Goal: Task Accomplishment & Management: Manage account settings

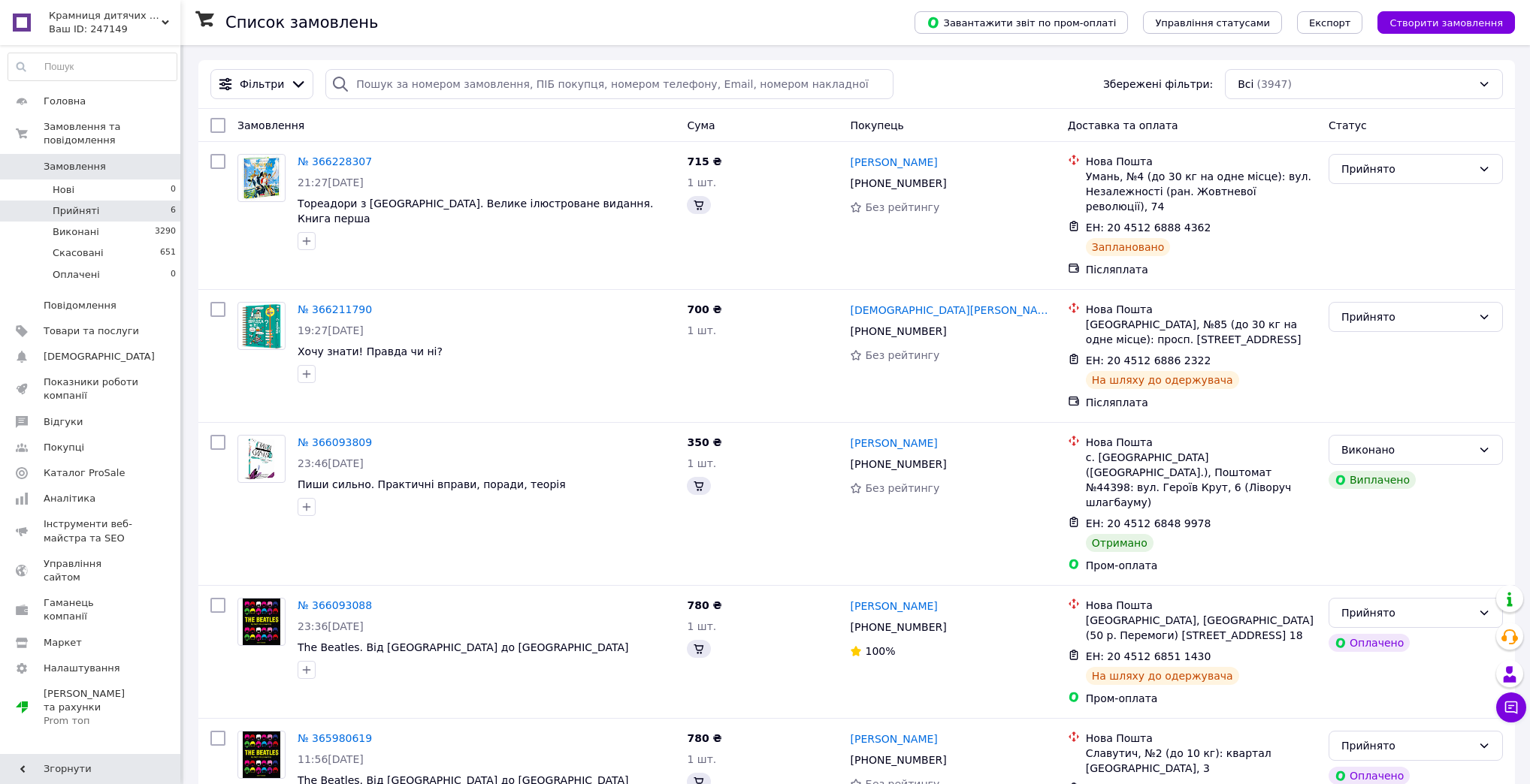
click at [142, 201] on li "Прийняті 6" at bounding box center [93, 211] width 185 height 21
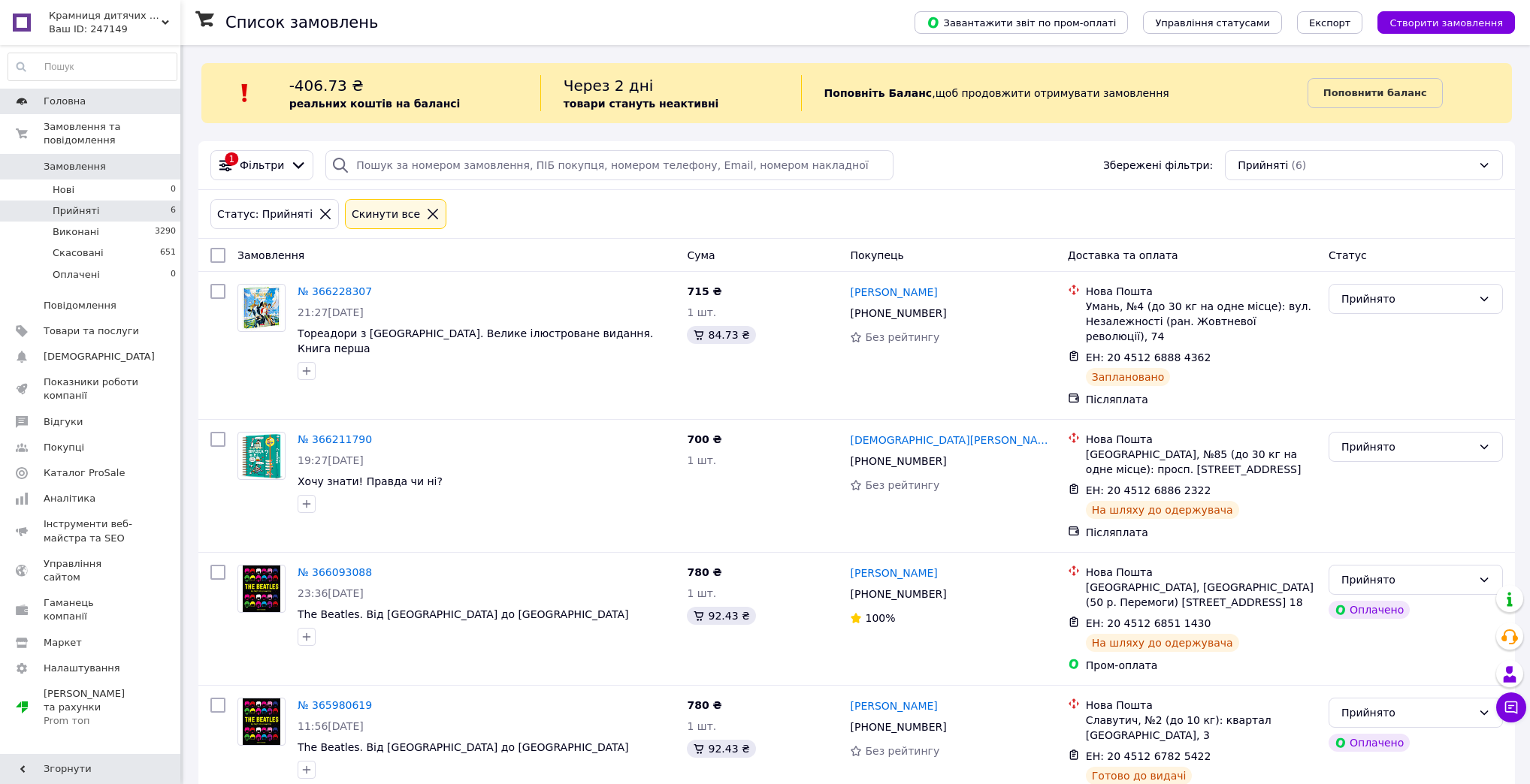
click at [69, 93] on link "Головна" at bounding box center [93, 101] width 185 height 25
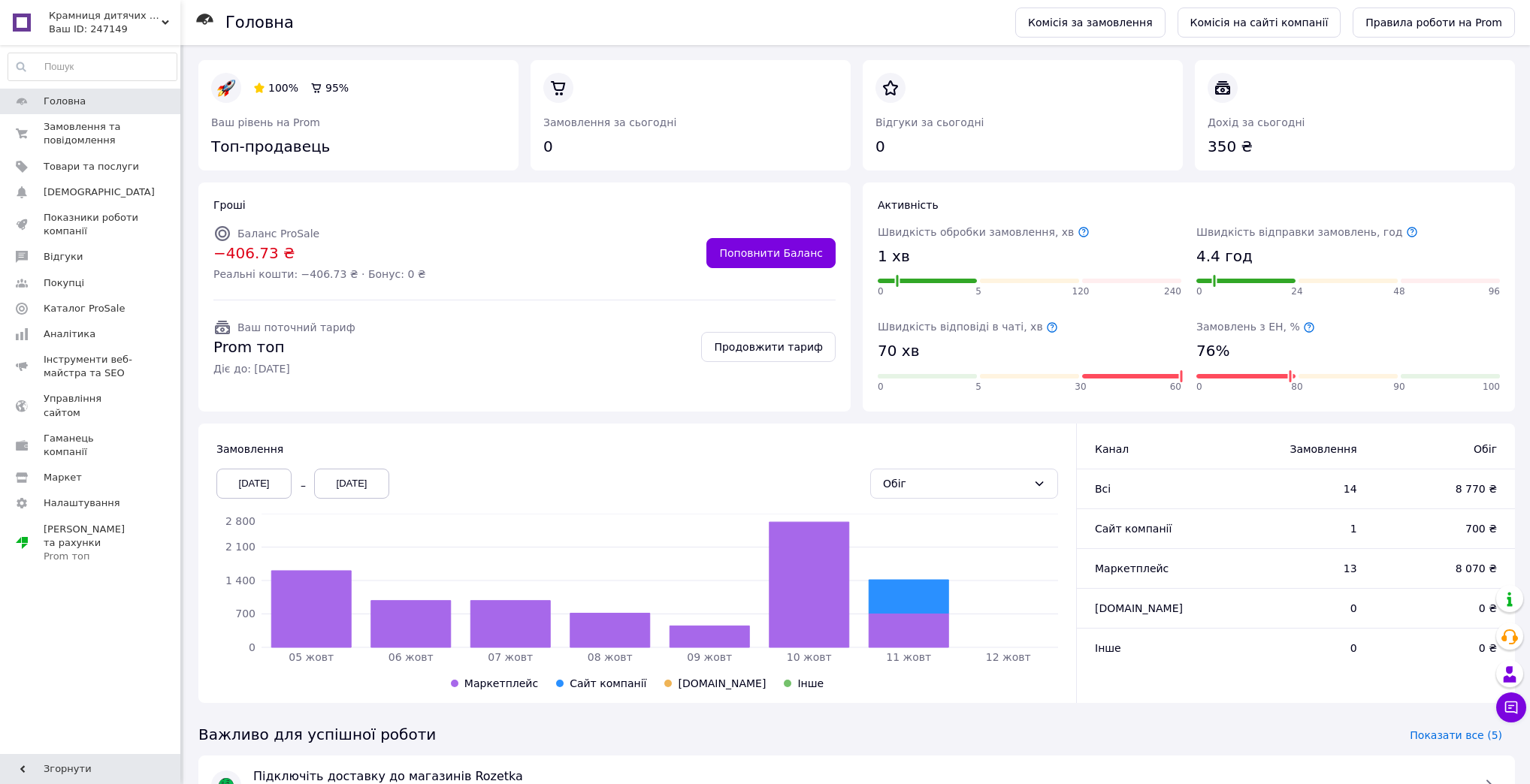
click at [251, 349] on span "Prom топ" at bounding box center [284, 347] width 142 height 21
click at [226, 330] on icon at bounding box center [222, 327] width 18 height 18
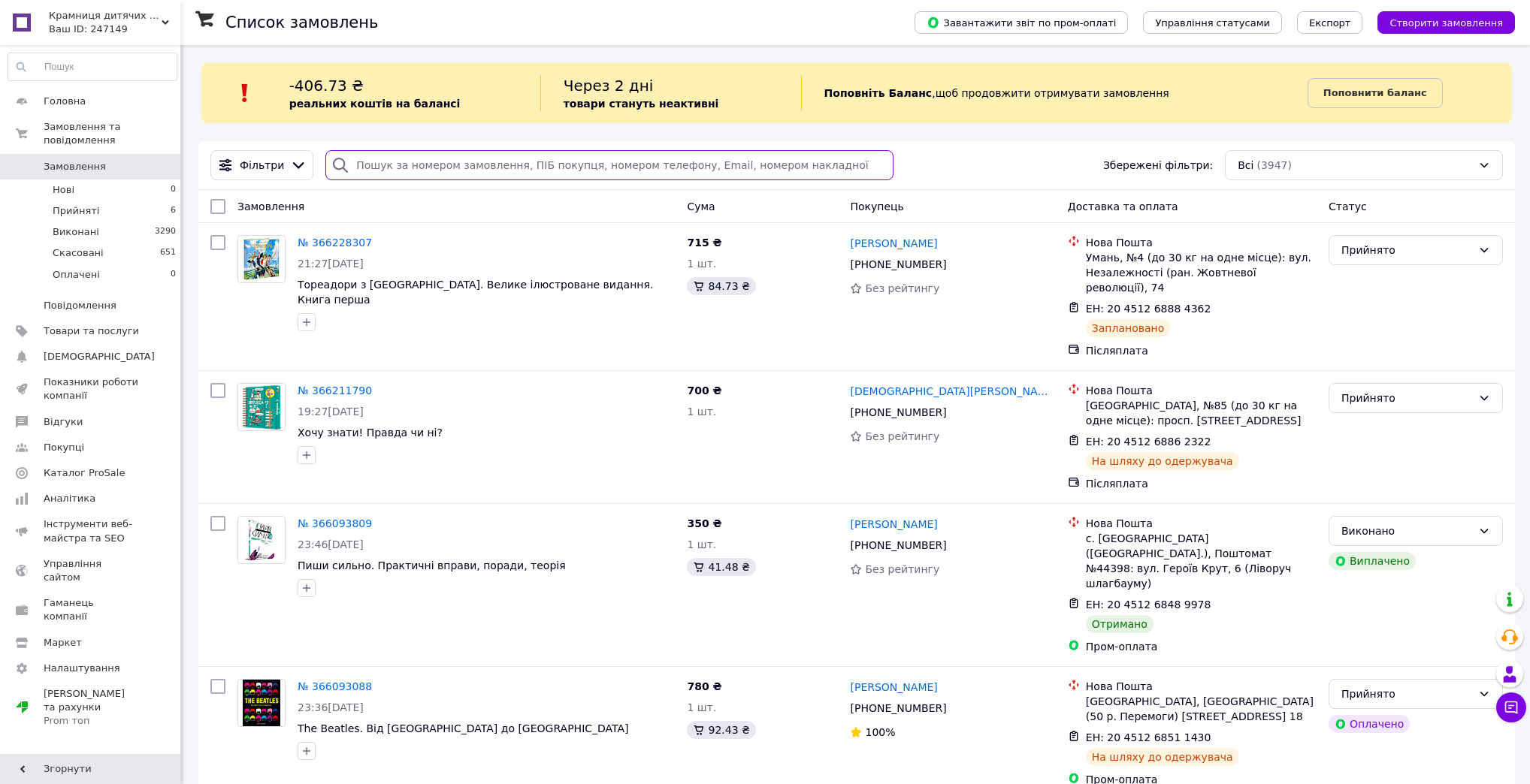
click at [427, 165] on input "search" at bounding box center [609, 165] width 568 height 30
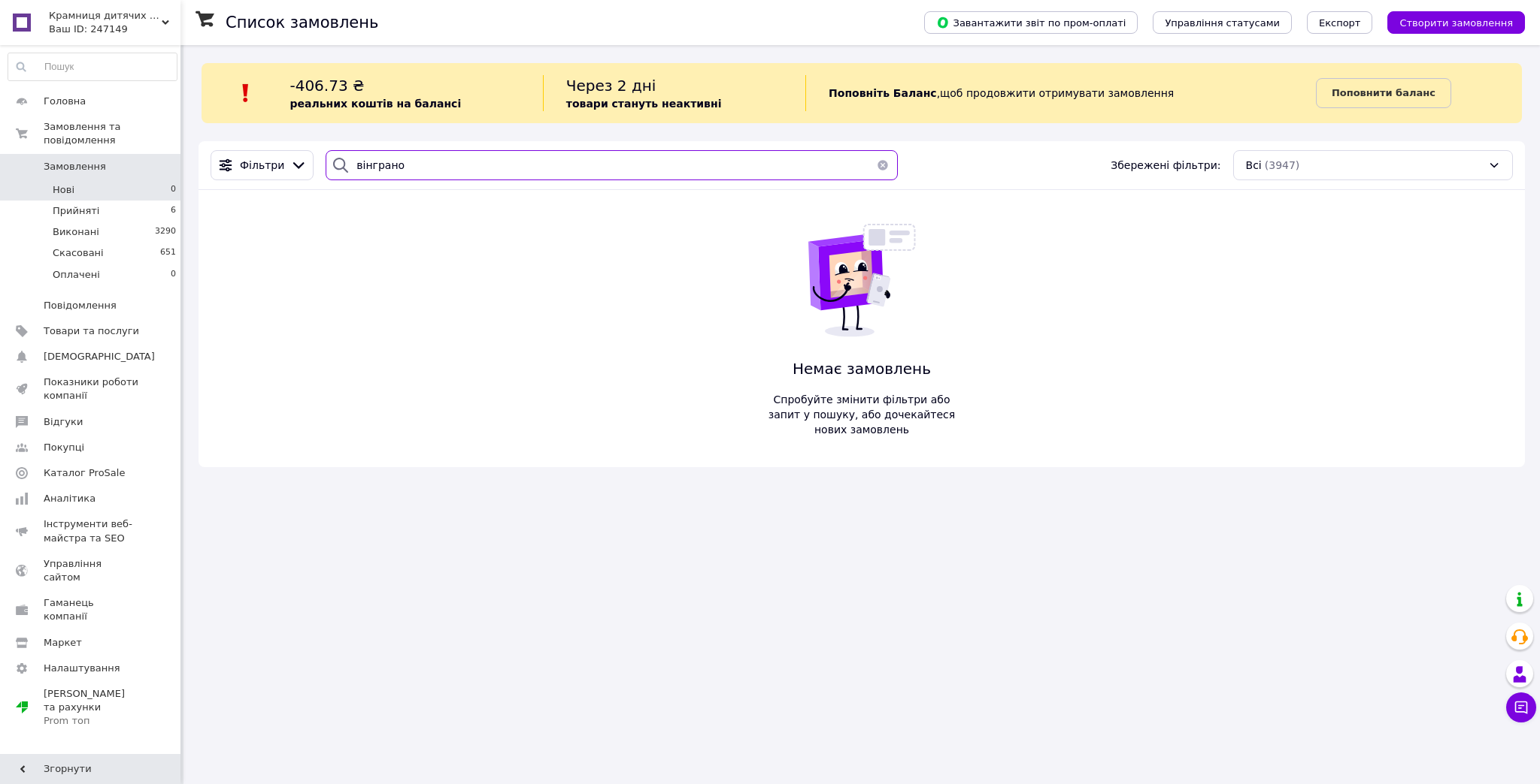
type input "вінграно"
click at [74, 179] on li "Нові 0" at bounding box center [93, 190] width 185 height 21
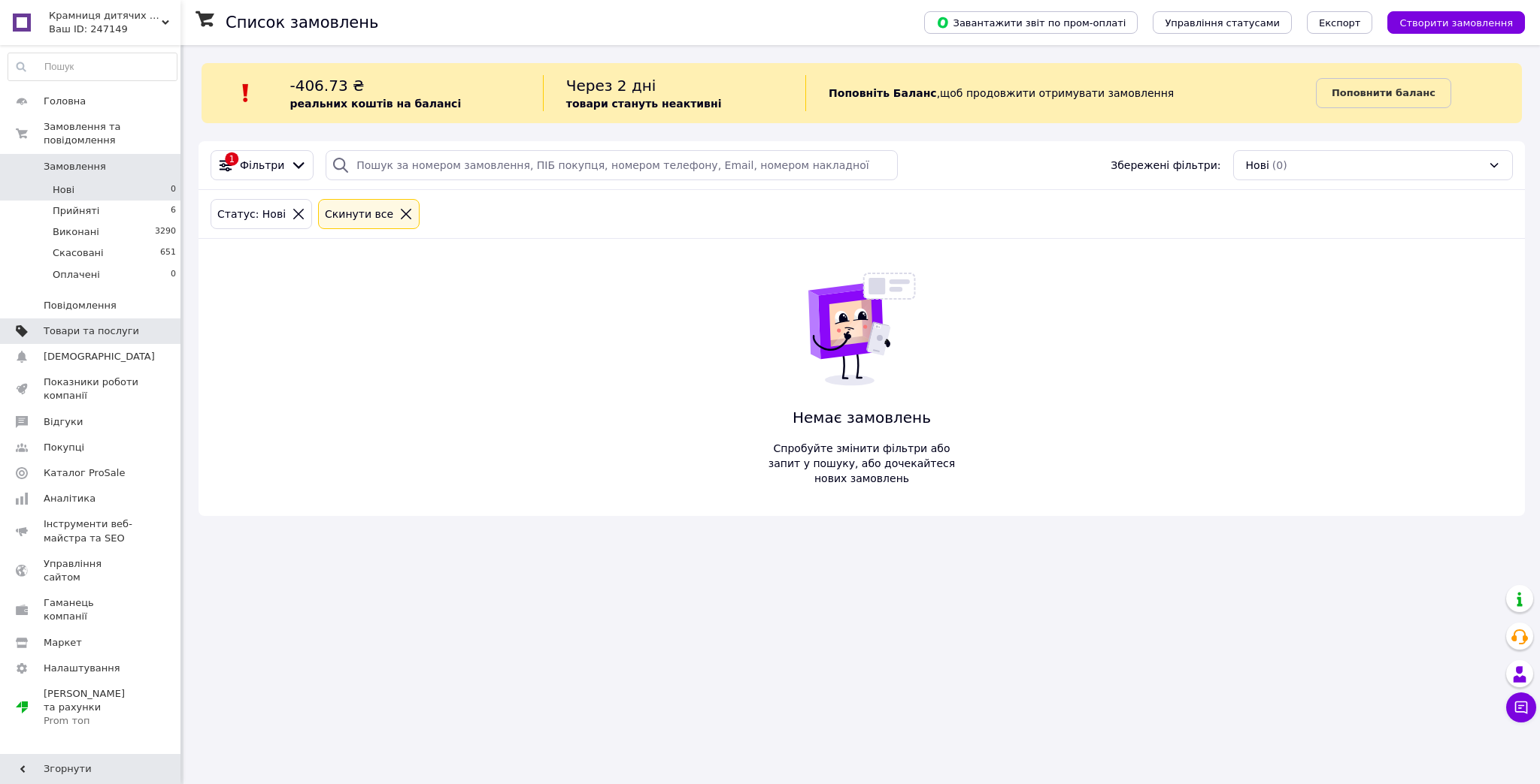
click at [93, 319] on link "Товари та послуги" at bounding box center [93, 331] width 185 height 25
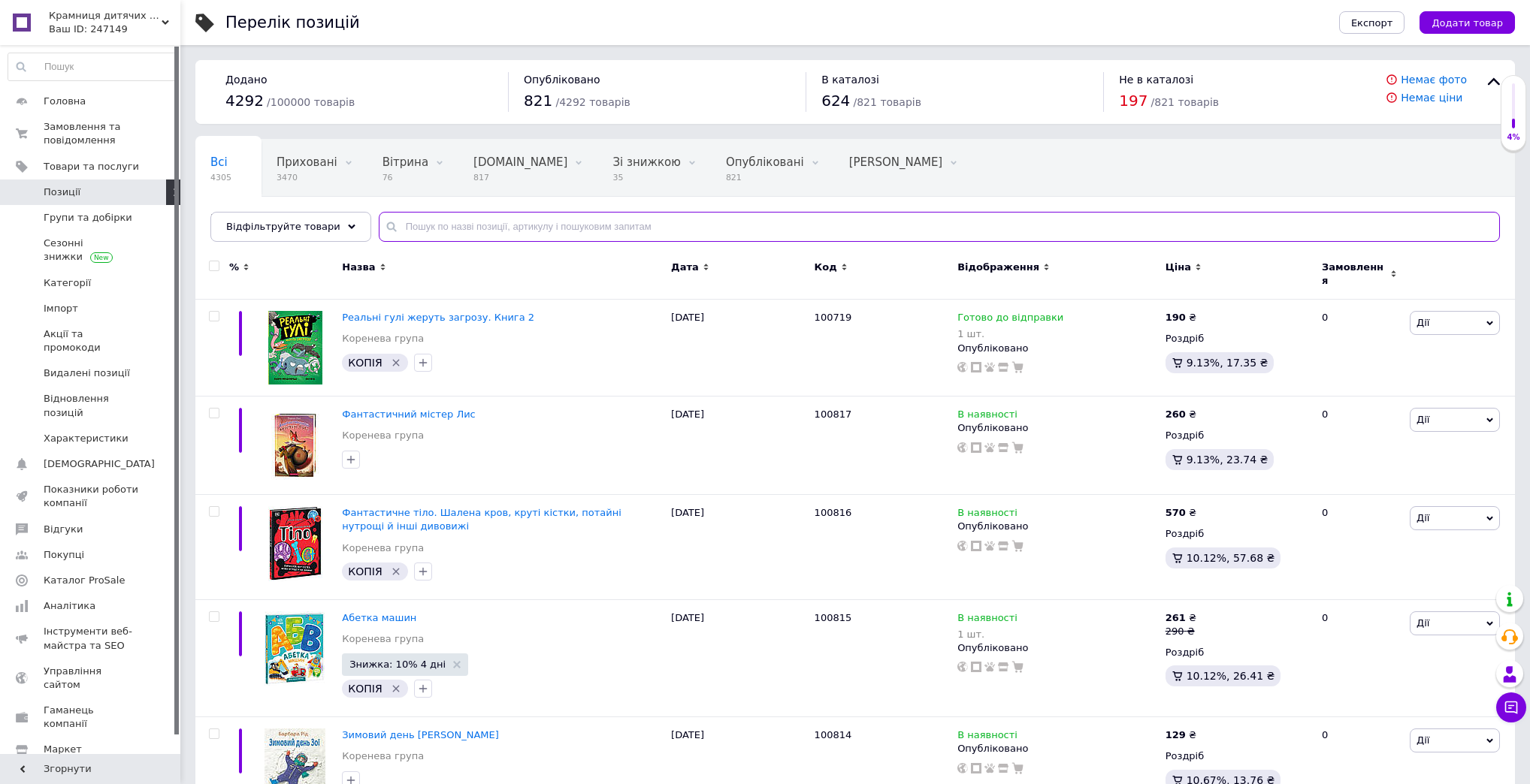
click at [512, 225] on input "text" at bounding box center [939, 227] width 1122 height 30
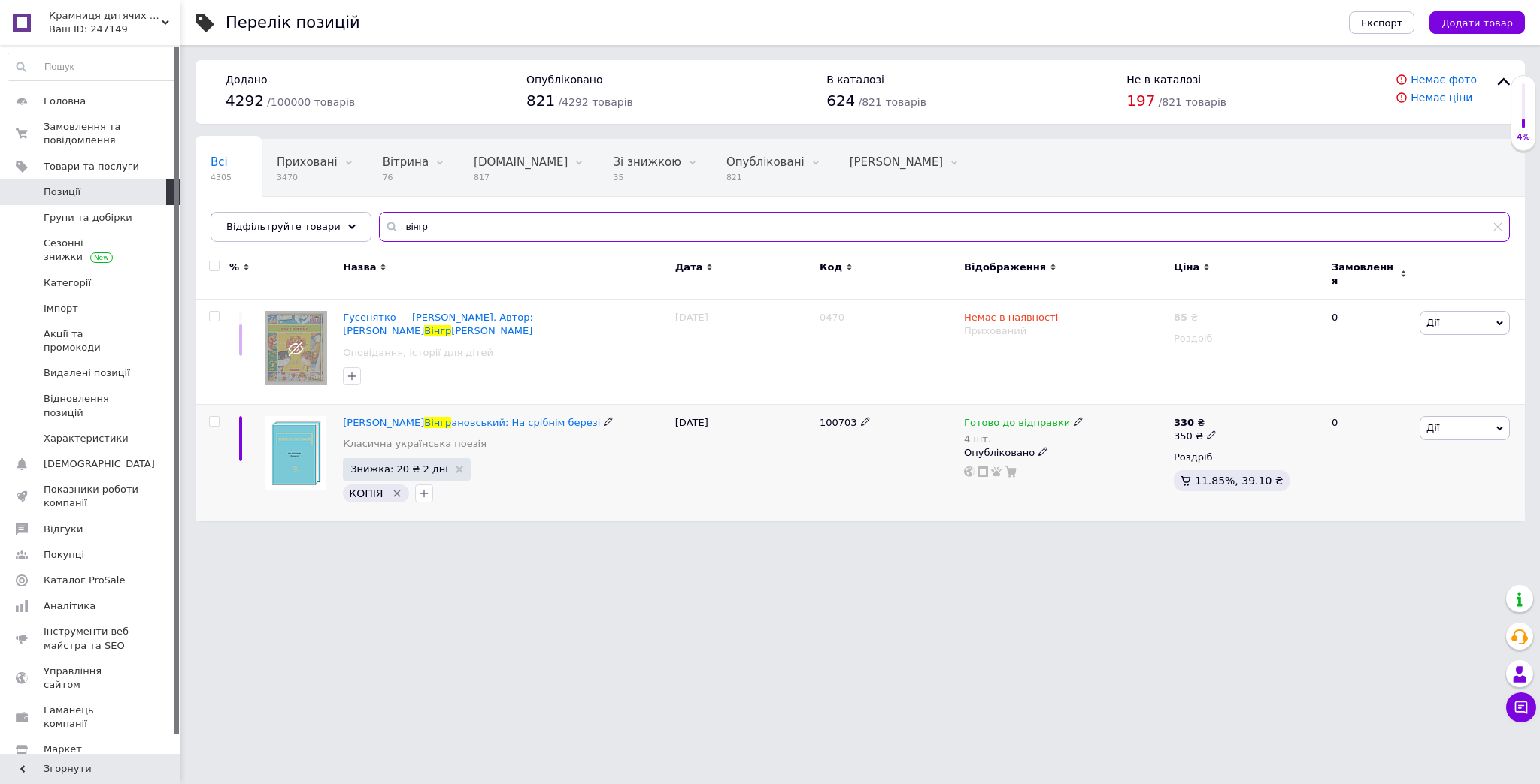
type input "вінгр"
click at [212, 417] on input "checkbox" at bounding box center [214, 421] width 9 height 9
checkbox input "true"
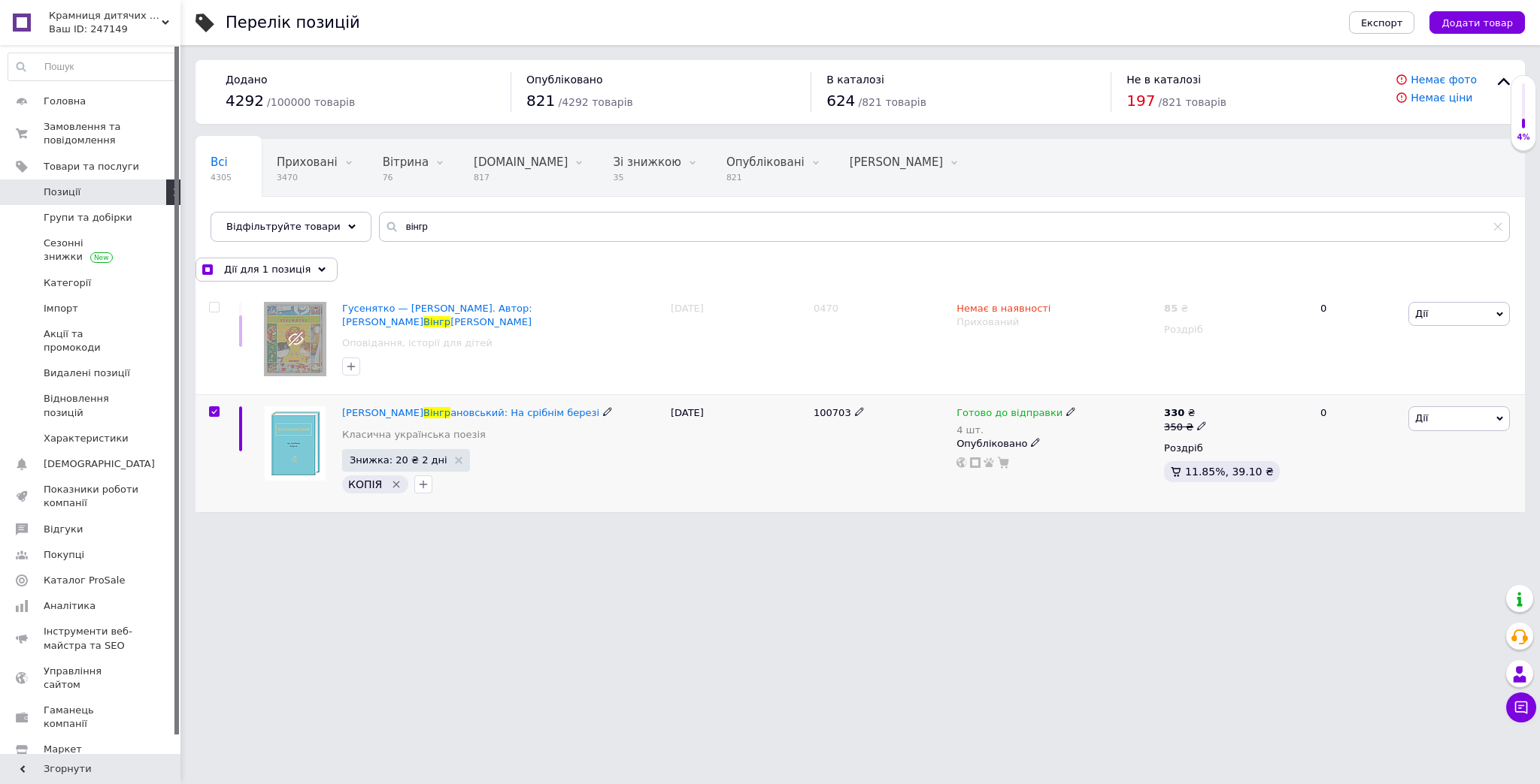
click at [1471, 413] on span "Дії" at bounding box center [1459, 419] width 102 height 24
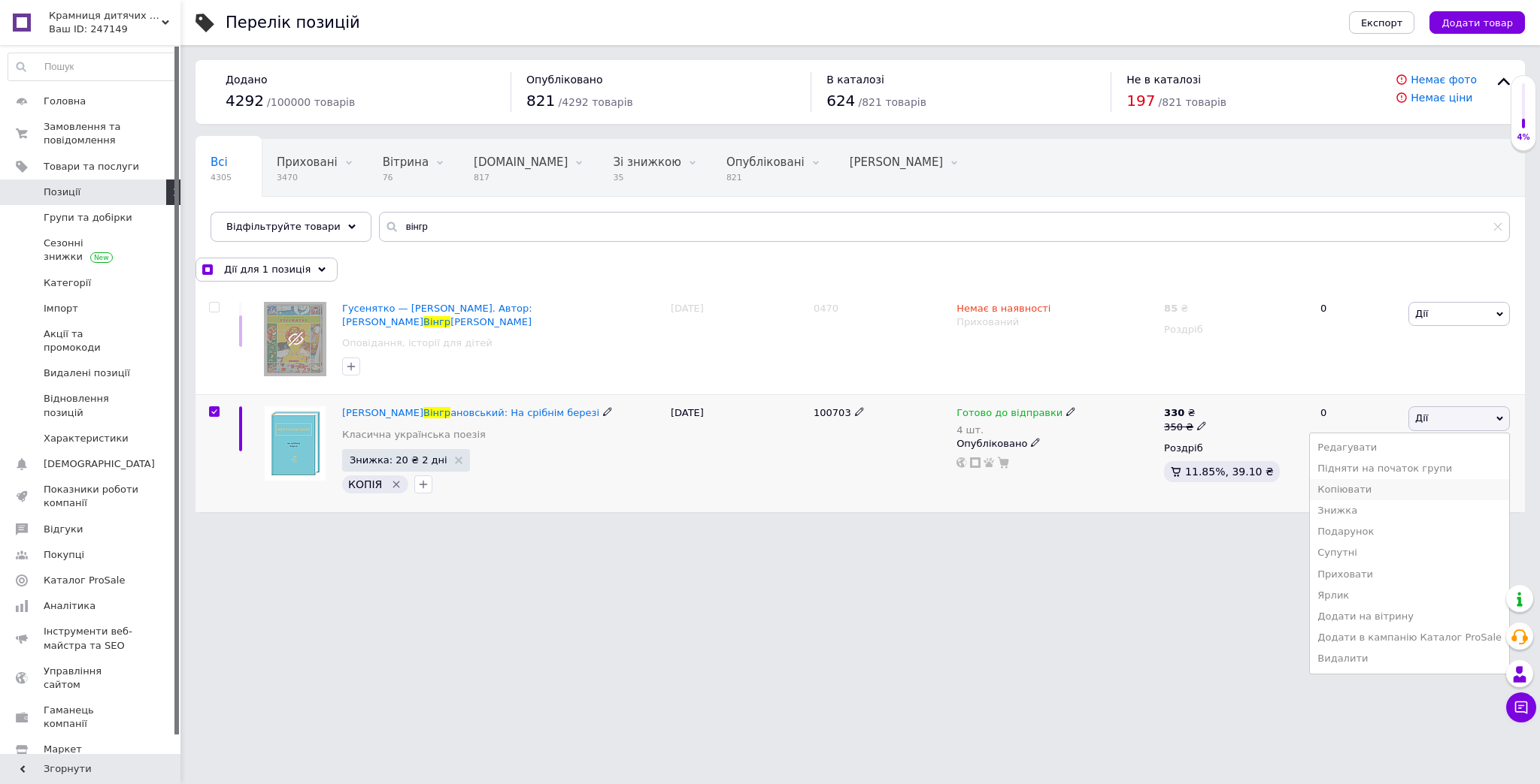
click at [1377, 481] on li "Копіювати" at bounding box center [1409, 490] width 199 height 21
checkbox input "true"
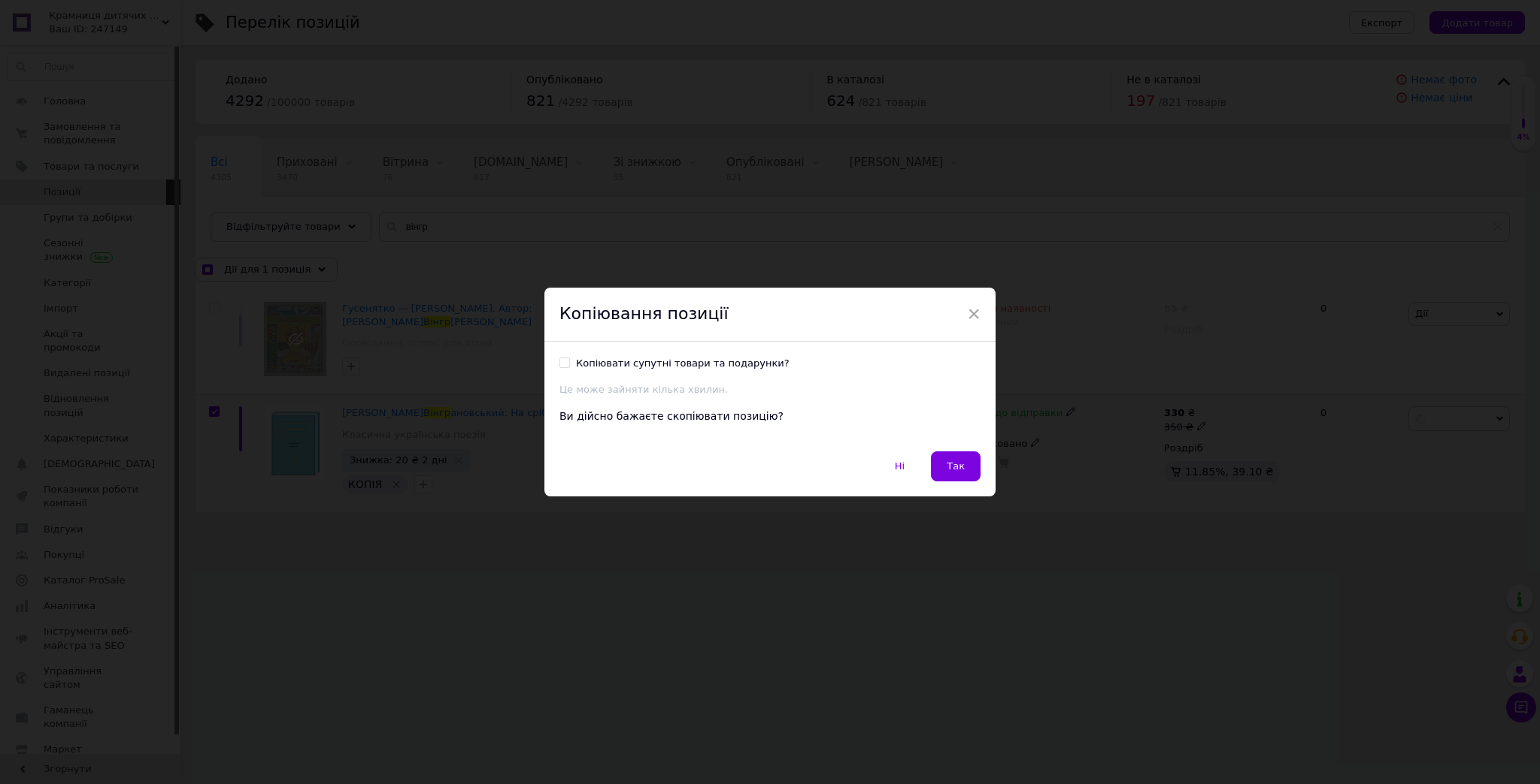
click at [560, 360] on input "Копіювати супутні товари та подарунки?" at bounding box center [564, 363] width 9 height 9
checkbox input "true"
click at [953, 454] on button "Так" at bounding box center [955, 466] width 50 height 30
checkbox input "true"
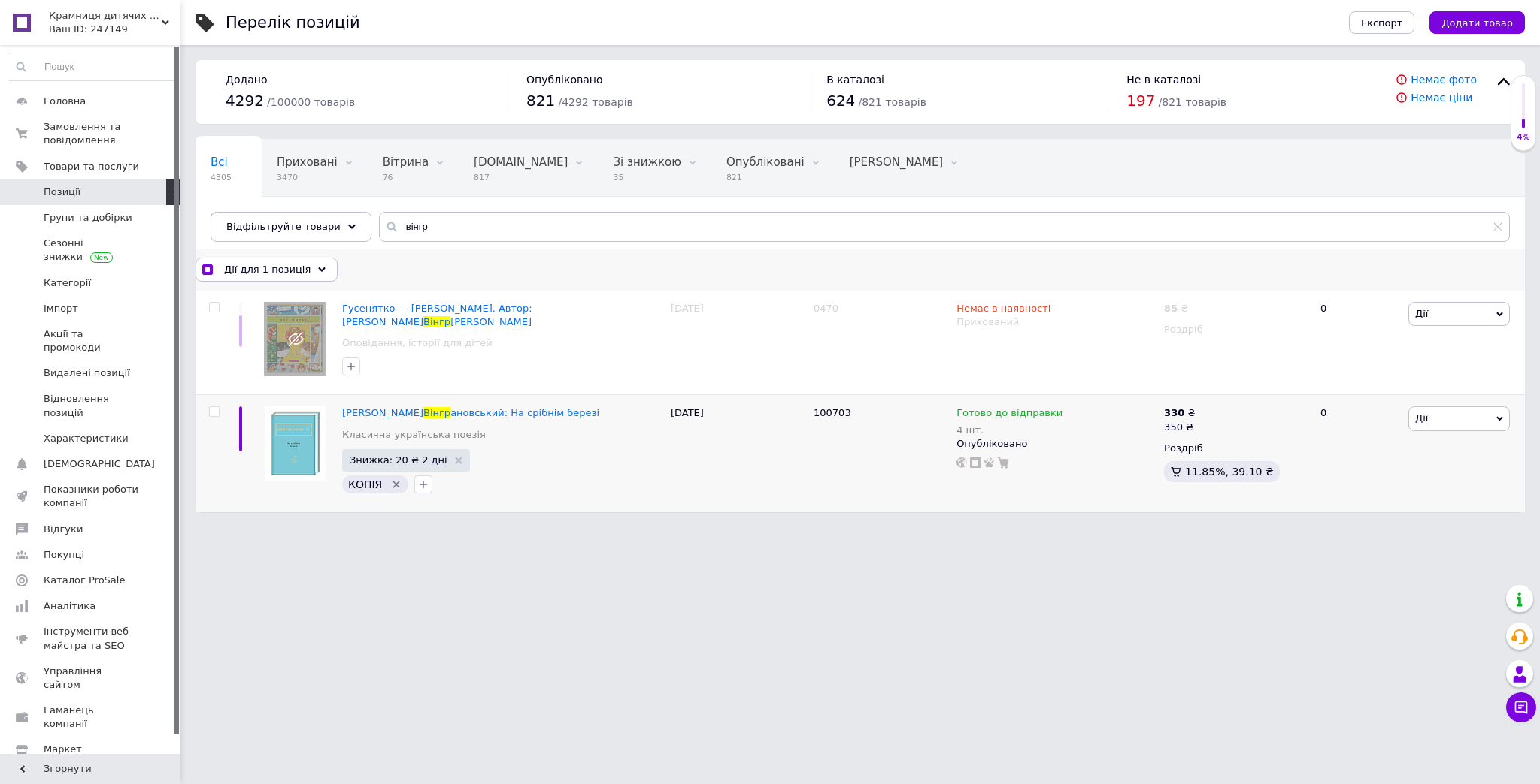
checkbox input "false"
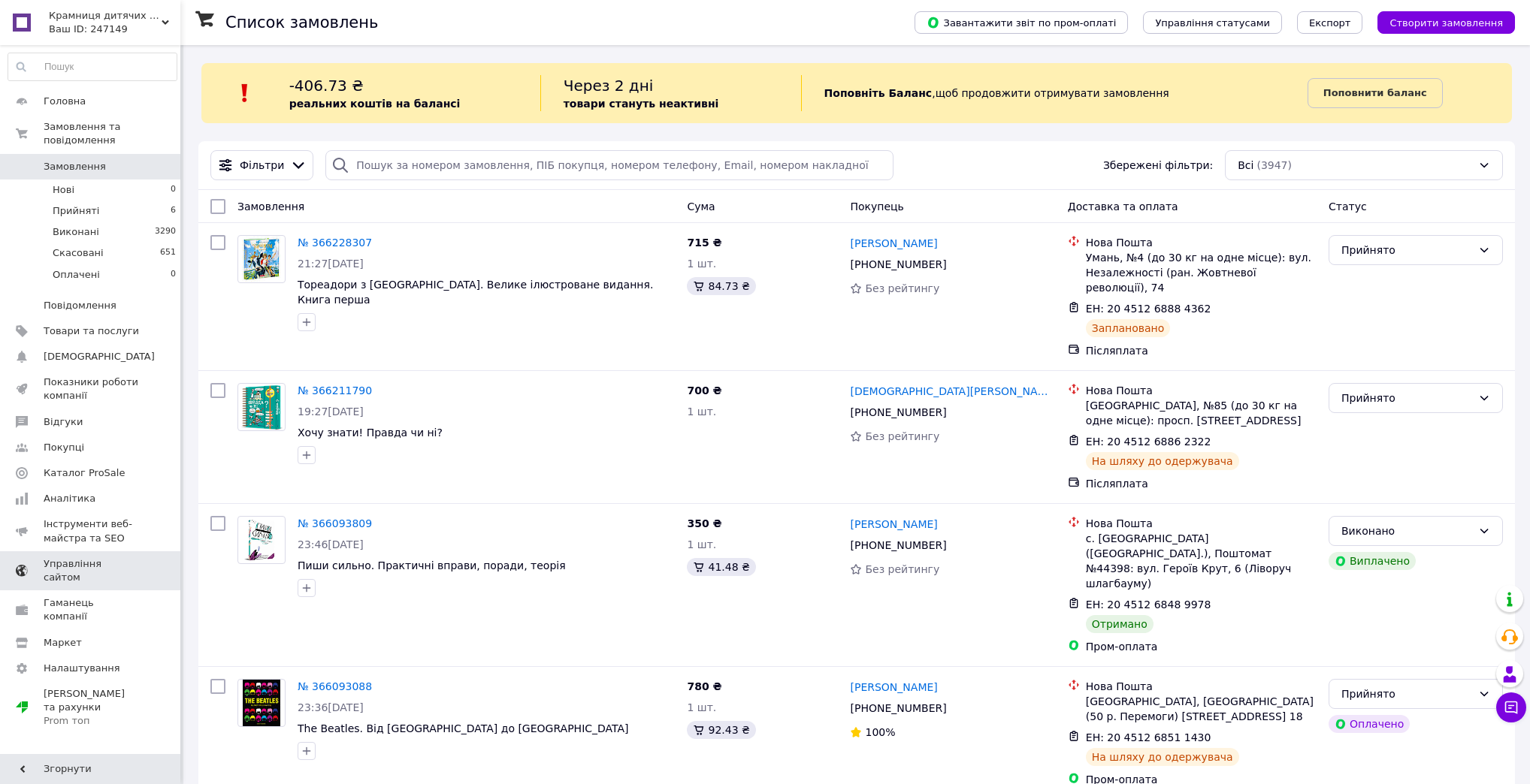
click at [93, 558] on span "Управління сайтом" at bounding box center [92, 571] width 95 height 27
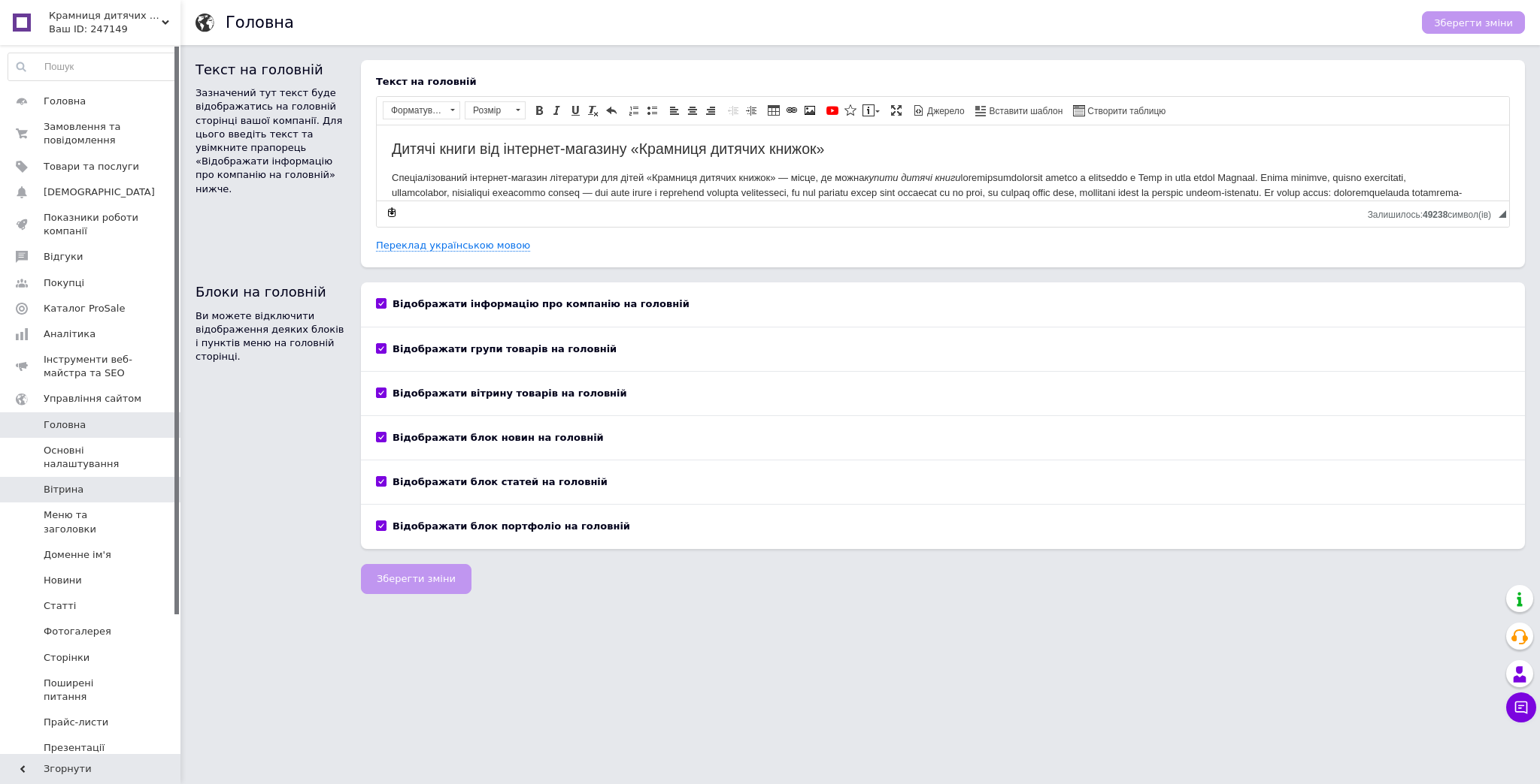
click at [46, 490] on span "Вітрина" at bounding box center [64, 490] width 40 height 13
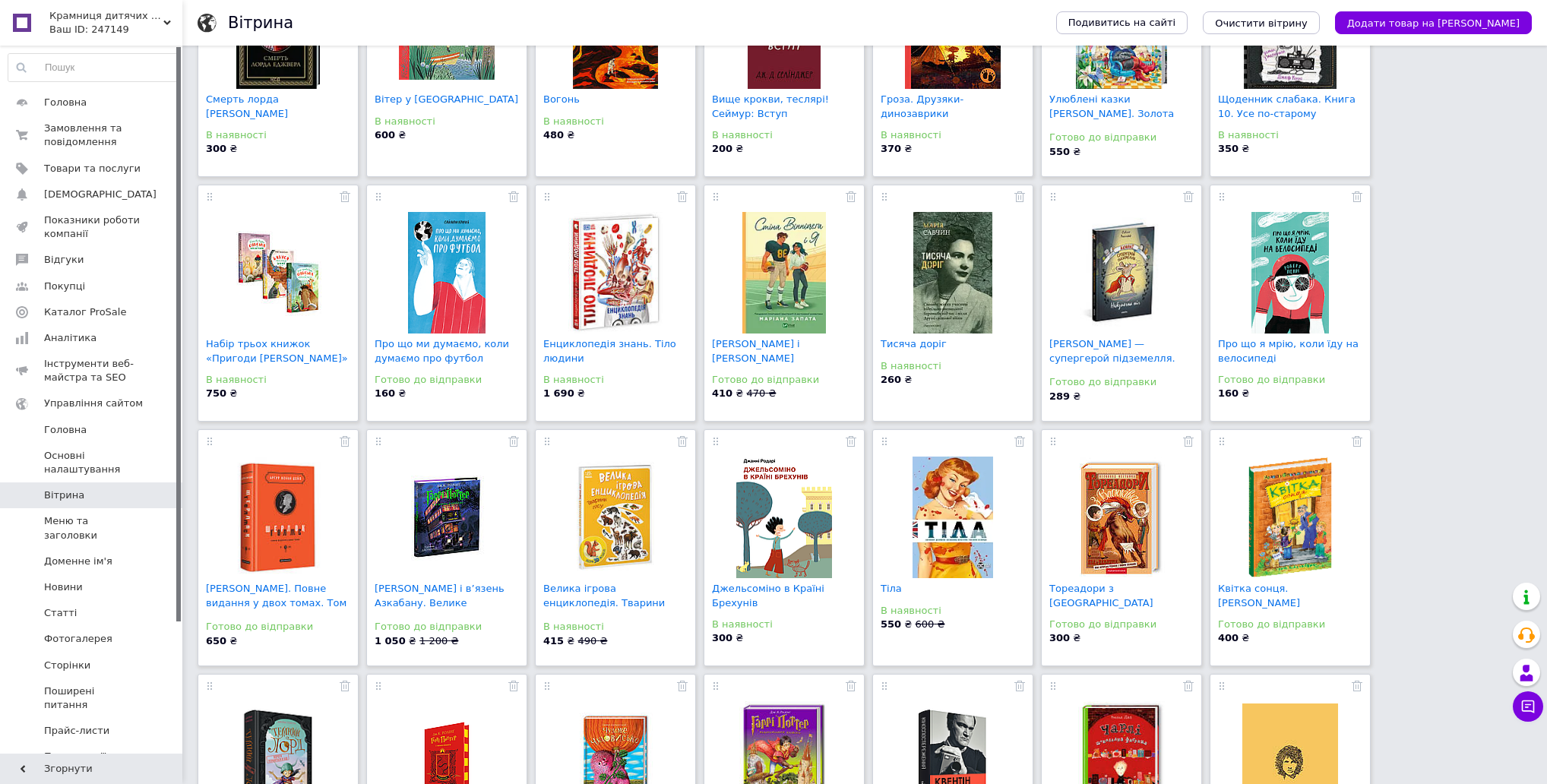
scroll to position [2309, 0]
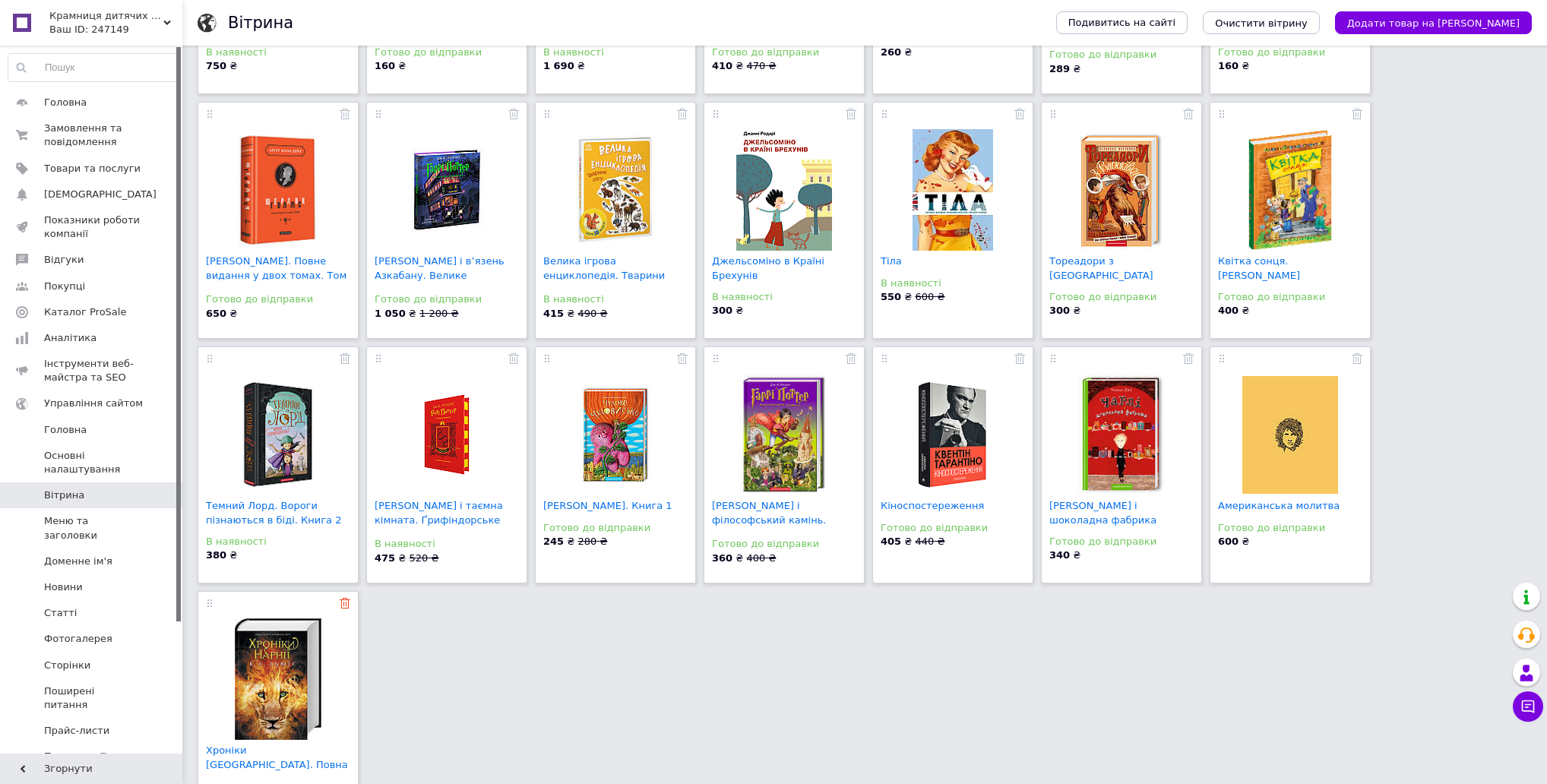
click at [342, 598] on icon at bounding box center [344, 603] width 10 height 10
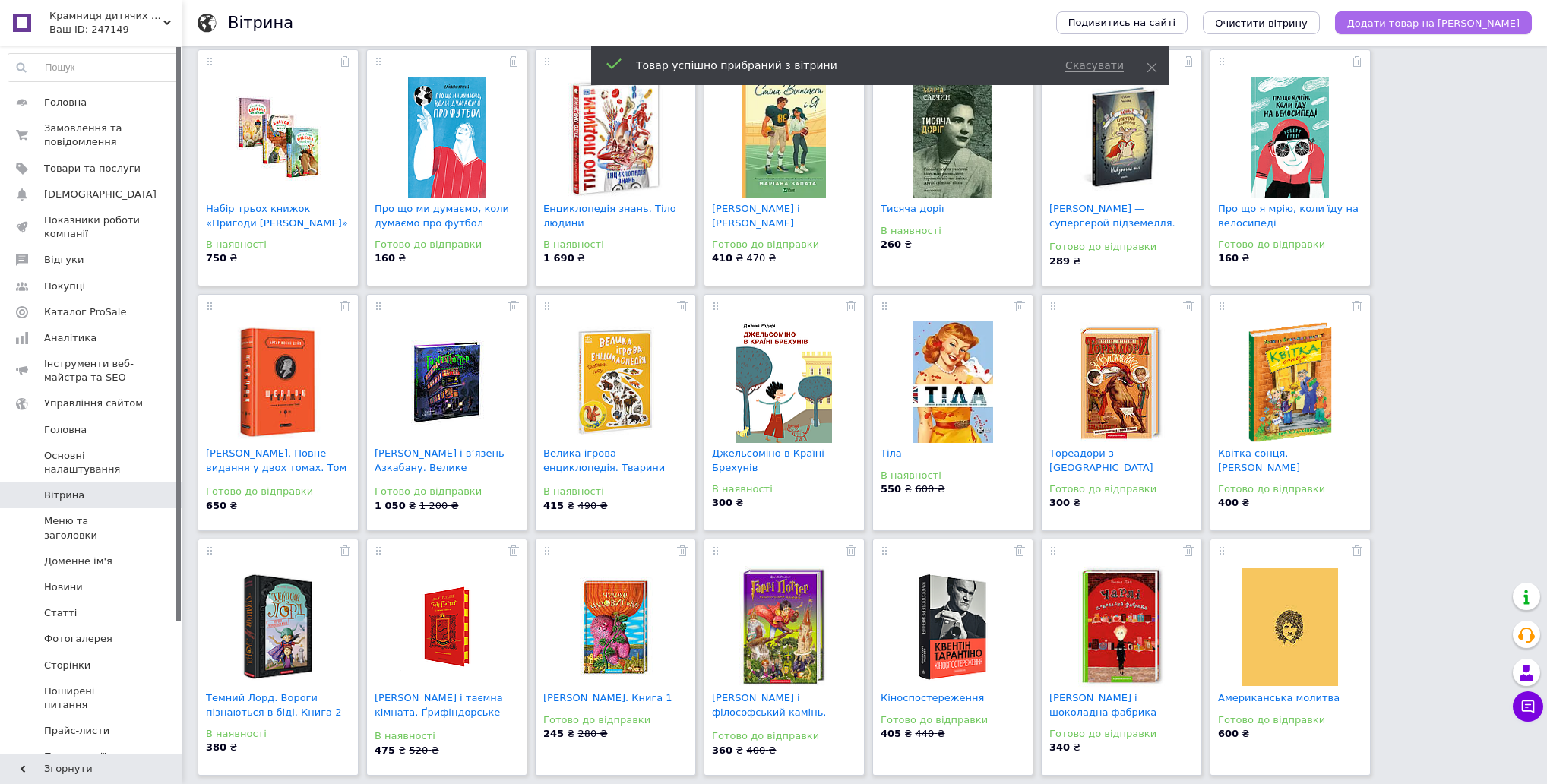
click at [1458, 25] on span "Додати товар на вітрину" at bounding box center [1434, 23] width 173 height 11
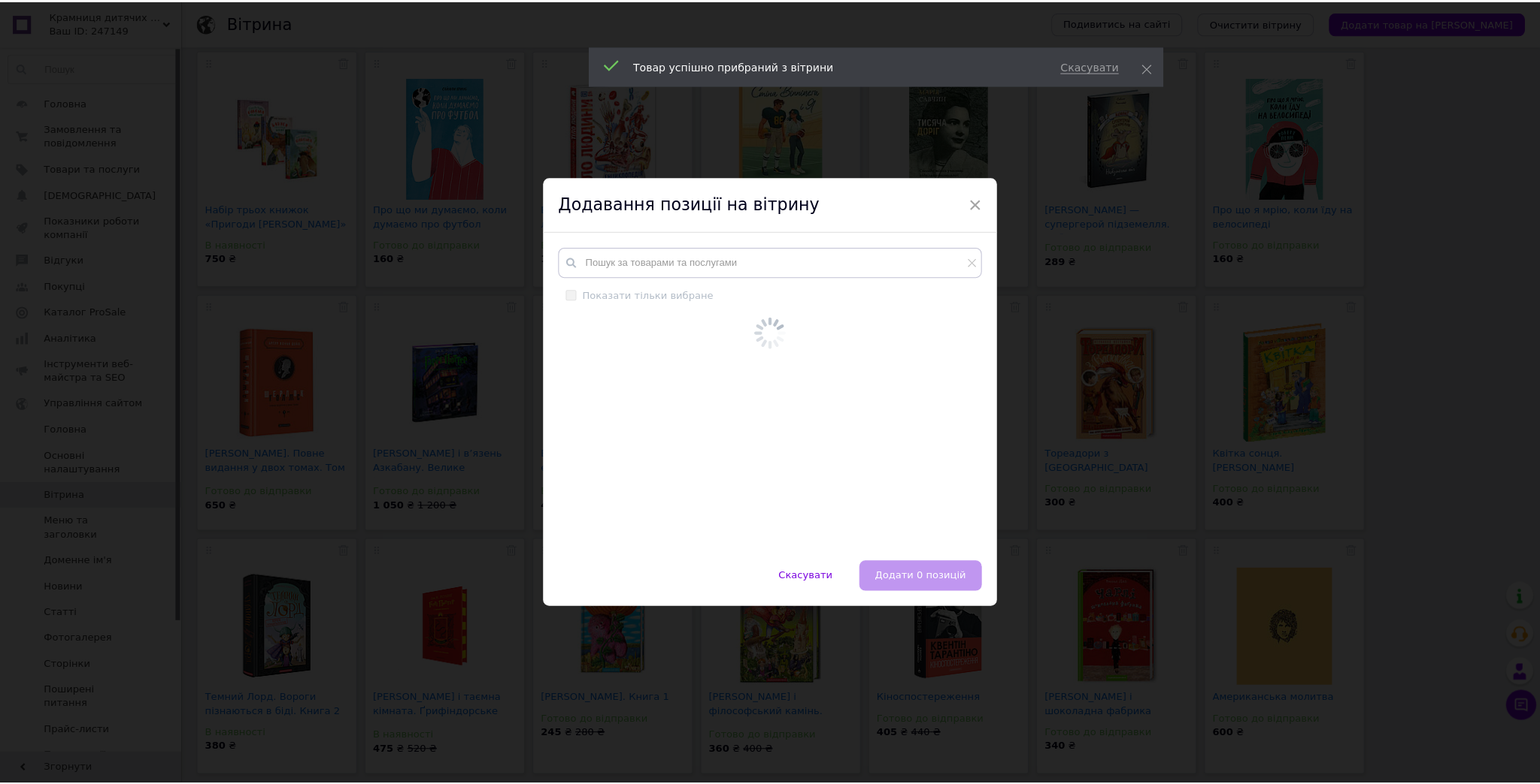
scroll to position [2085, 0]
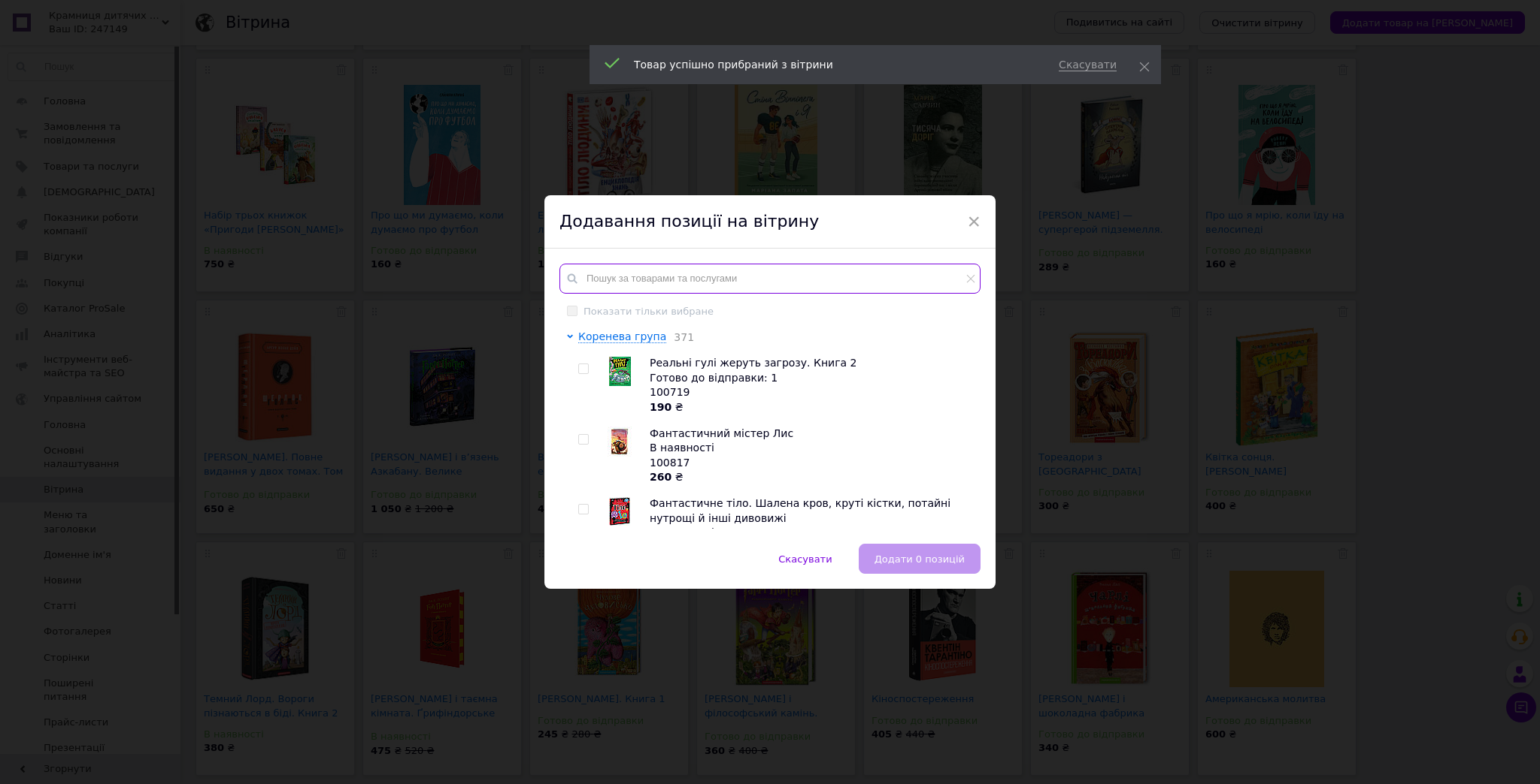
click at [667, 273] on input "text" at bounding box center [770, 278] width 421 height 30
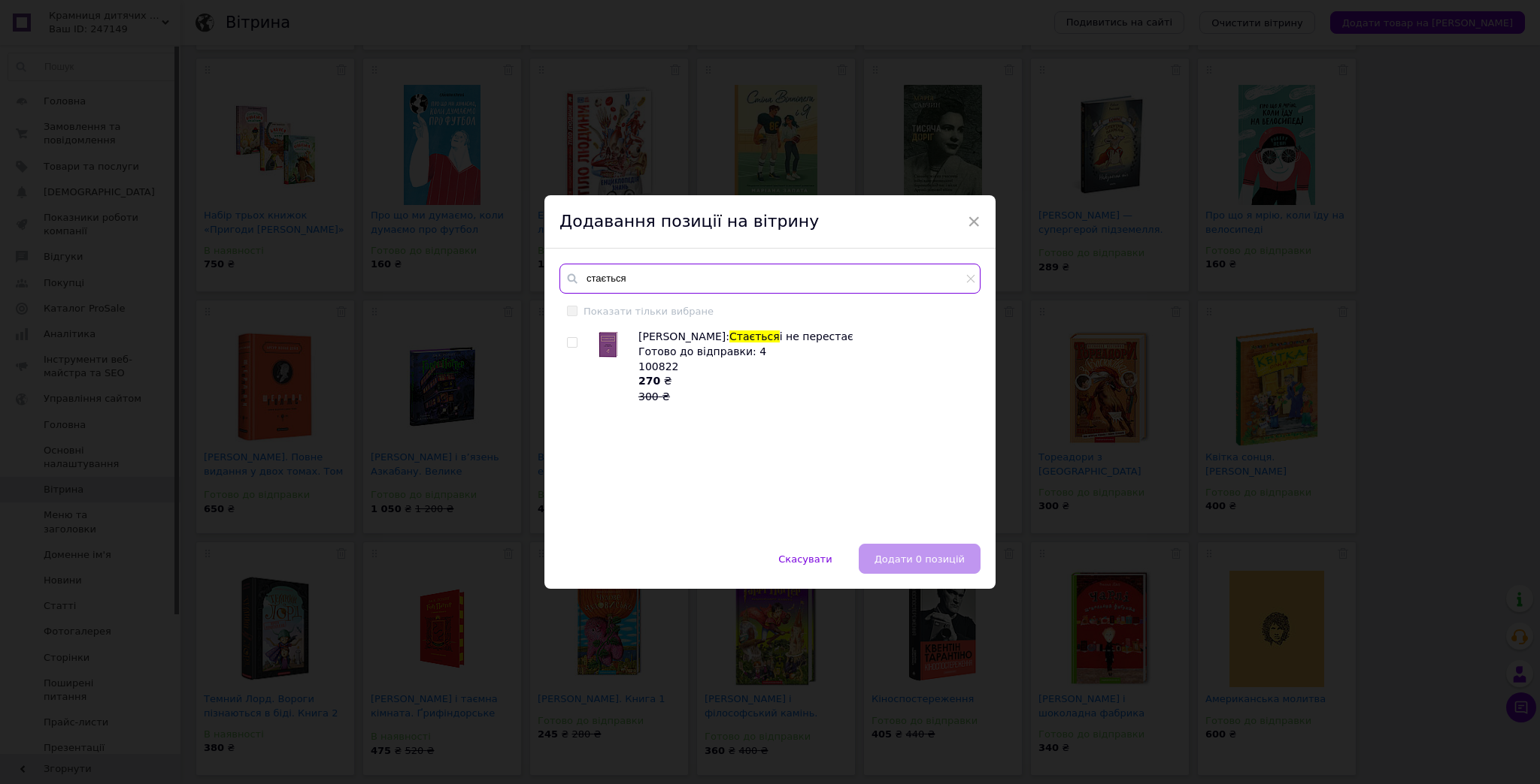
type input "стається"
click at [569, 341] on input "checkbox" at bounding box center [571, 343] width 9 height 9
checkbox input "true"
click at [902, 554] on span "Додати 1 позицію" at bounding box center [918, 560] width 93 height 11
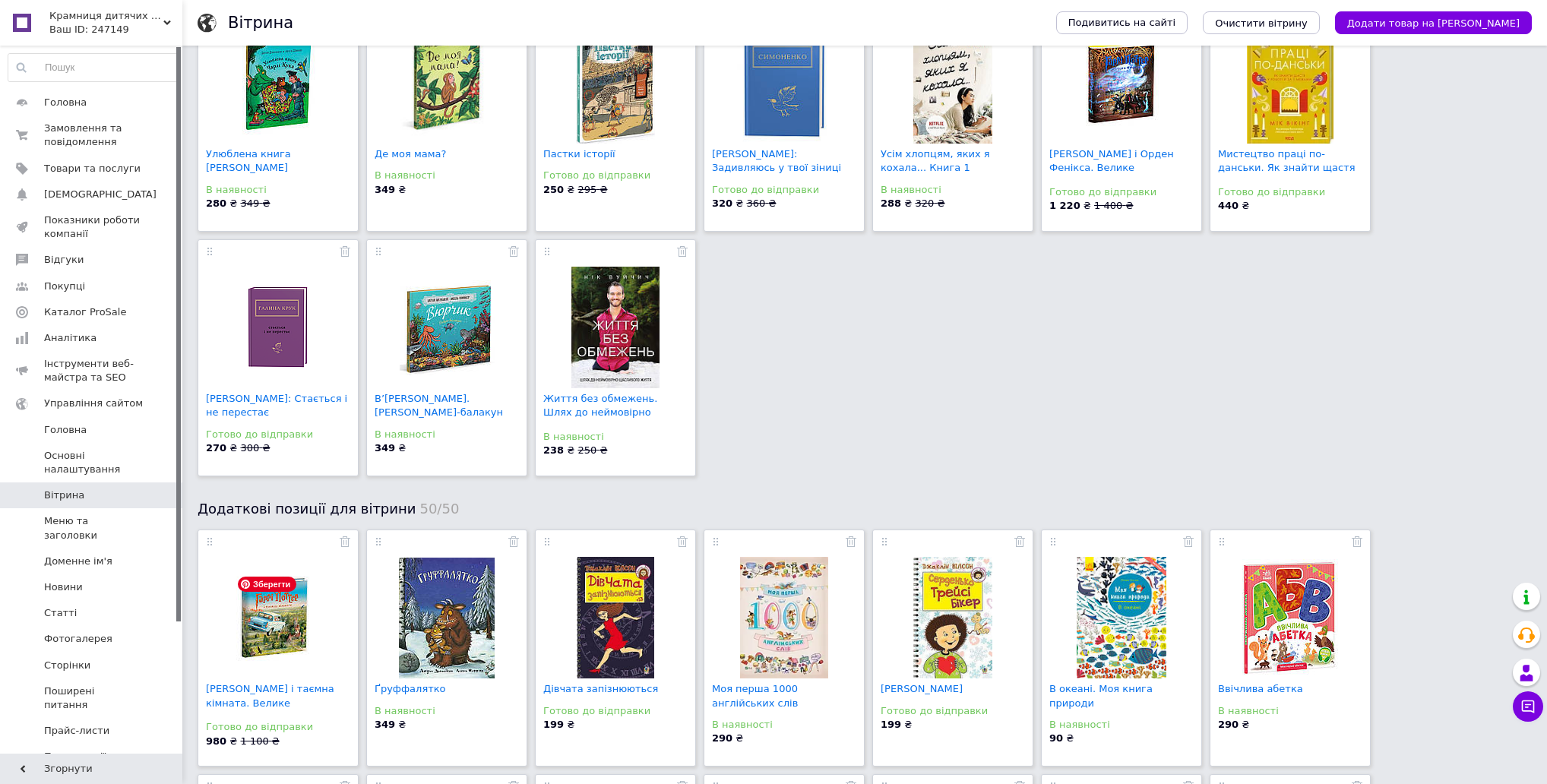
scroll to position [0, 0]
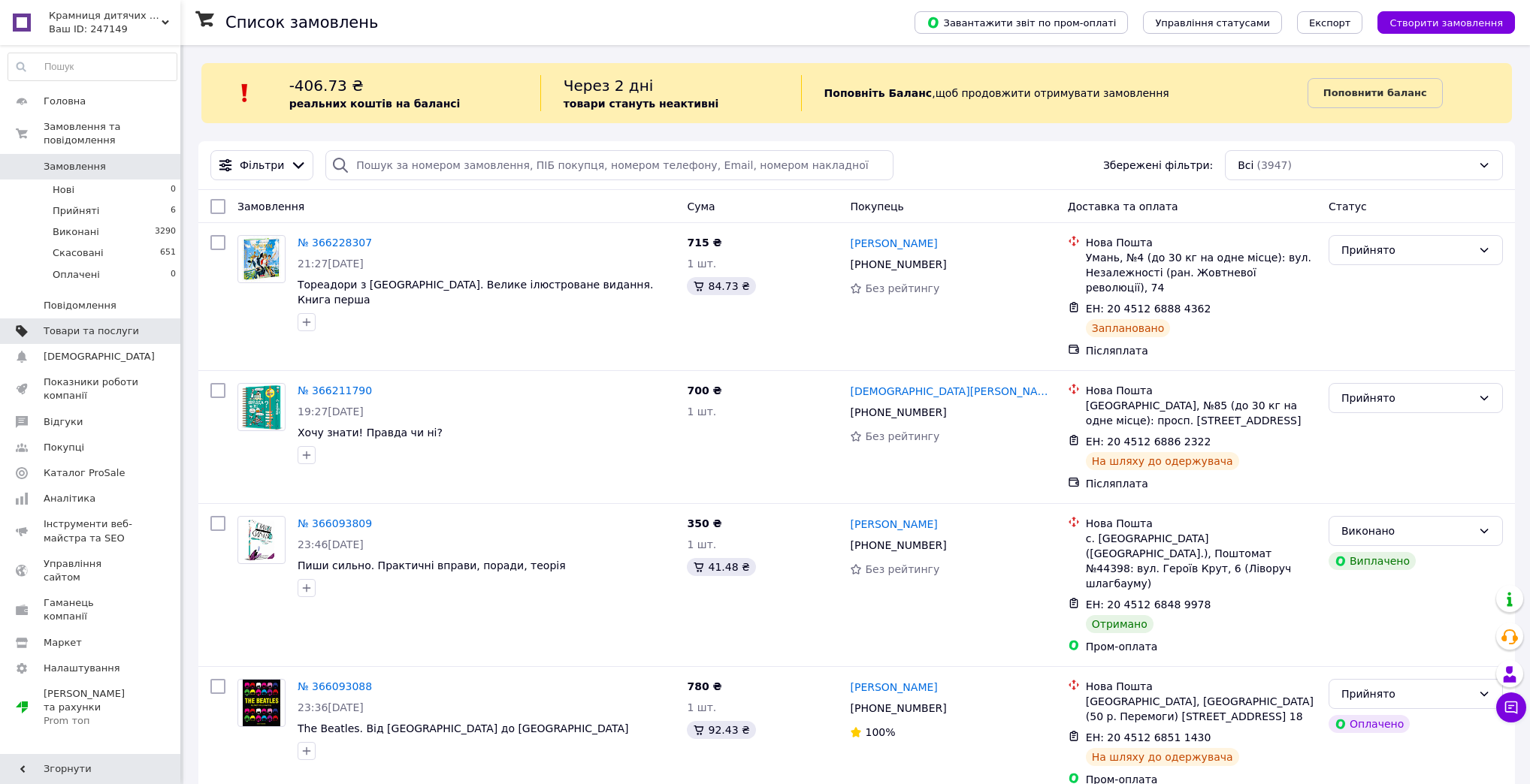
click at [116, 324] on span "Товари та послуги" at bounding box center [92, 331] width 95 height 13
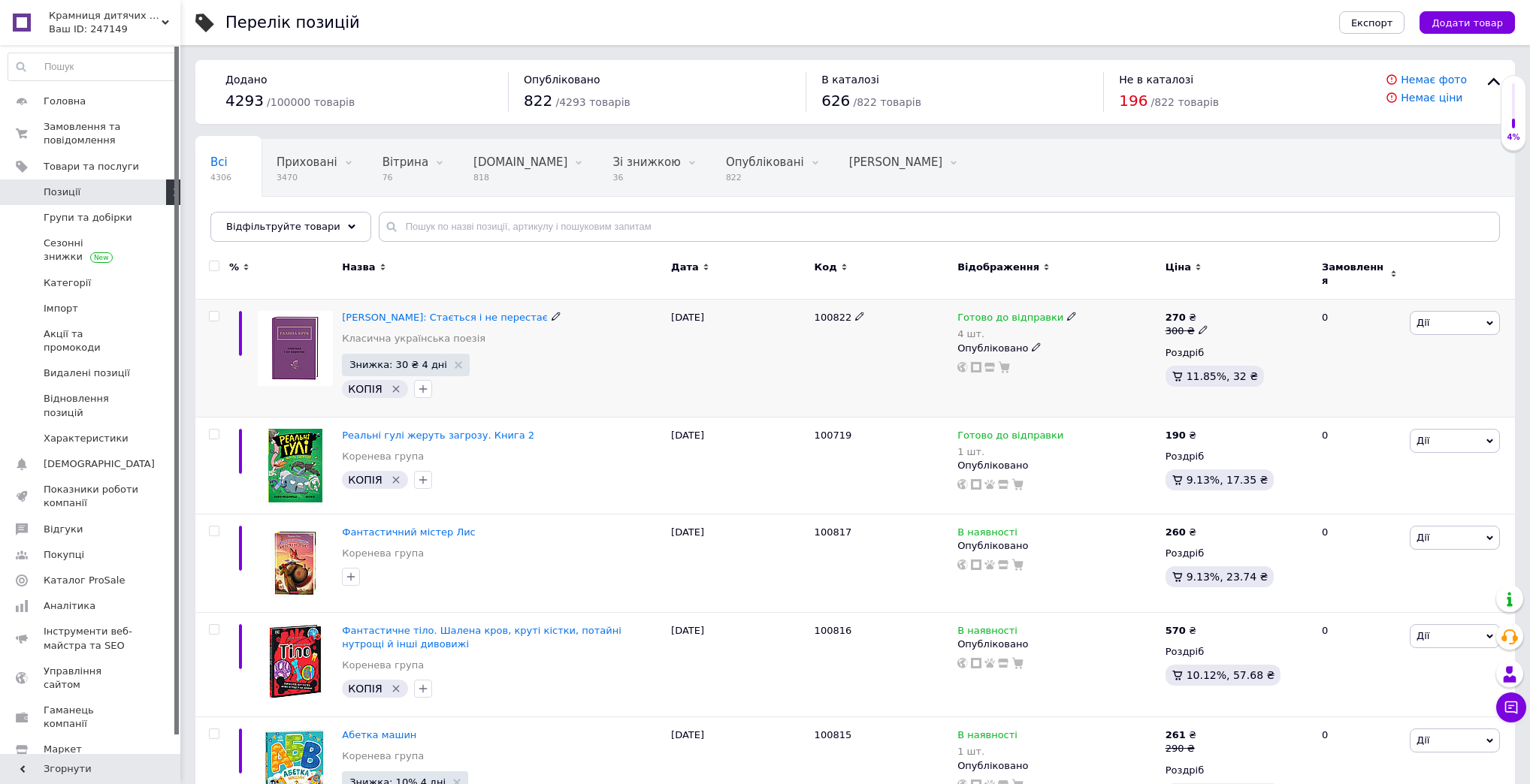
click at [390, 383] on icon "Видалити мітку" at bounding box center [395, 389] width 12 height 12
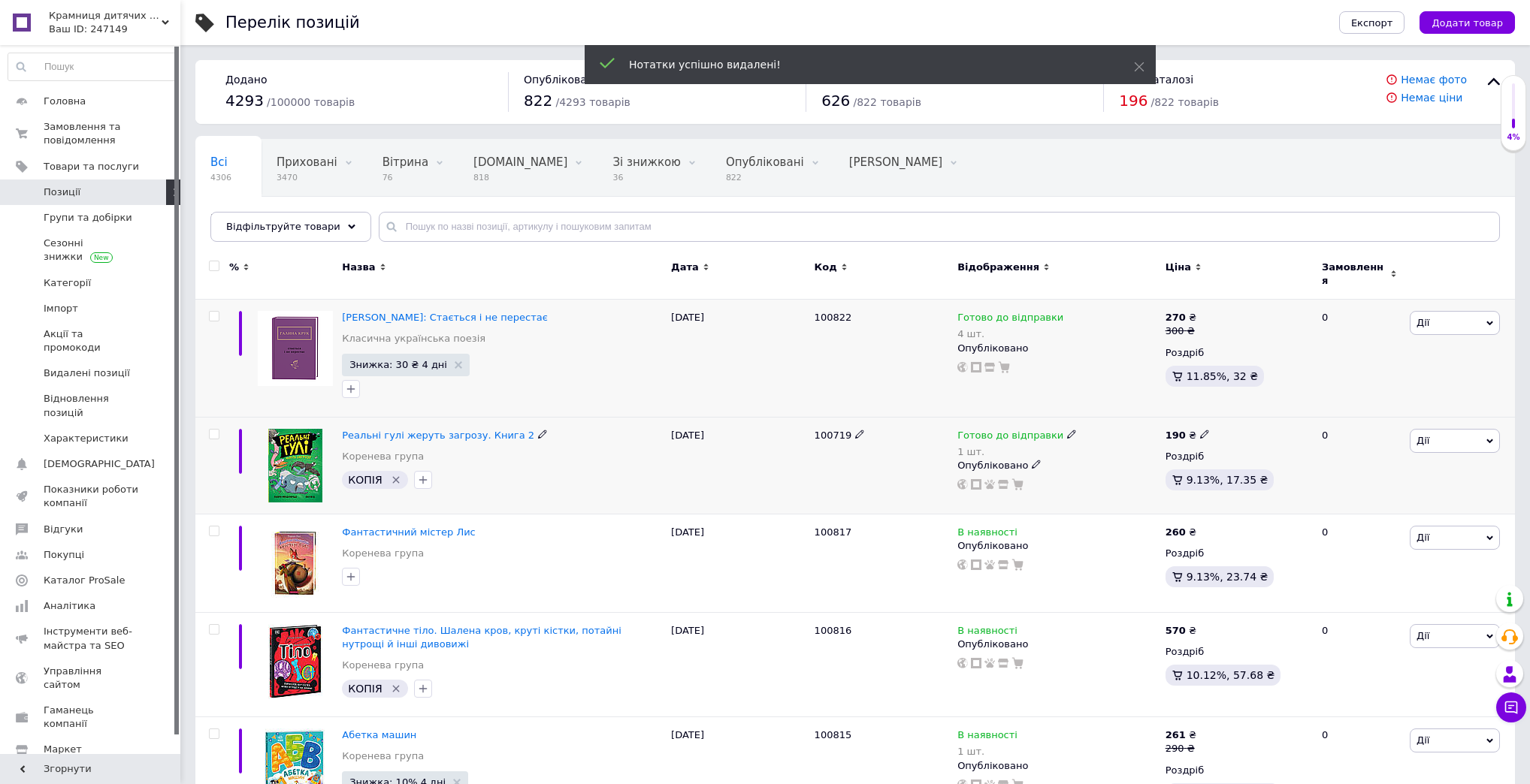
click at [393, 478] on icon "Видалити мітку" at bounding box center [396, 480] width 7 height 7
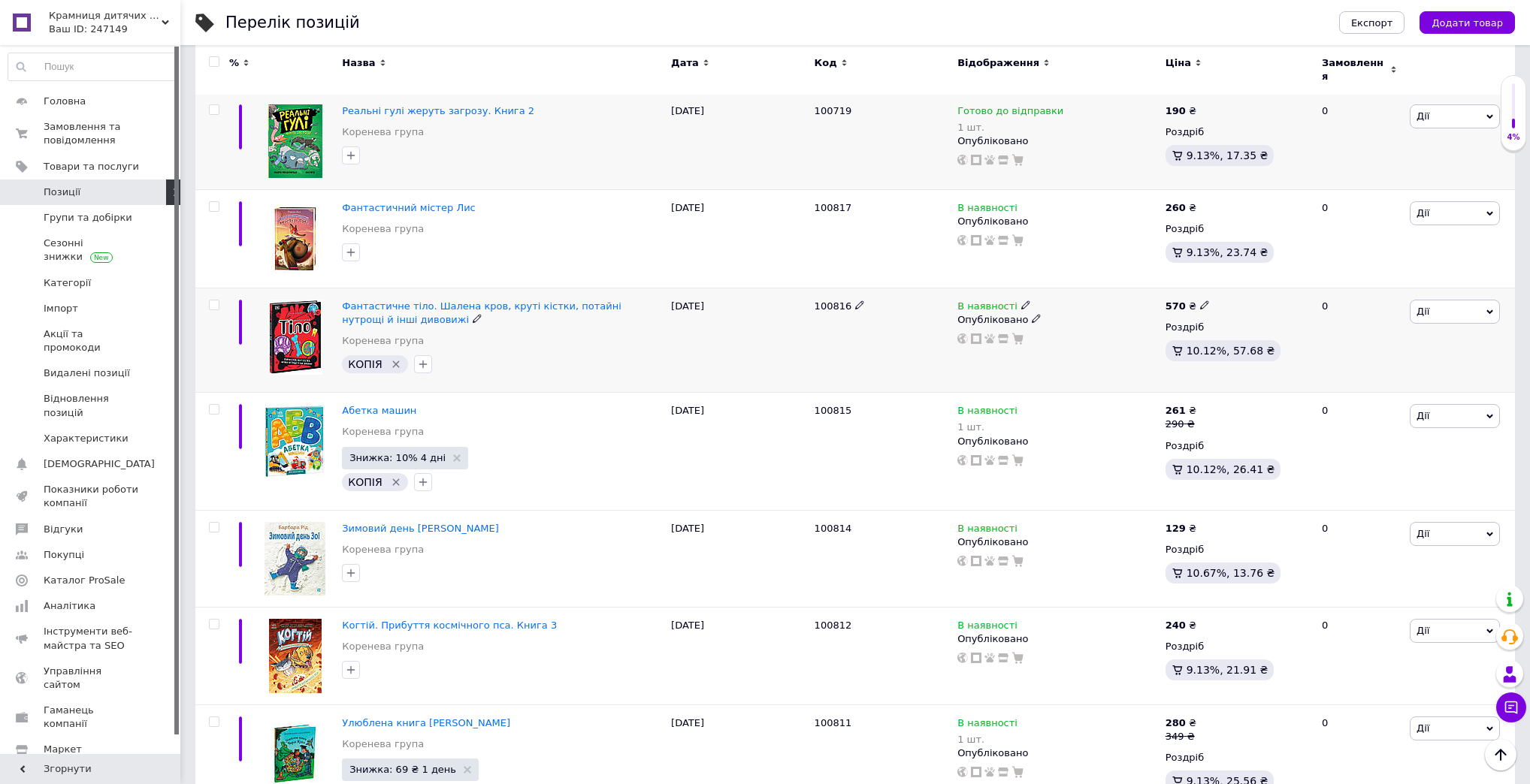
scroll to position [361, 0]
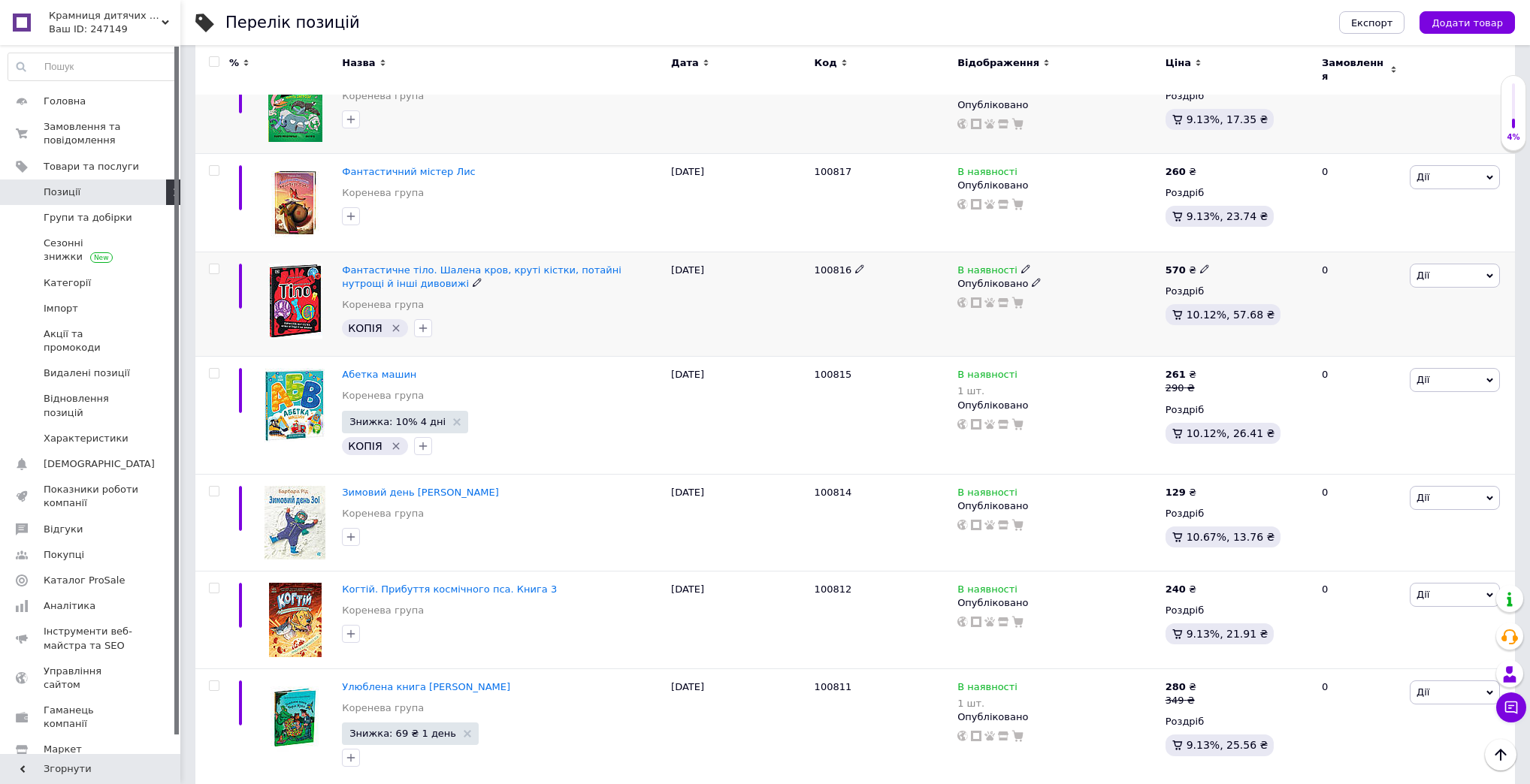
click at [385, 320] on div "КОПІЯ" at bounding box center [375, 328] width 66 height 18
click at [391, 322] on icon "Видалити мітку" at bounding box center [395, 328] width 12 height 12
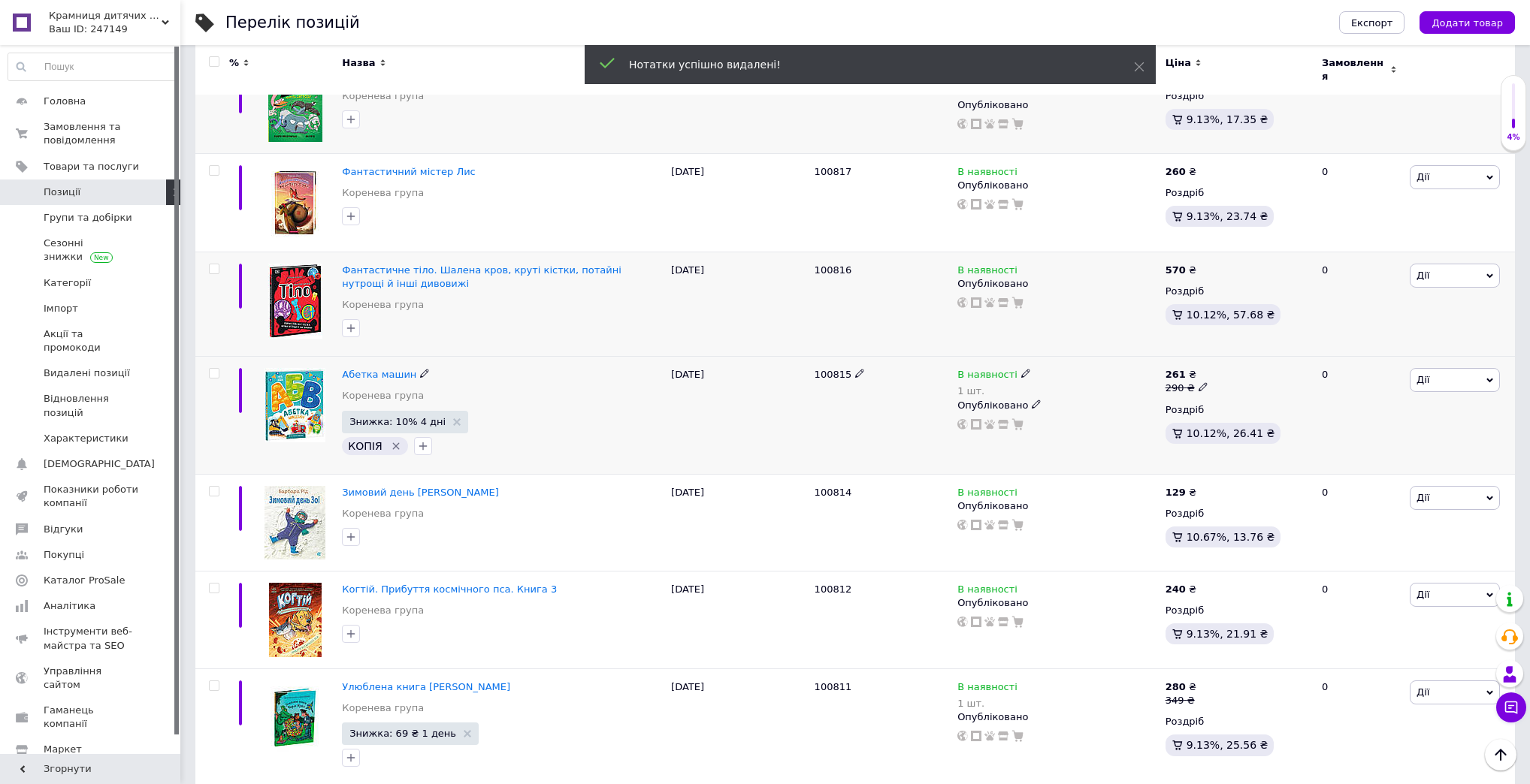
click at [393, 443] on icon "Видалити мітку" at bounding box center [396, 446] width 7 height 7
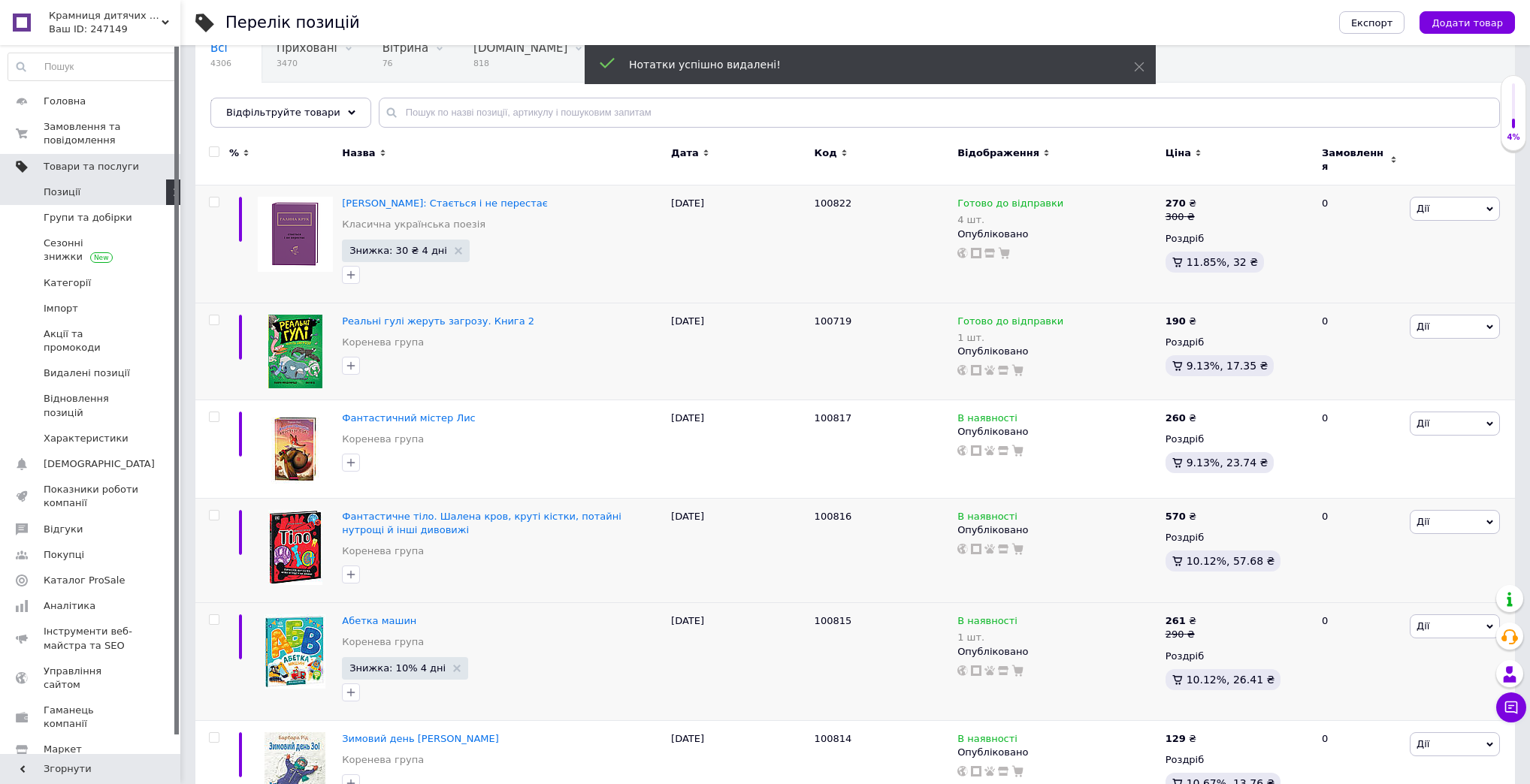
scroll to position [180, 0]
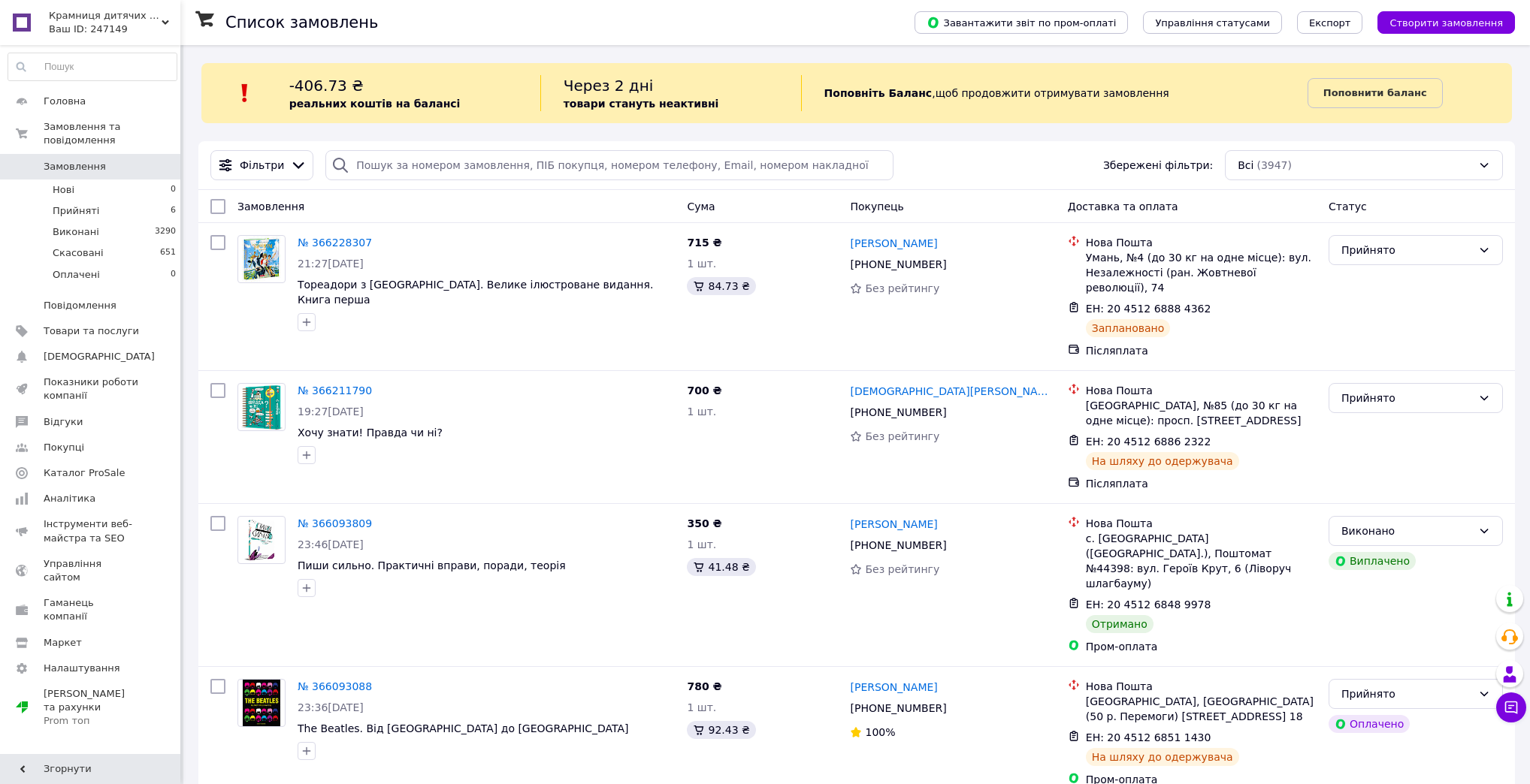
click at [96, 9] on span "Крамниця дитячих книжок" at bounding box center [105, 16] width 113 height 13
click at [117, 58] on link "Сайт Крамниця дитячих книжок" at bounding box center [91, 70] width 165 height 42
click at [86, 324] on span "Товари та послуги" at bounding box center [92, 331] width 95 height 13
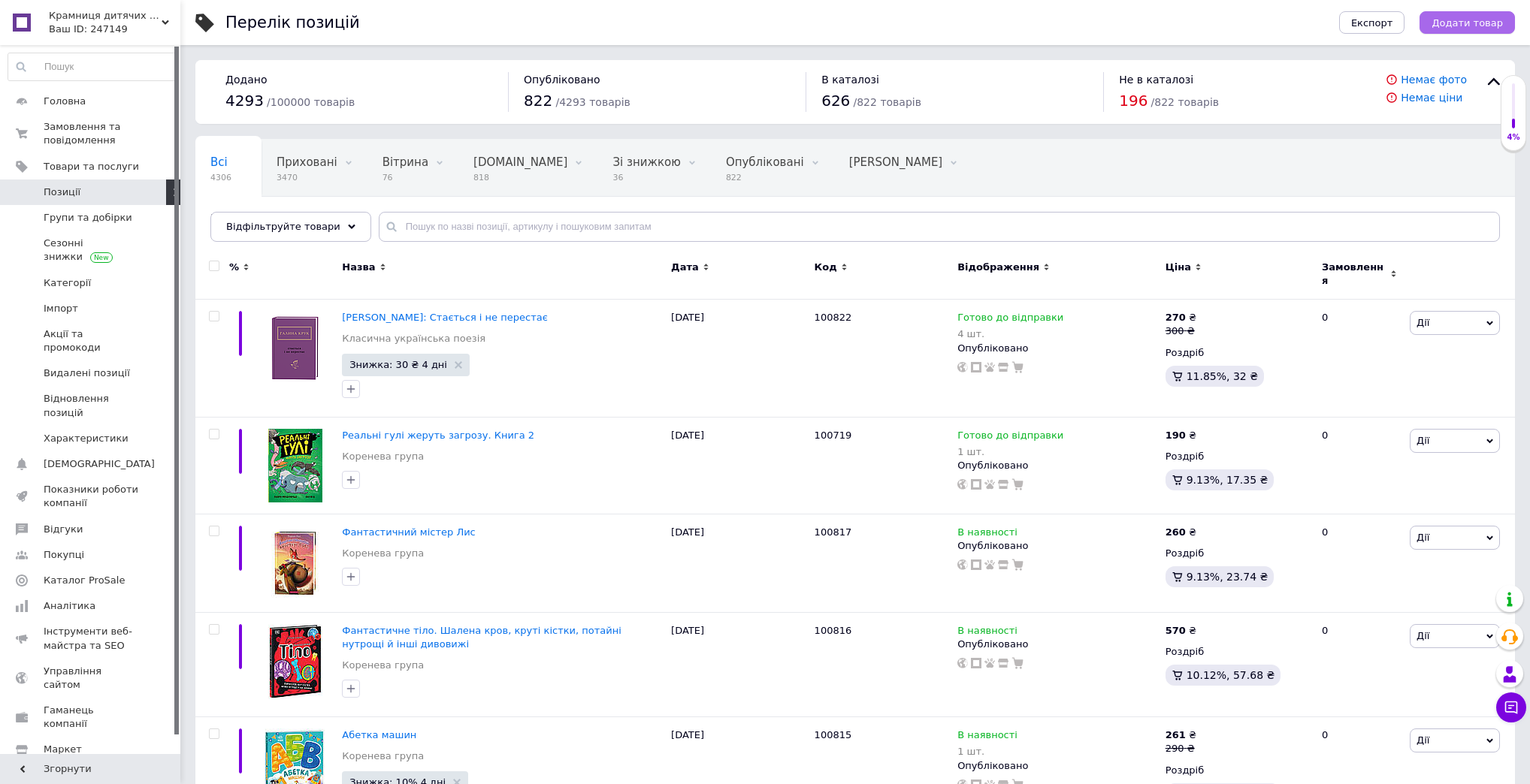
click at [1451, 24] on span "Додати товар" at bounding box center [1467, 22] width 71 height 11
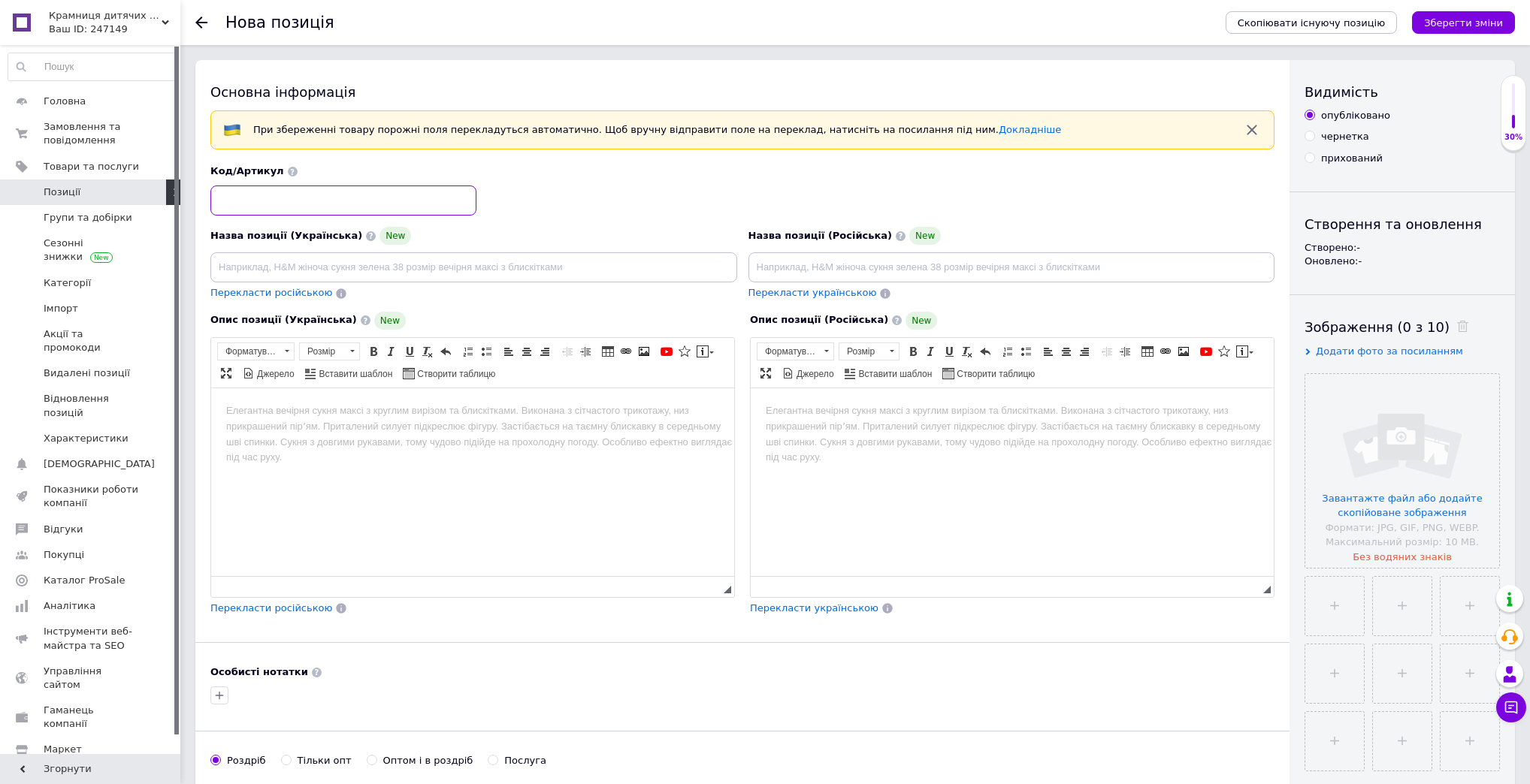
click at [282, 201] on input at bounding box center [343, 201] width 266 height 30
type input "100223"
click at [263, 264] on input at bounding box center [474, 267] width 527 height 30
paste input "Велика книга. Казки та оповідання великими літерами"
type input "Велика книга. Казки та оповідання великими літерами"
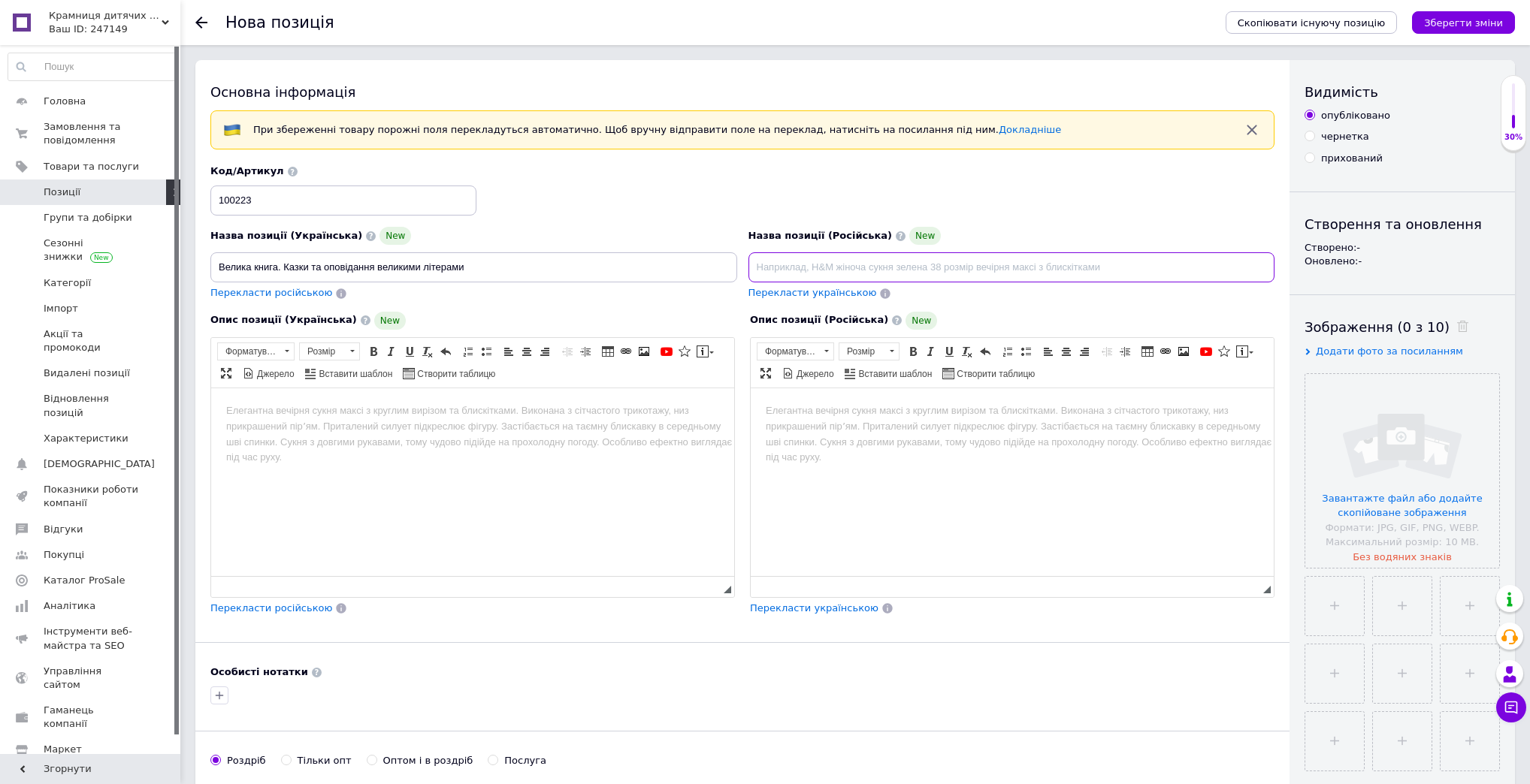
click at [836, 270] on input at bounding box center [1012, 267] width 527 height 30
paste input "Велика книга. Казки та оповідання великими літерами"
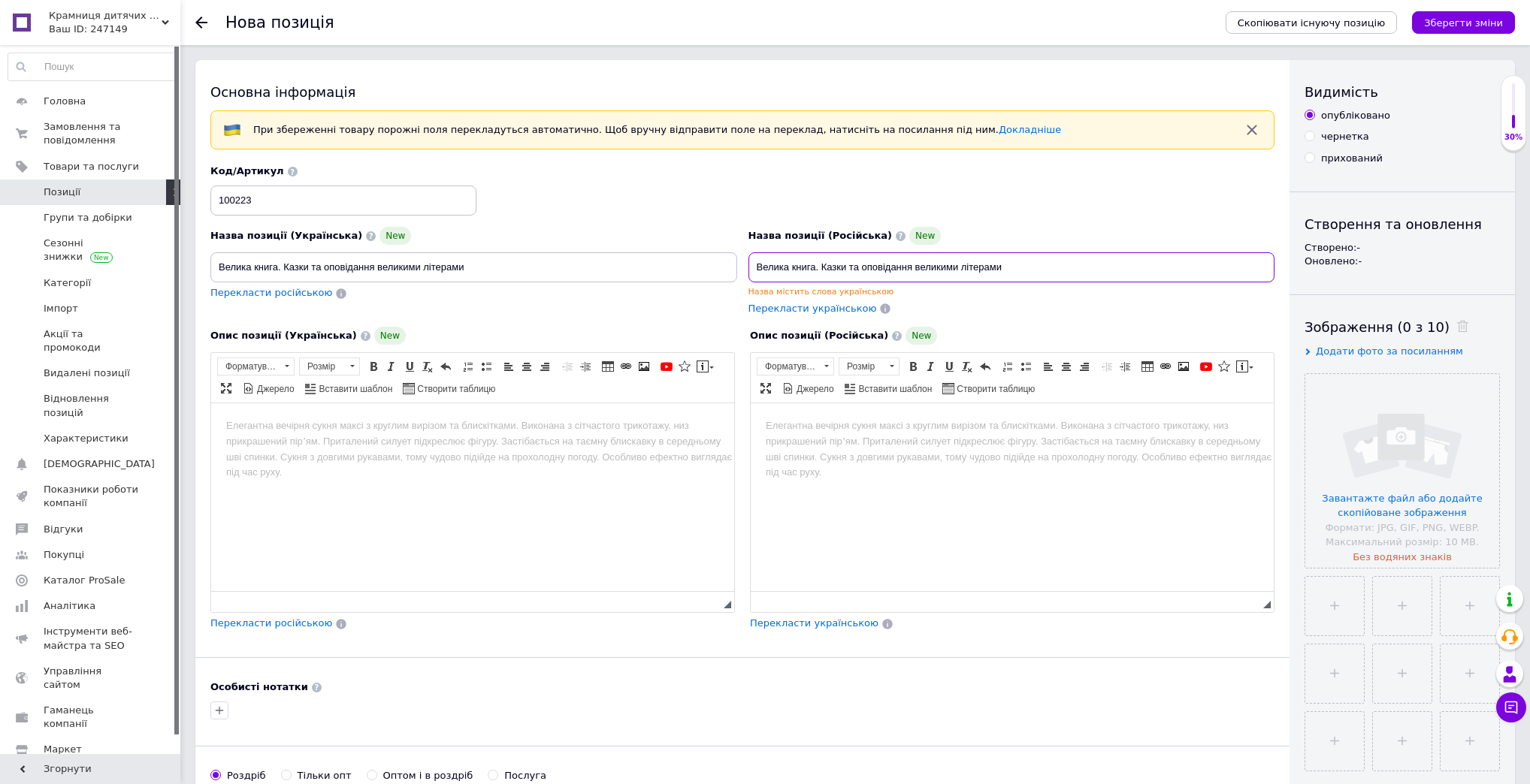
type input "Велика книга. Казки та оповідання великими літерами"
click at [367, 433] on body "Редактор, C19A52B2-332B-4E76-AE8B-4990C2DEEA23" at bounding box center [472, 426] width 493 height 16
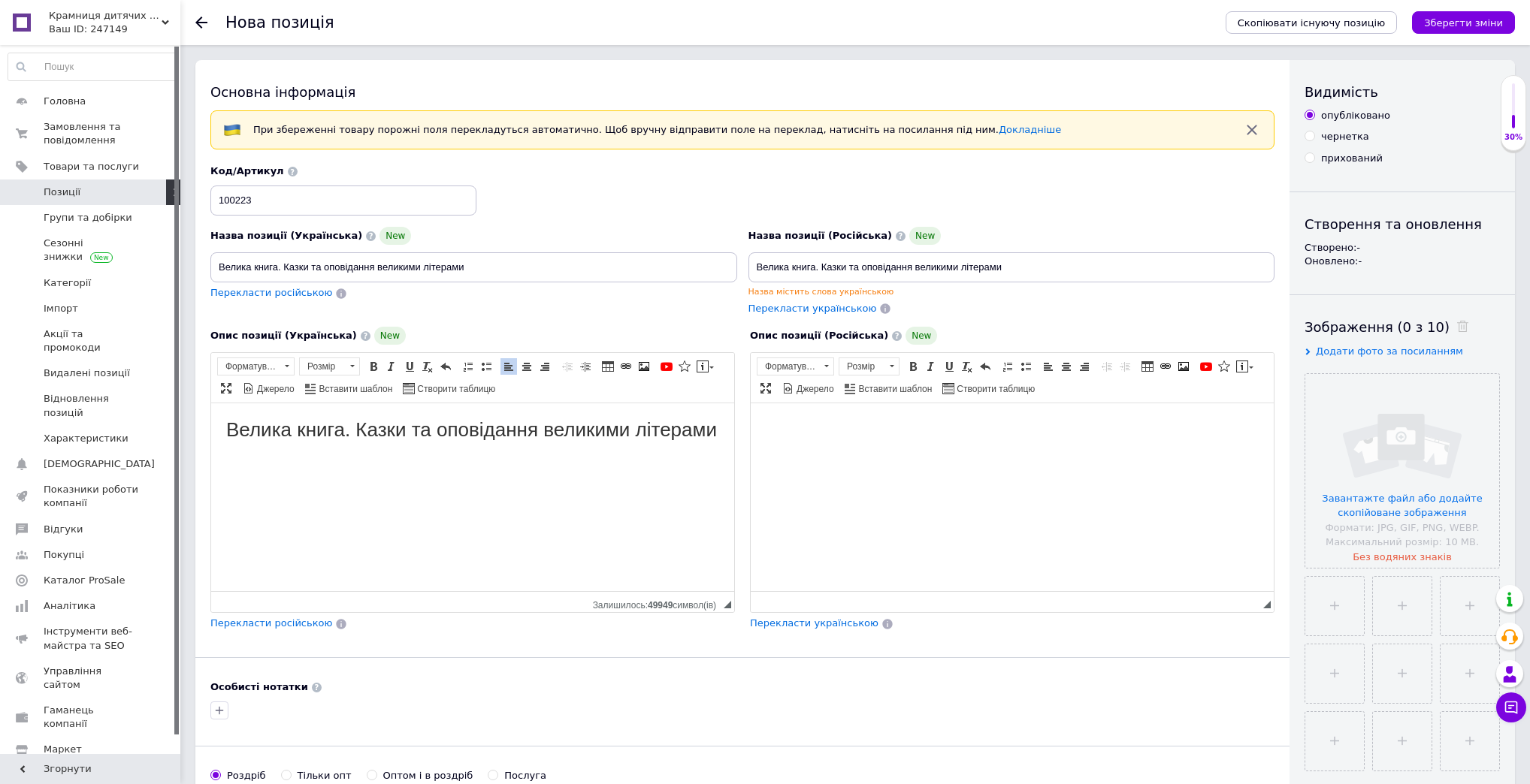
click at [874, 440] on html at bounding box center [1012, 426] width 523 height 46
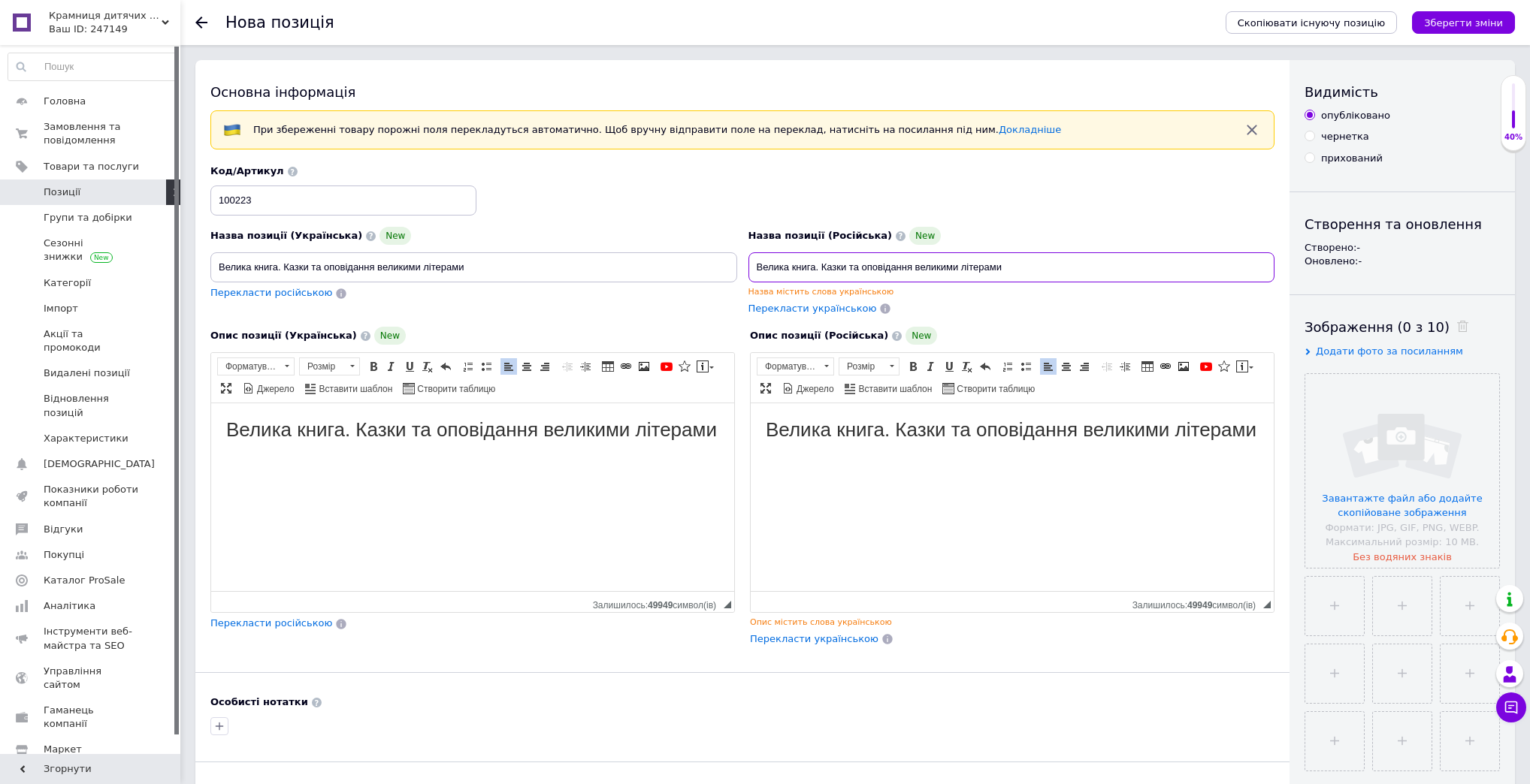
drag, startPoint x: 1019, startPoint y: 266, endPoint x: 701, endPoint y: 264, distance: 318.0
click at [701, 264] on div "Назва позиції (Українська) New Велика книга. Казки та оповідання великими літер…" at bounding box center [743, 240] width 1076 height 163
click at [1371, 496] on input "file" at bounding box center [1402, 470] width 193 height 193
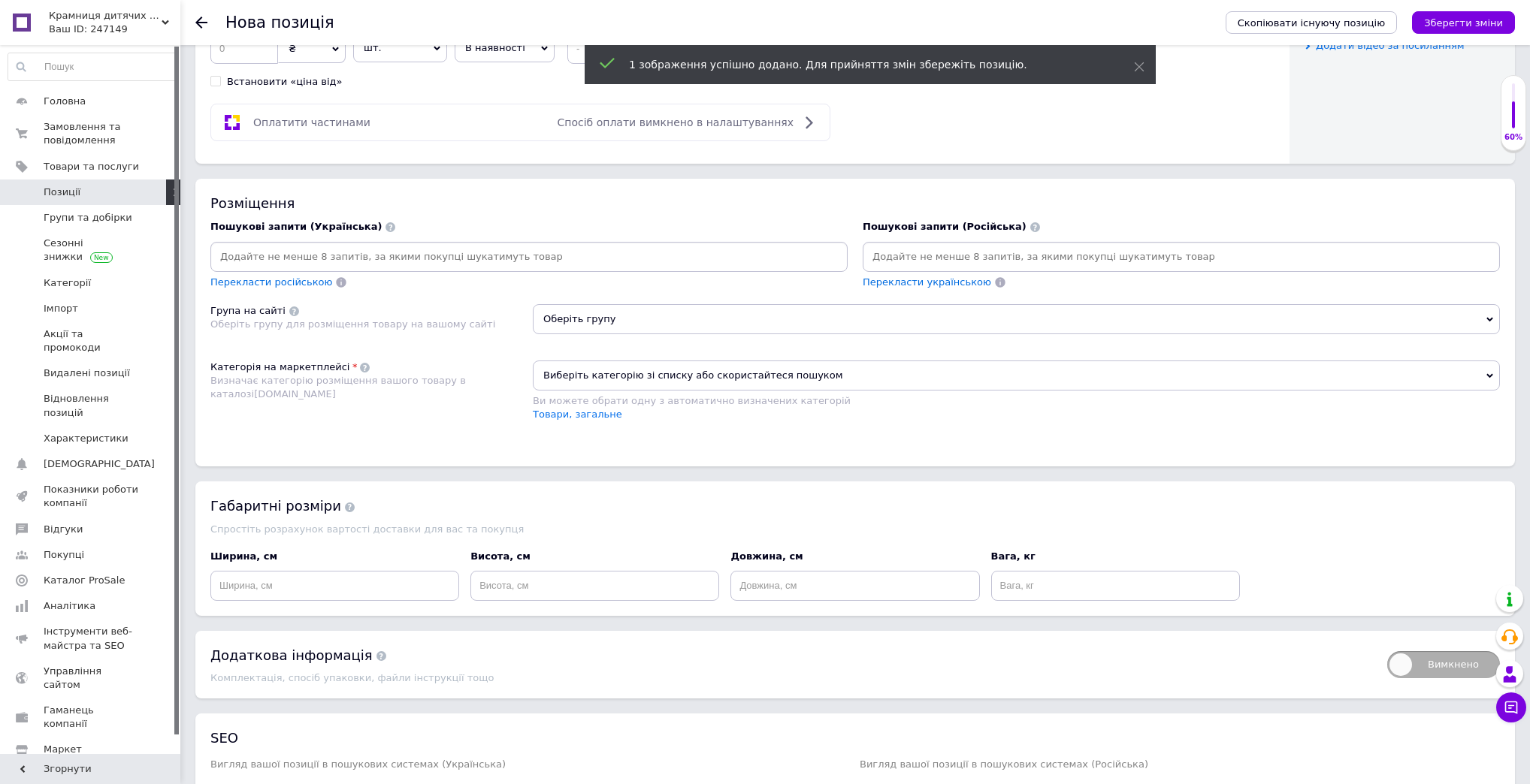
scroll to position [842, 0]
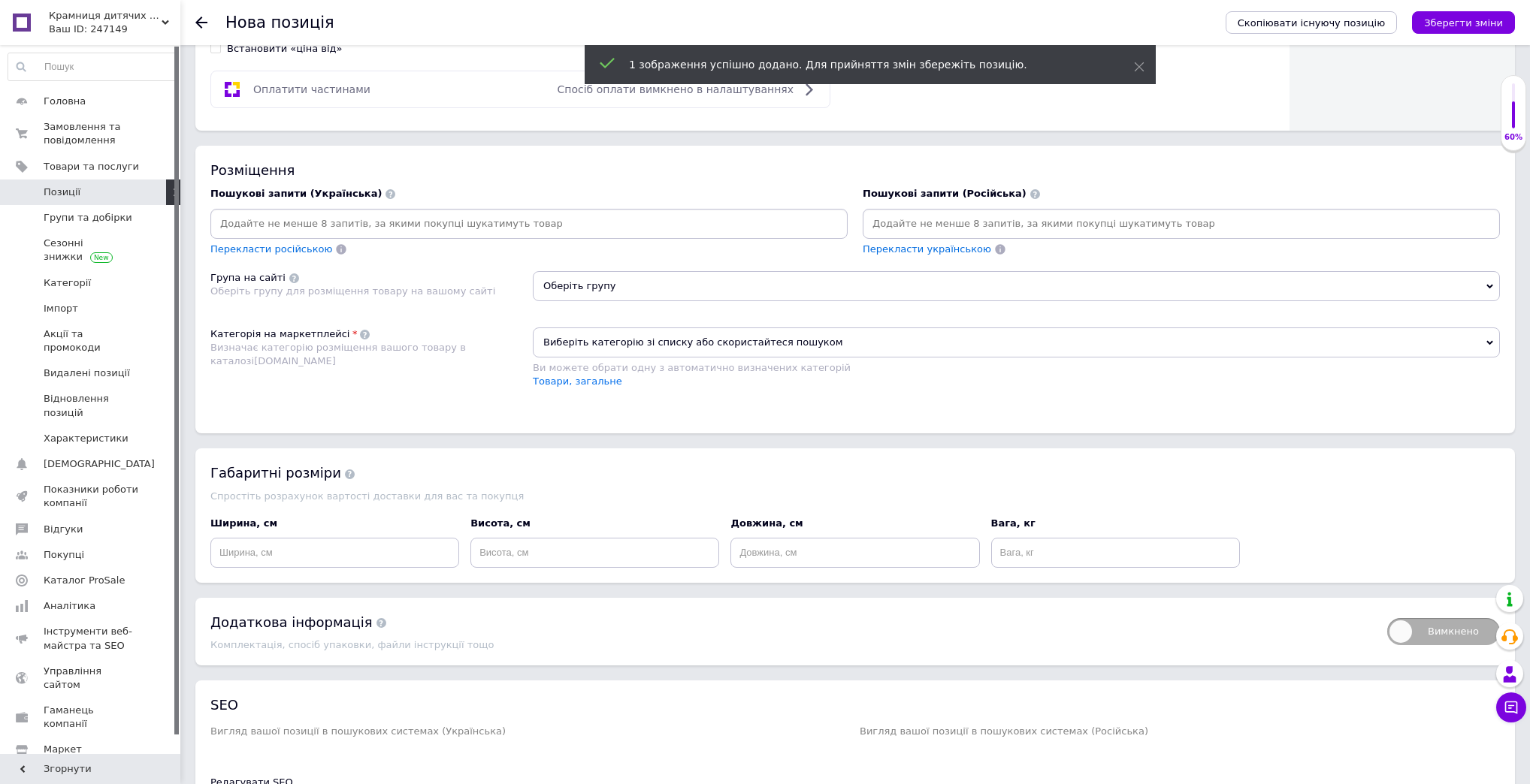
click at [568, 348] on span "Виберіть категорію зі списку або скористайтеся пошуком" at bounding box center [1016, 343] width 967 height 30
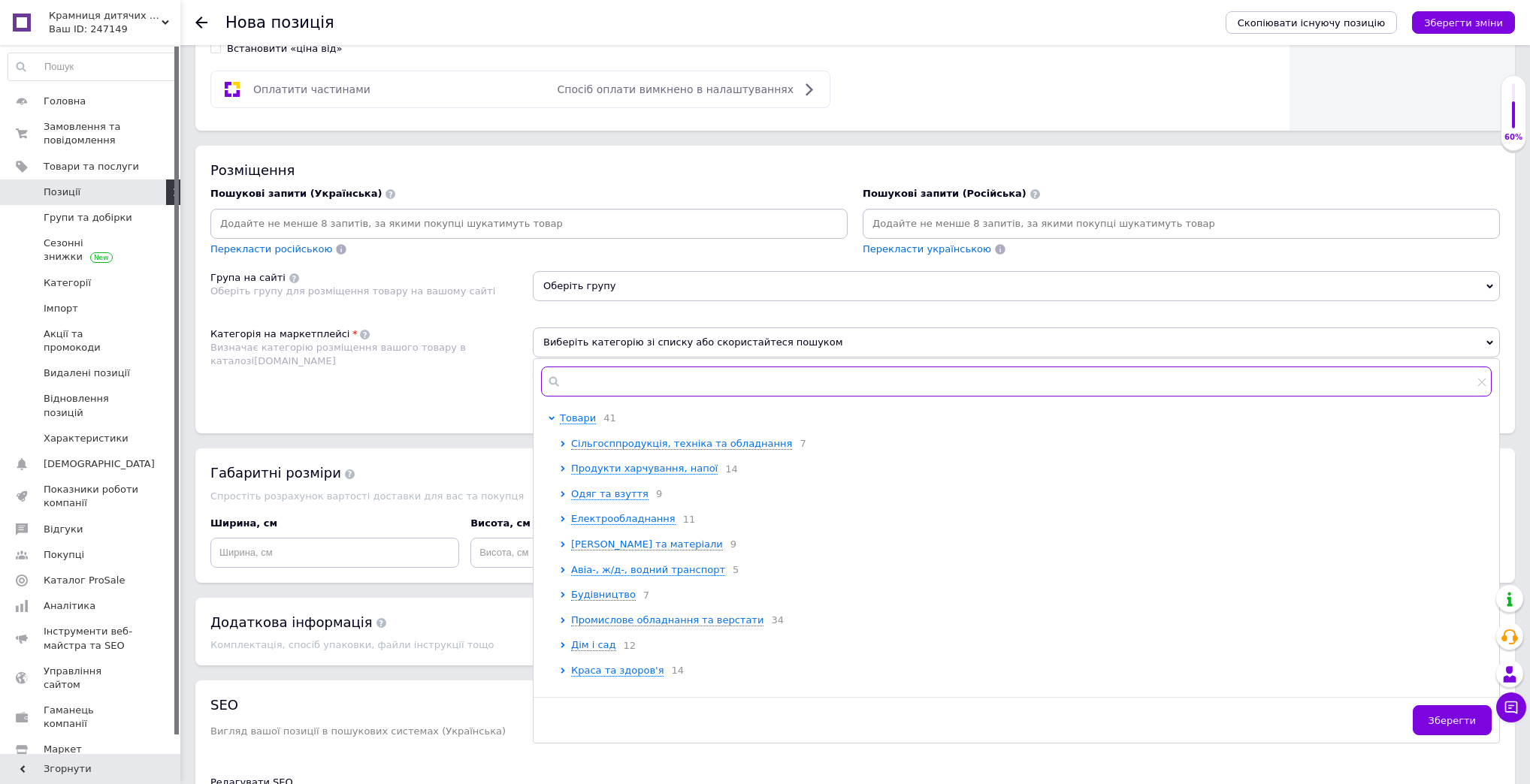
click at [581, 381] on input "text" at bounding box center [1016, 381] width 951 height 30
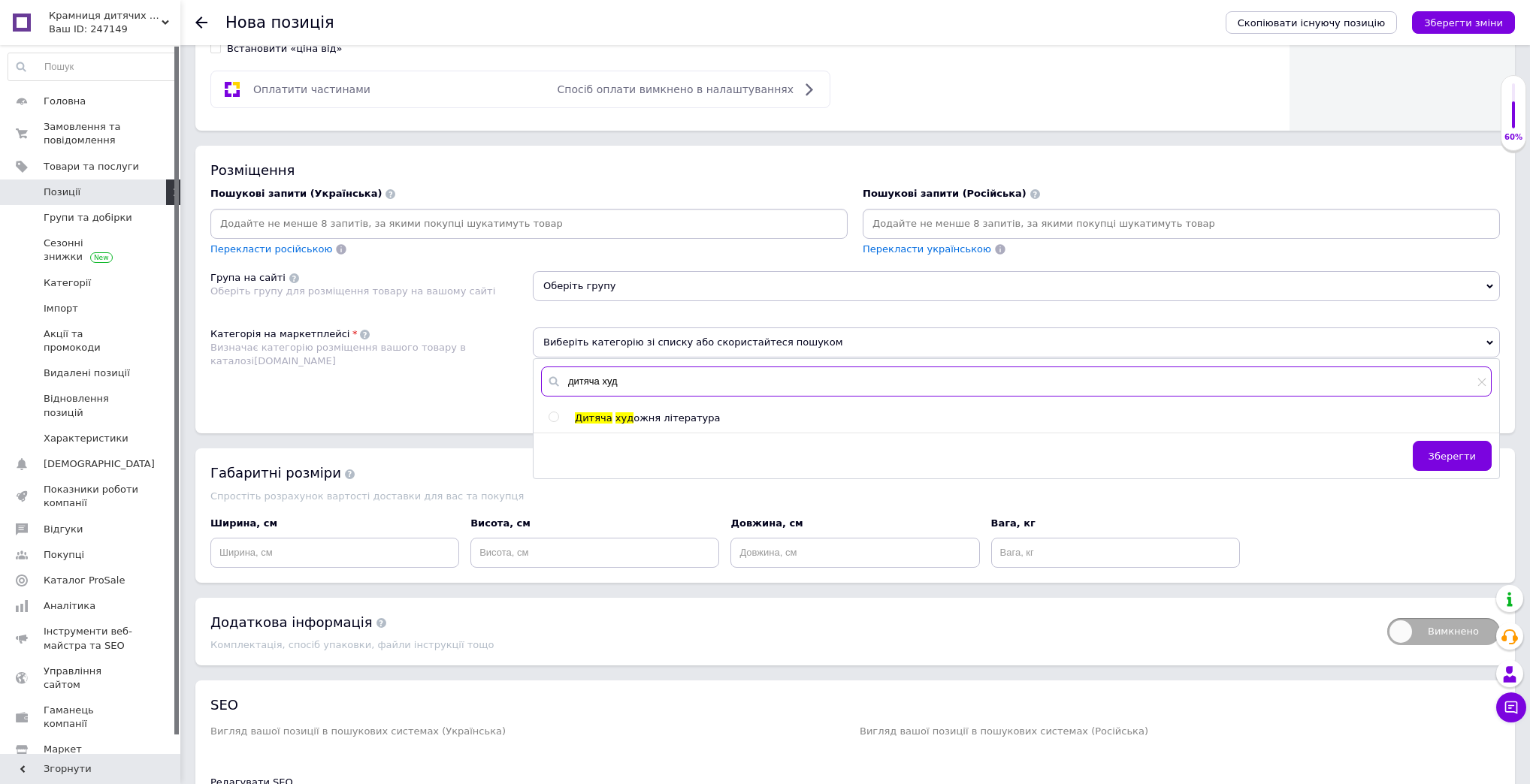
type input "дитяча худ"
click at [554, 412] on input "radio" at bounding box center [553, 417] width 9 height 9
radio input "true"
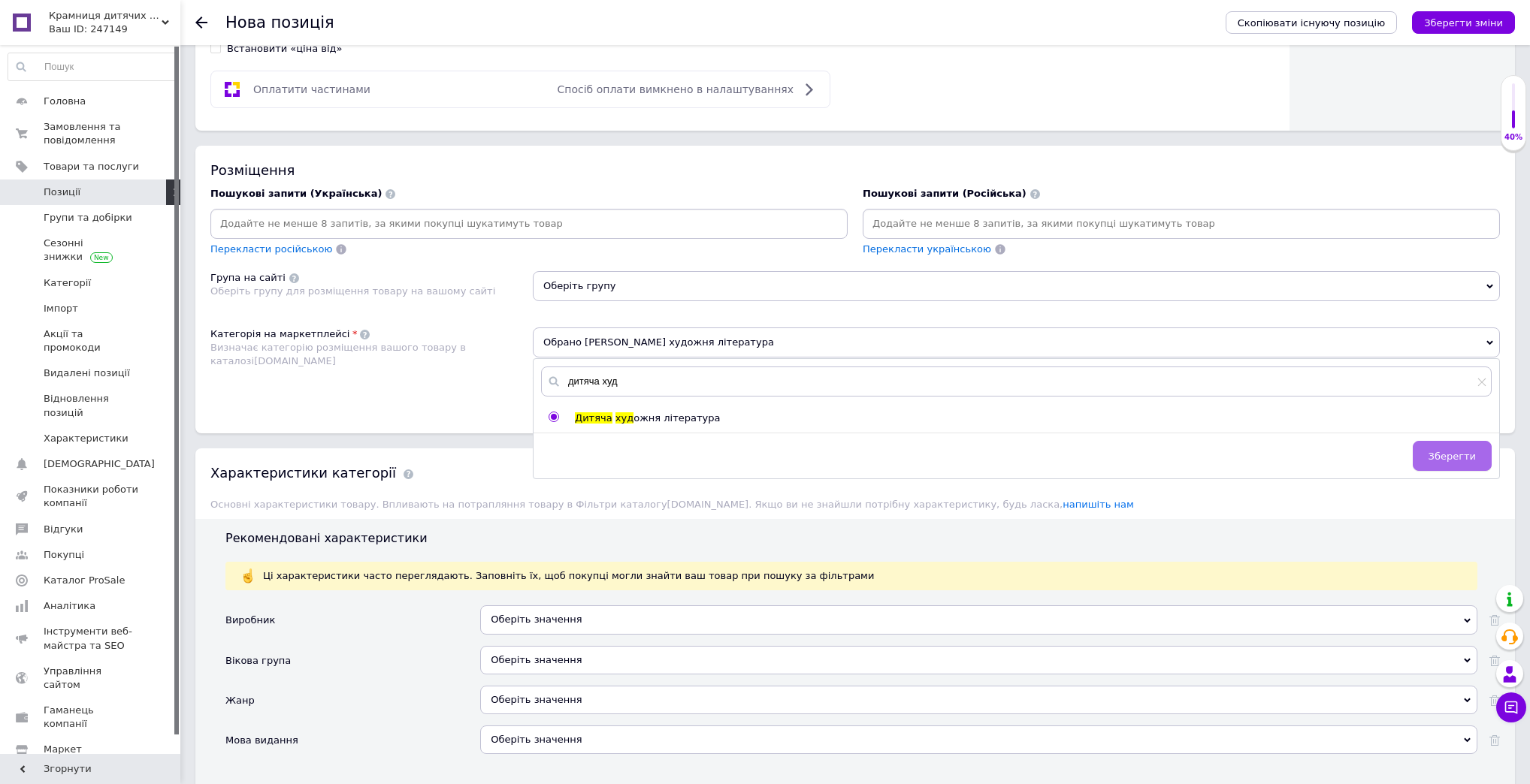
click at [1464, 442] on button "Зберегти" at bounding box center [1452, 456] width 79 height 30
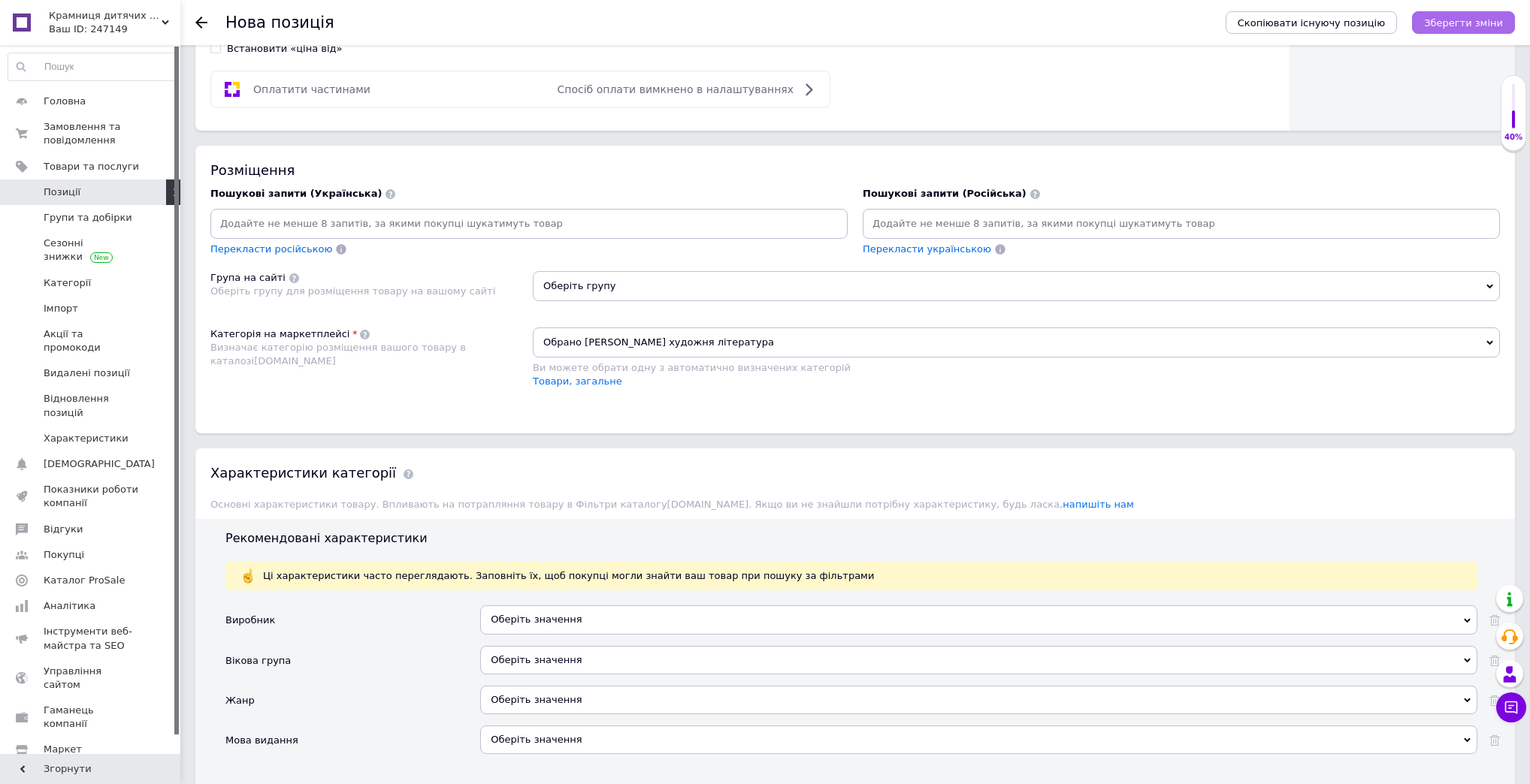
click at [1454, 21] on icon "Зберегти зміни" at bounding box center [1464, 22] width 79 height 11
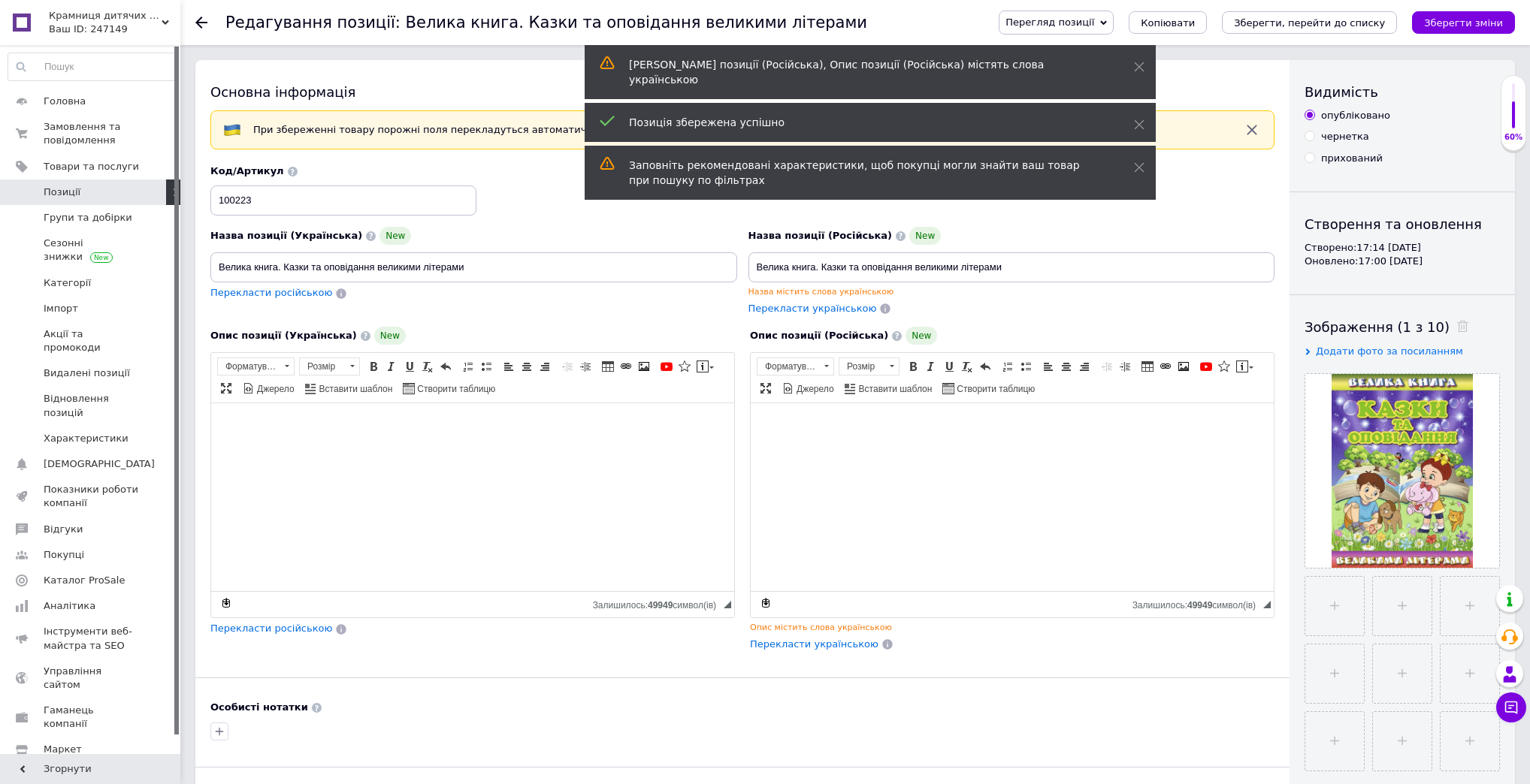
click at [1094, 18] on span "Перегляд позиції" at bounding box center [1050, 22] width 89 height 11
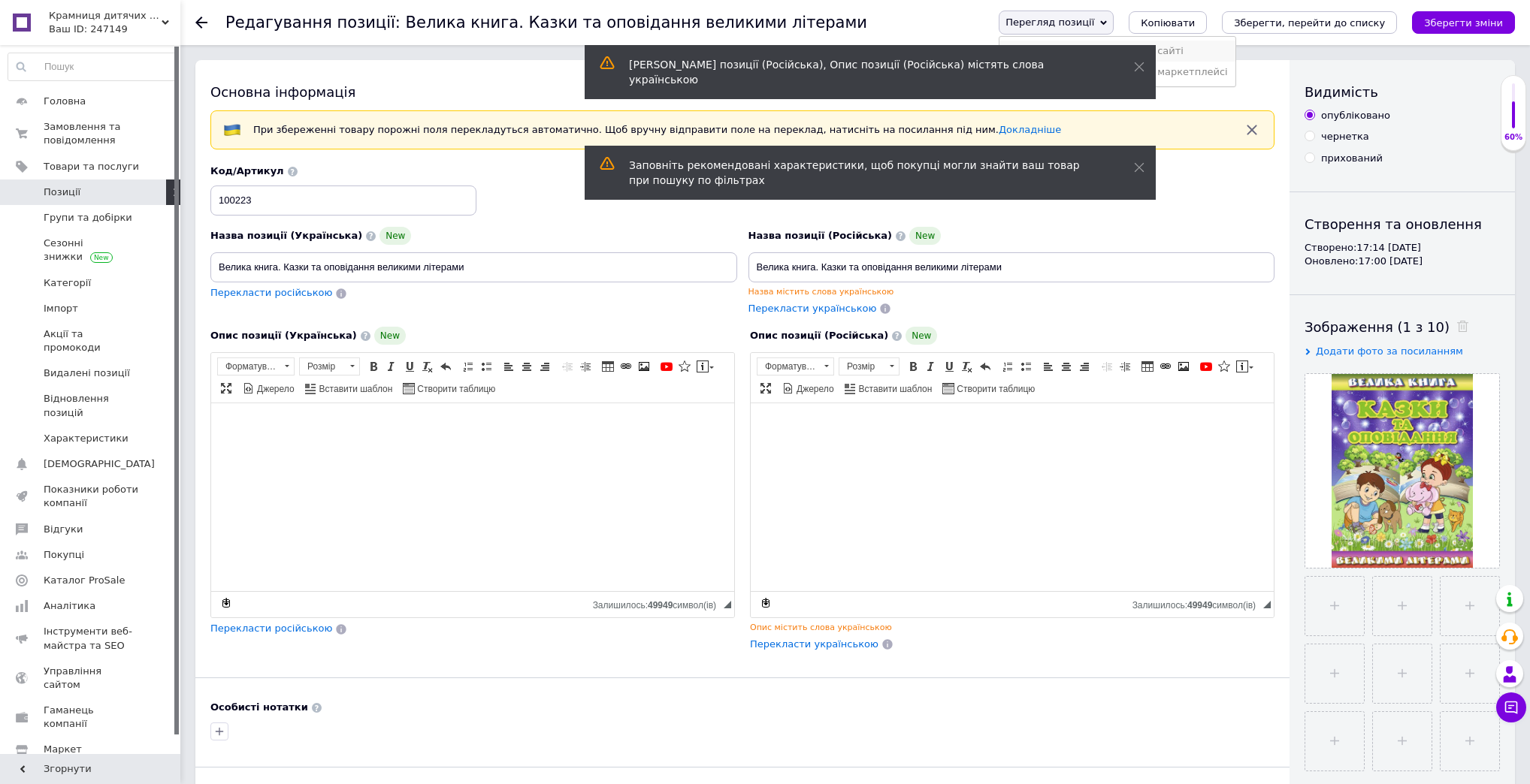
click at [1184, 49] on li "Зберегти та переглянути на сайті" at bounding box center [1117, 50] width 236 height 21
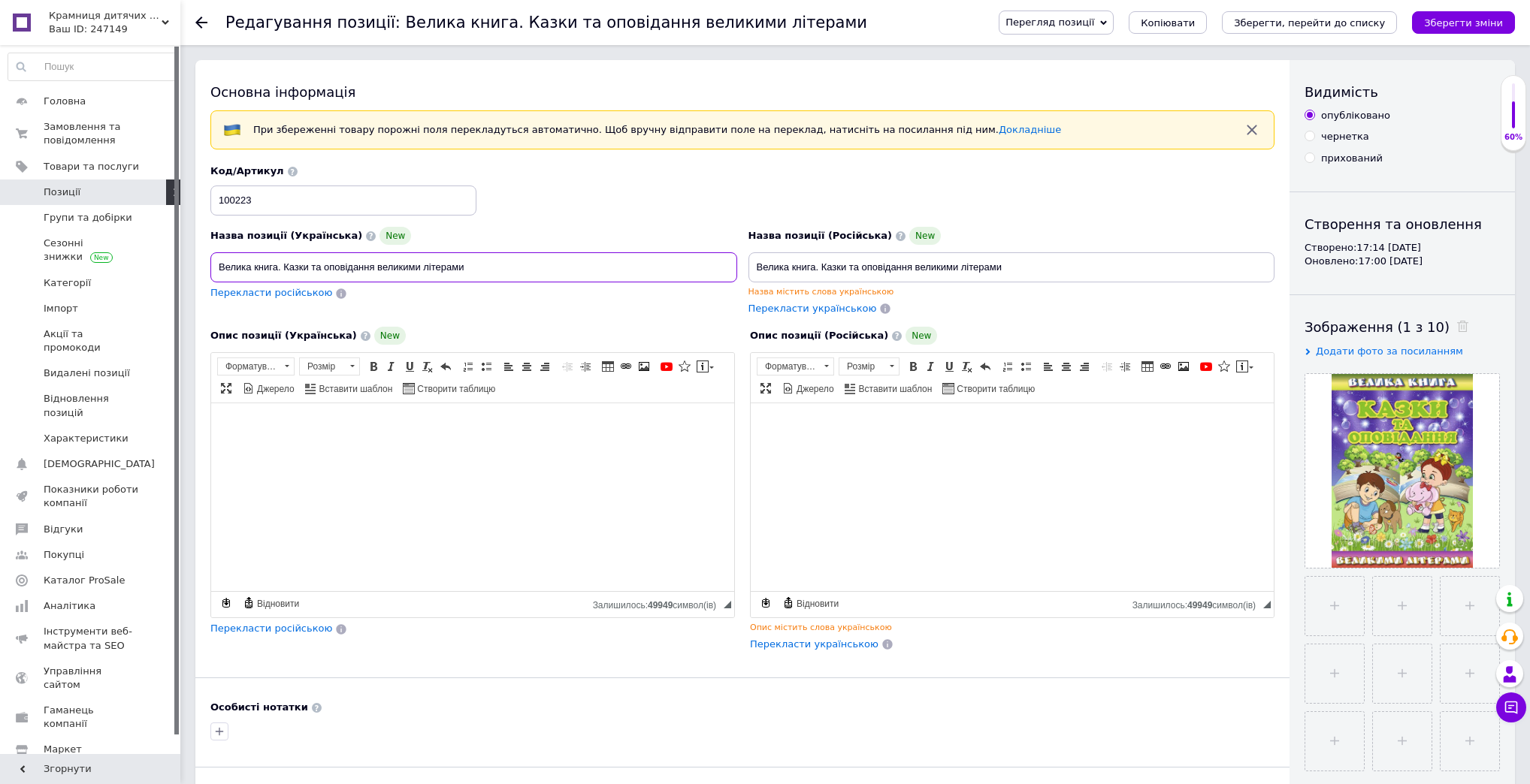
drag, startPoint x: 282, startPoint y: 266, endPoint x: 217, endPoint y: 260, distance: 65.3
click at [217, 260] on input "Велика книга. Казки та оповідання великими літерами" at bounding box center [474, 267] width 527 height 30
click at [481, 259] on input "Велика книга. Казки та оповідання великими літерами" at bounding box center [474, 267] width 527 height 30
paste input "Велика книга."
drag, startPoint x: 282, startPoint y: 266, endPoint x: 217, endPoint y: 264, distance: 65.0
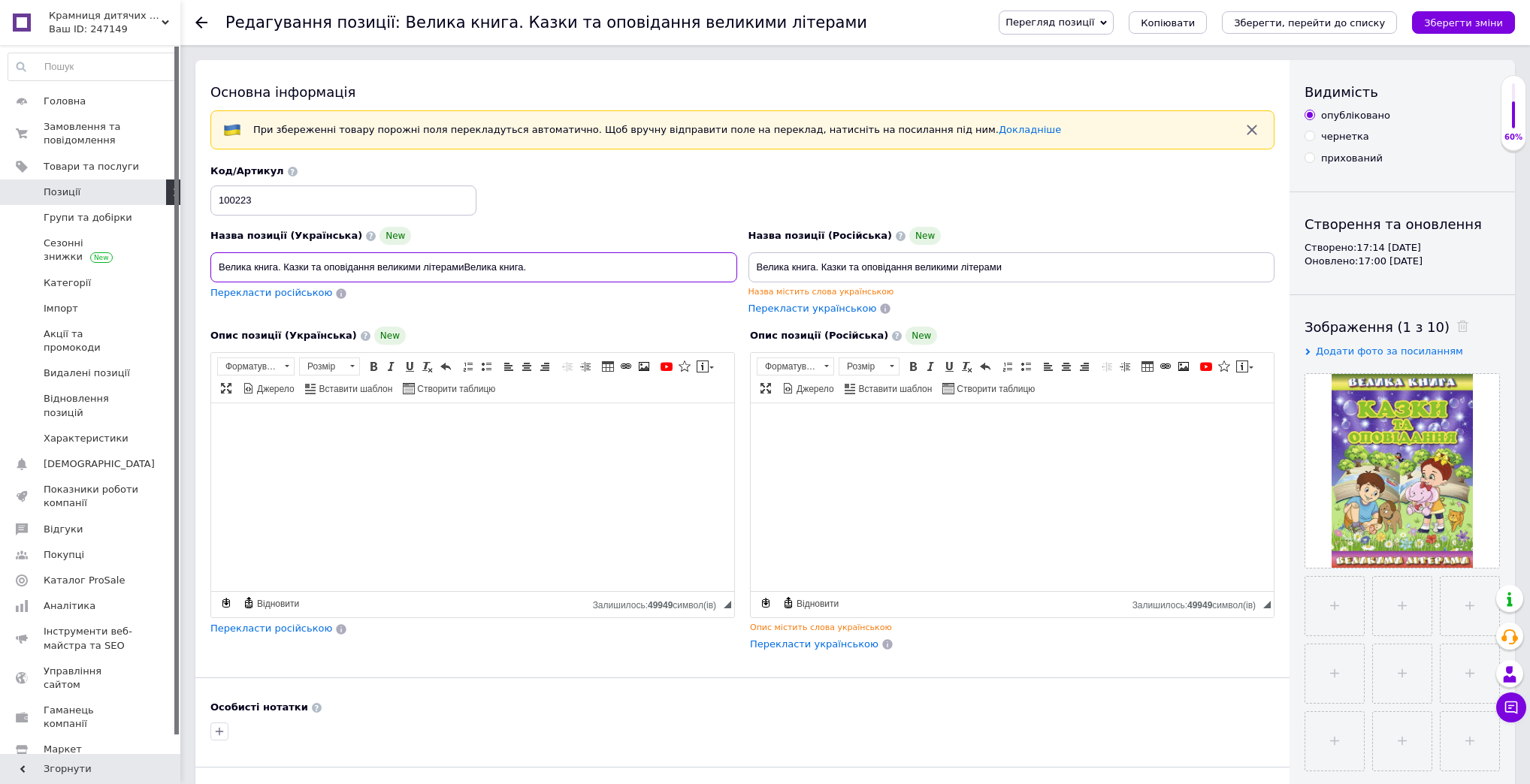
click at [217, 264] on input "Велика книга. Казки та оповідання великими літерамиВелика книга." at bounding box center [474, 267] width 527 height 30
click at [400, 268] on input "Казки та оповідання великими літерамиВелика книга." at bounding box center [474, 267] width 527 height 30
click at [490, 266] on input "Казки та оповідання великими літерами. Велика книга." at bounding box center [474, 267] width 527 height 30
drag, startPoint x: 526, startPoint y: 264, endPoint x: 197, endPoint y: 269, distance: 329.0
click at [197, 269] on div "Основна інформація При збереженні товару порожні поля перекладуться автоматично…" at bounding box center [742, 519] width 1094 height 918
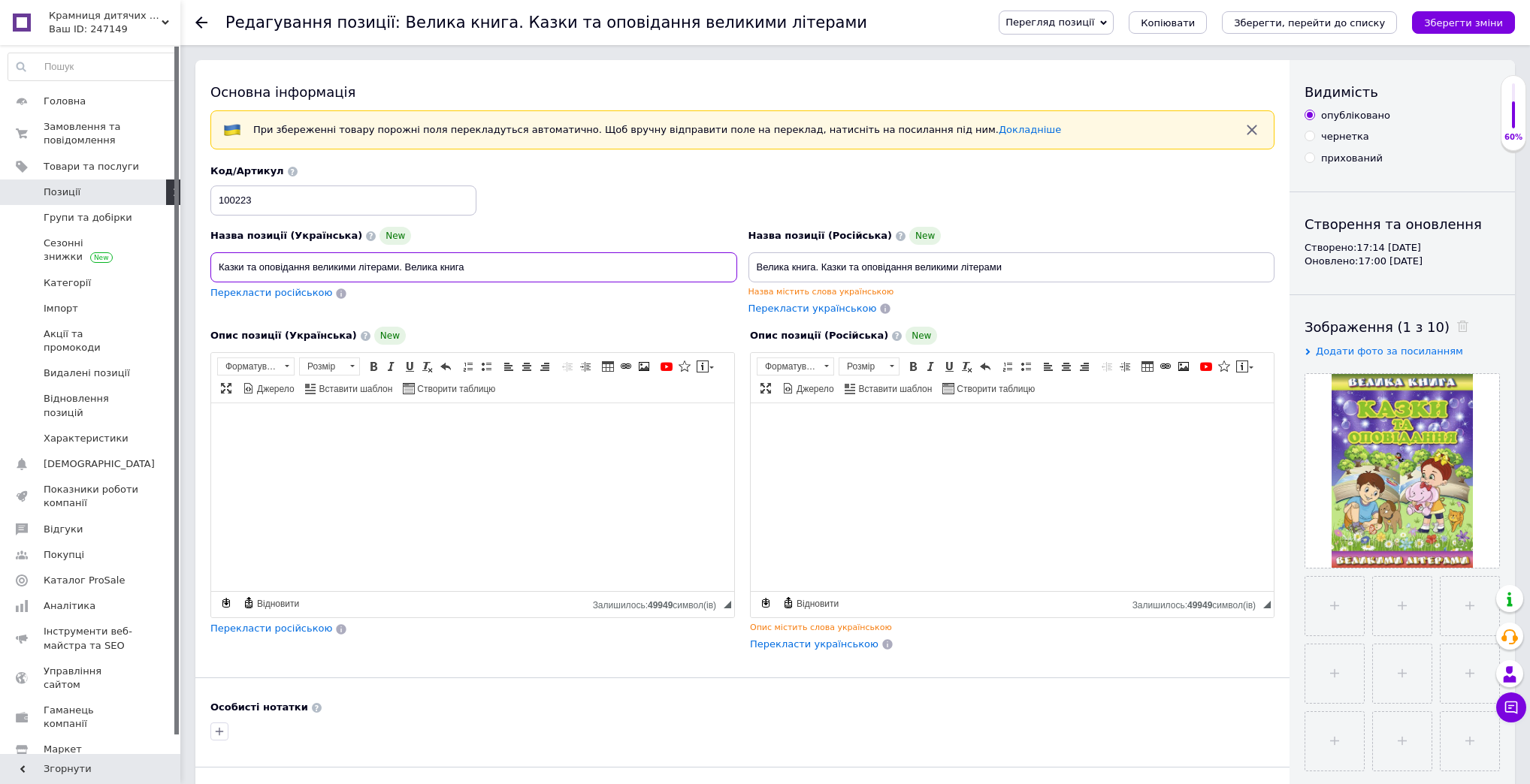
type input "Казки та оповідання великими літерами. Велика книга"
click at [1037, 259] on input "Велика книга. Казки та оповідання великими літерами" at bounding box center [1012, 267] width 527 height 30
paste input "Казки та оповідання великими літерами. Велика книга"
drag, startPoint x: 1187, startPoint y: 270, endPoint x: 1001, endPoint y: 259, distance: 186.3
click at [1001, 259] on input "Велика книга. Казки та оповідання великими літерамиКазки та оповідання великими…" at bounding box center [1012, 267] width 527 height 30
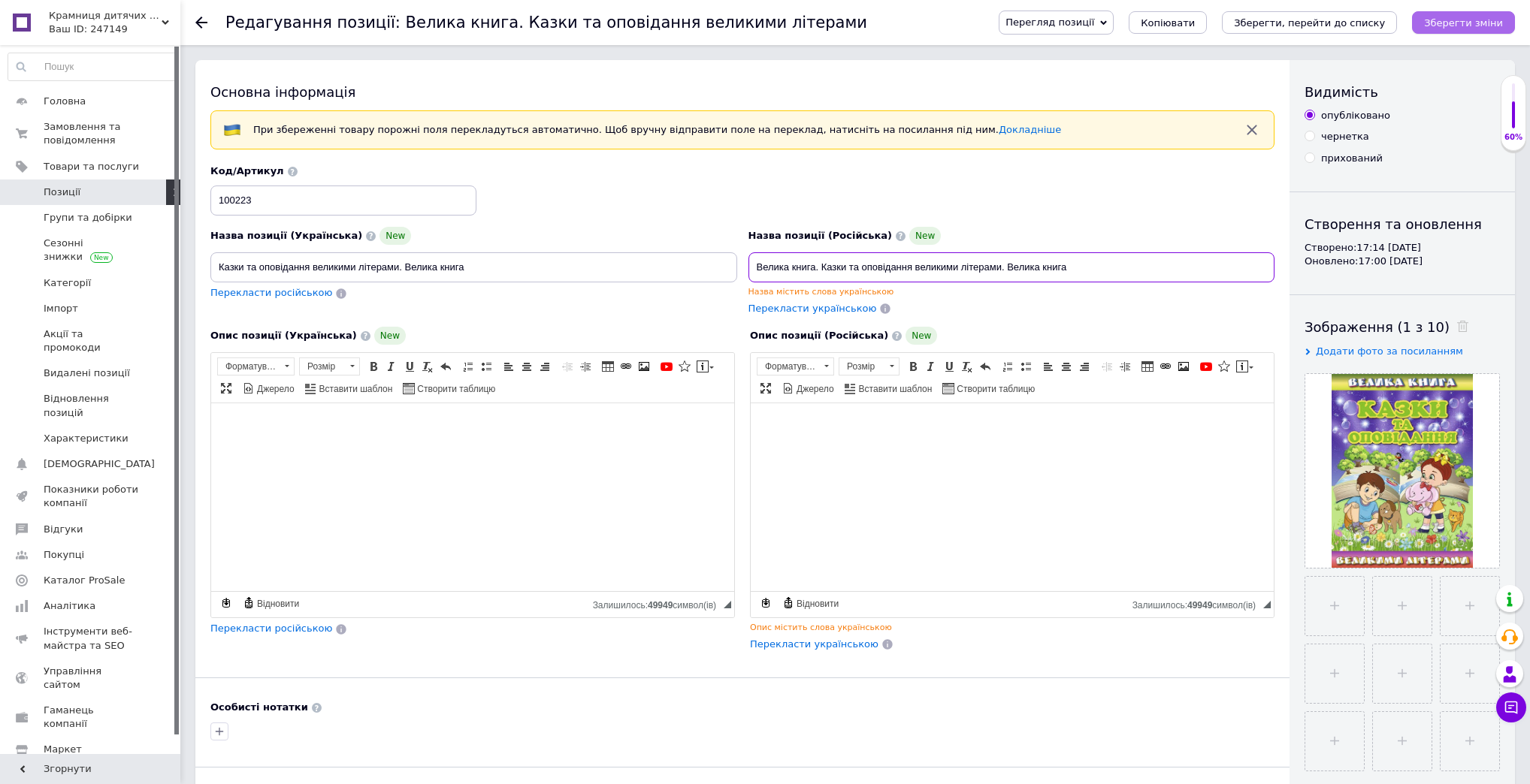
type input "Велика книга. Казки та оповідання великими літерами. Велика книга"
drag, startPoint x: 1480, startPoint y: 27, endPoint x: 1412, endPoint y: 33, distance: 68.3
click at [1456, 29] on icon "Зберегти зміни" at bounding box center [1464, 22] width 79 height 11
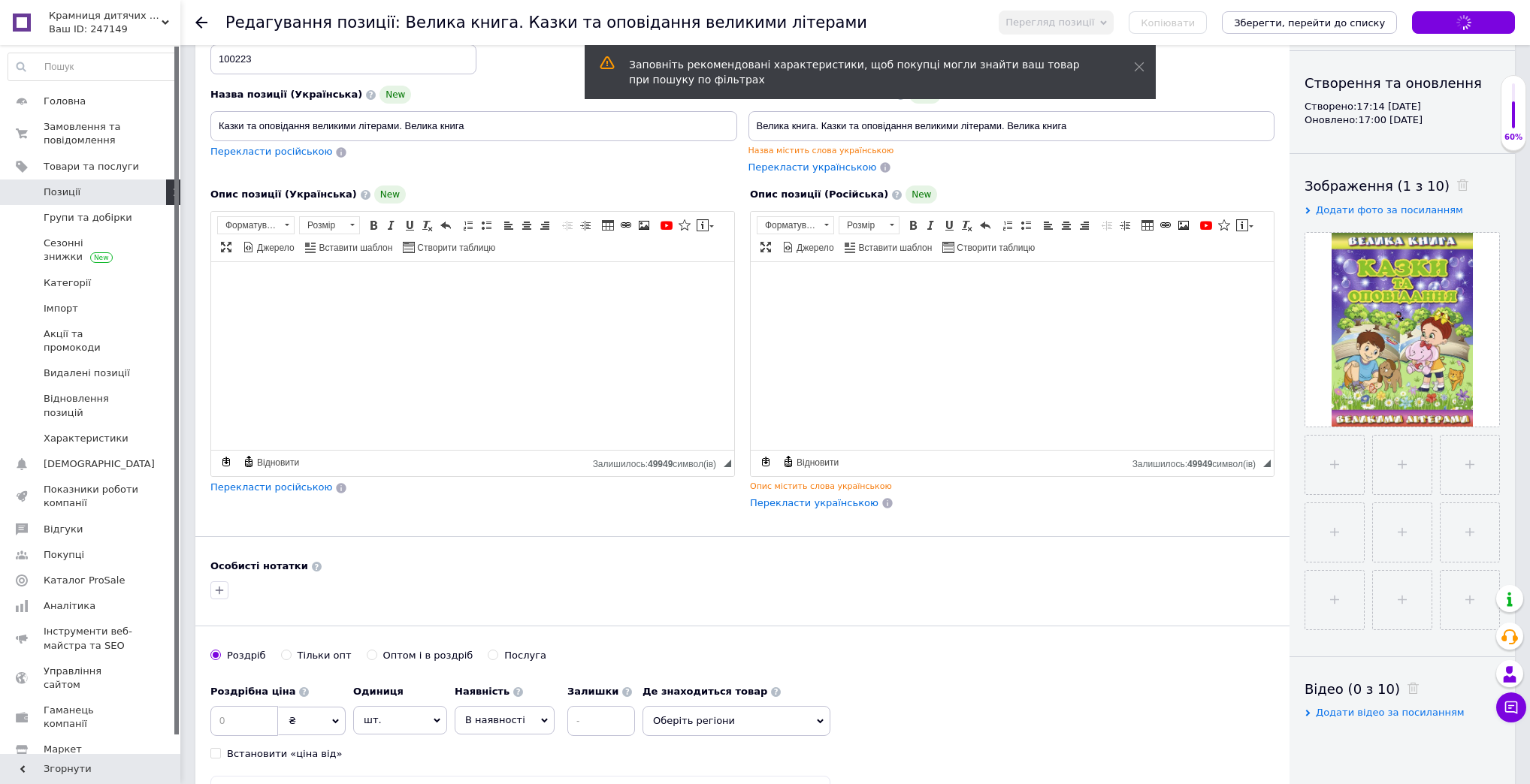
scroll to position [240, 0]
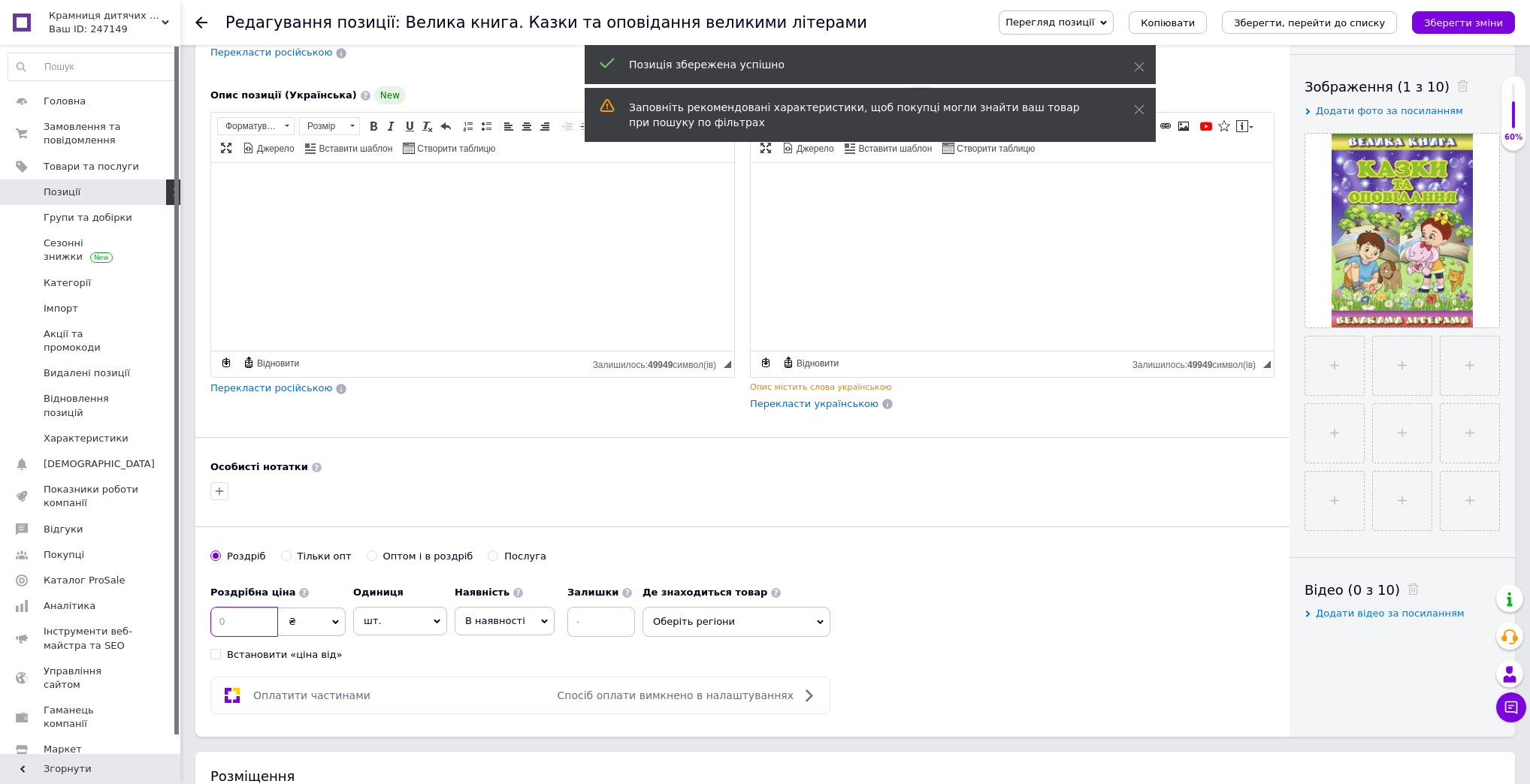
click at [267, 620] on input at bounding box center [244, 622] width 67 height 30
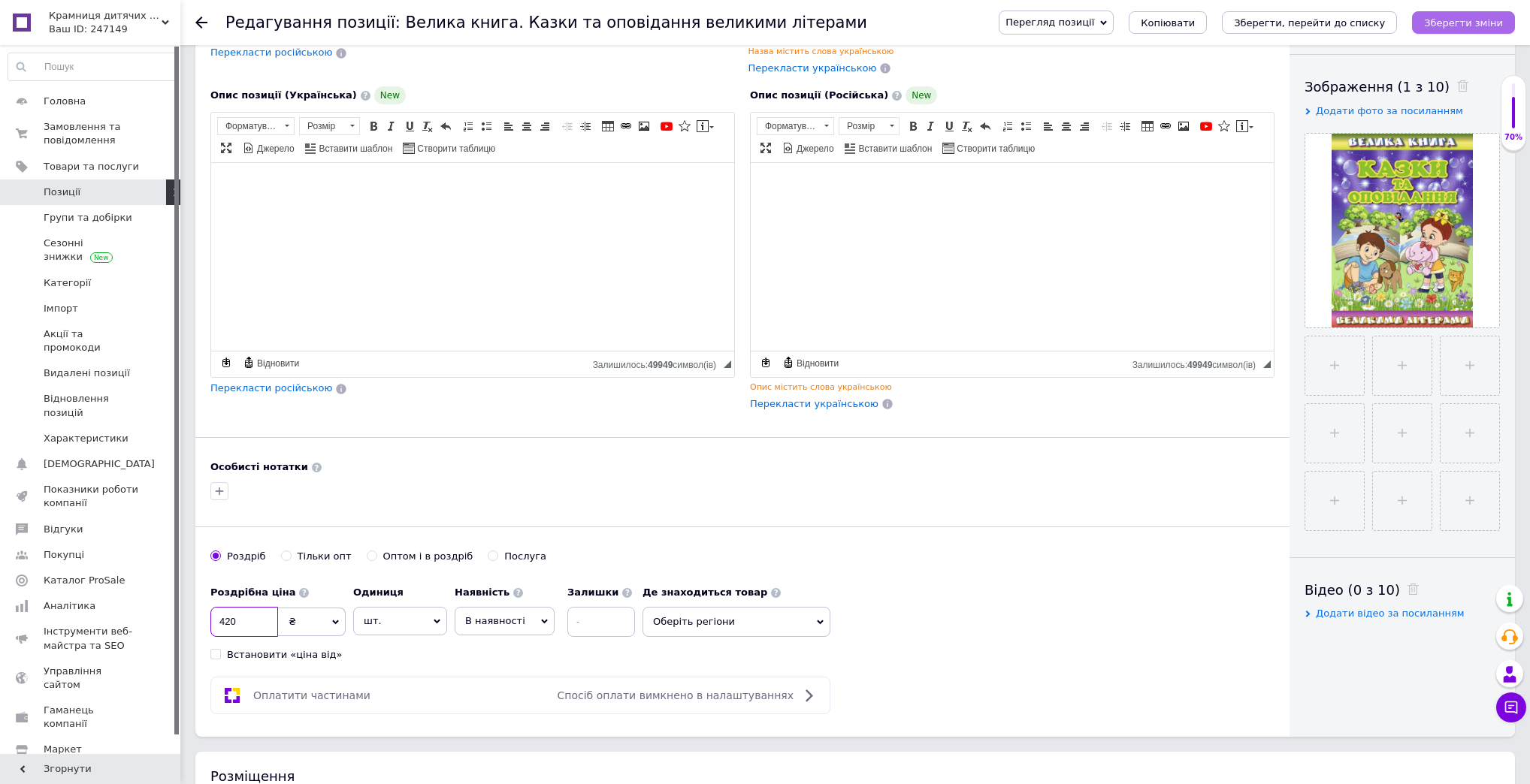
type input "420"
click at [1494, 25] on icon "Зберегти зміни" at bounding box center [1464, 22] width 79 height 11
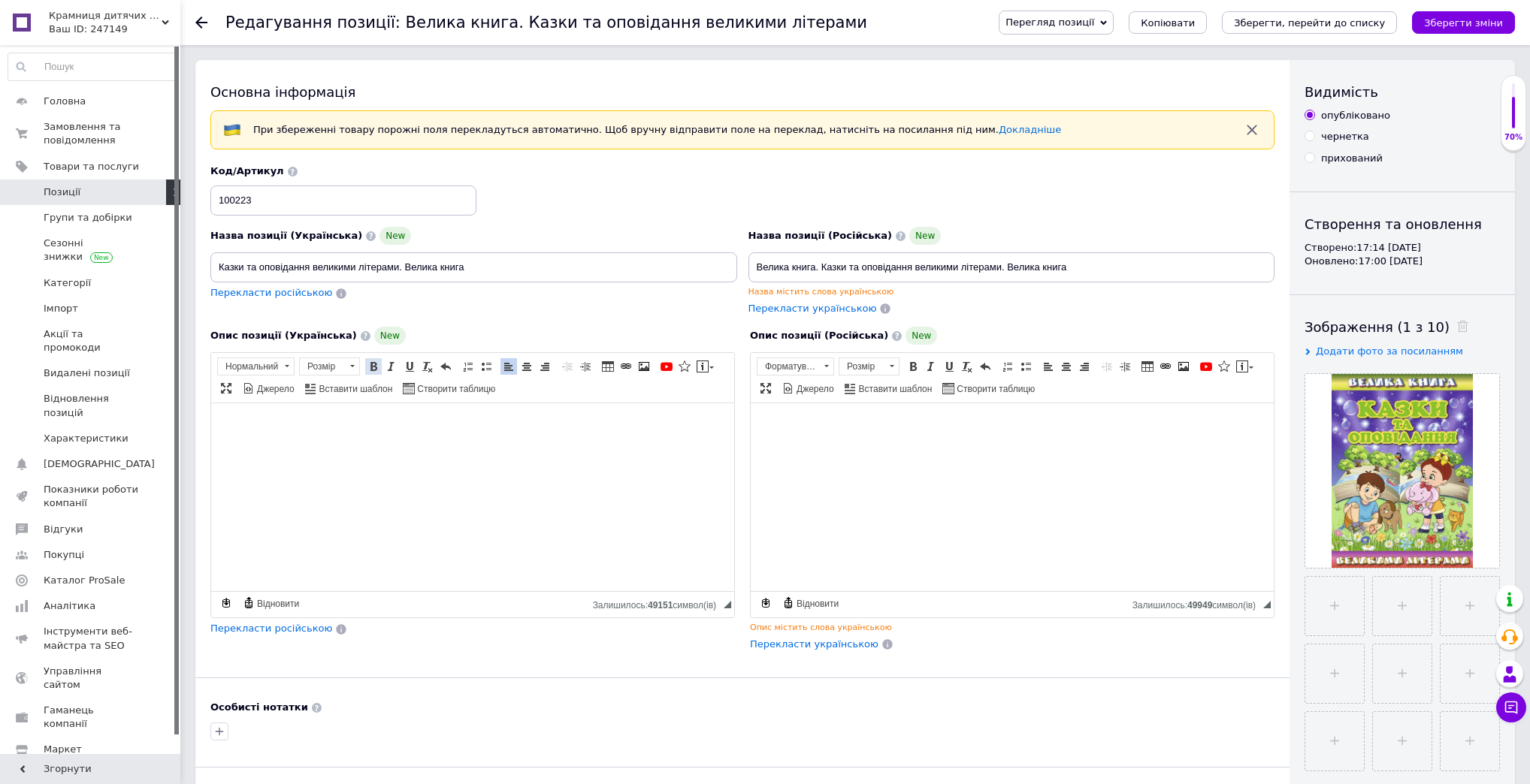
click at [377, 365] on span at bounding box center [373, 366] width 12 height 12
click at [376, 364] on span at bounding box center [373, 366] width 12 height 12
click at [480, 361] on span at bounding box center [486, 366] width 12 height 12
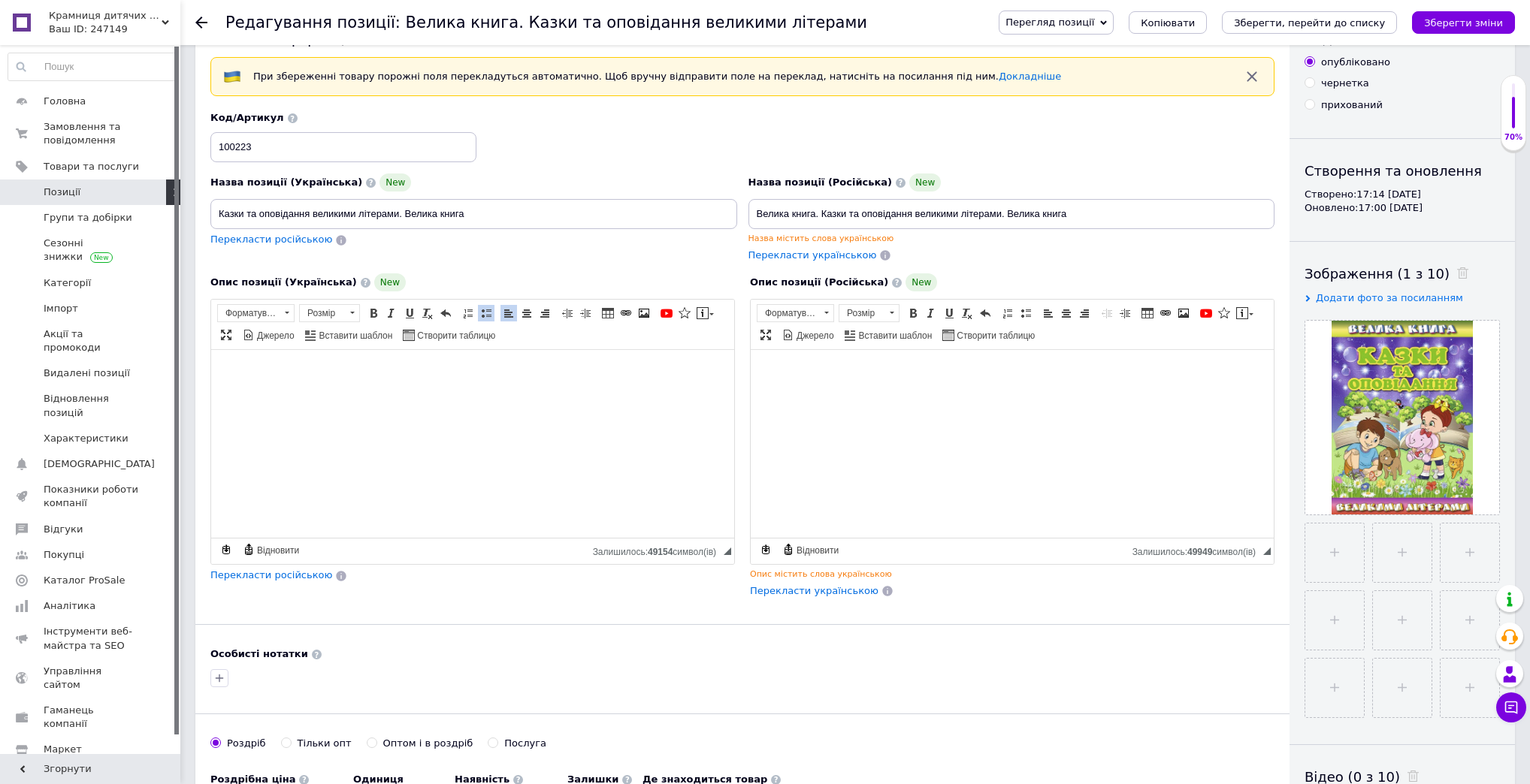
scroll to position [60, 0]
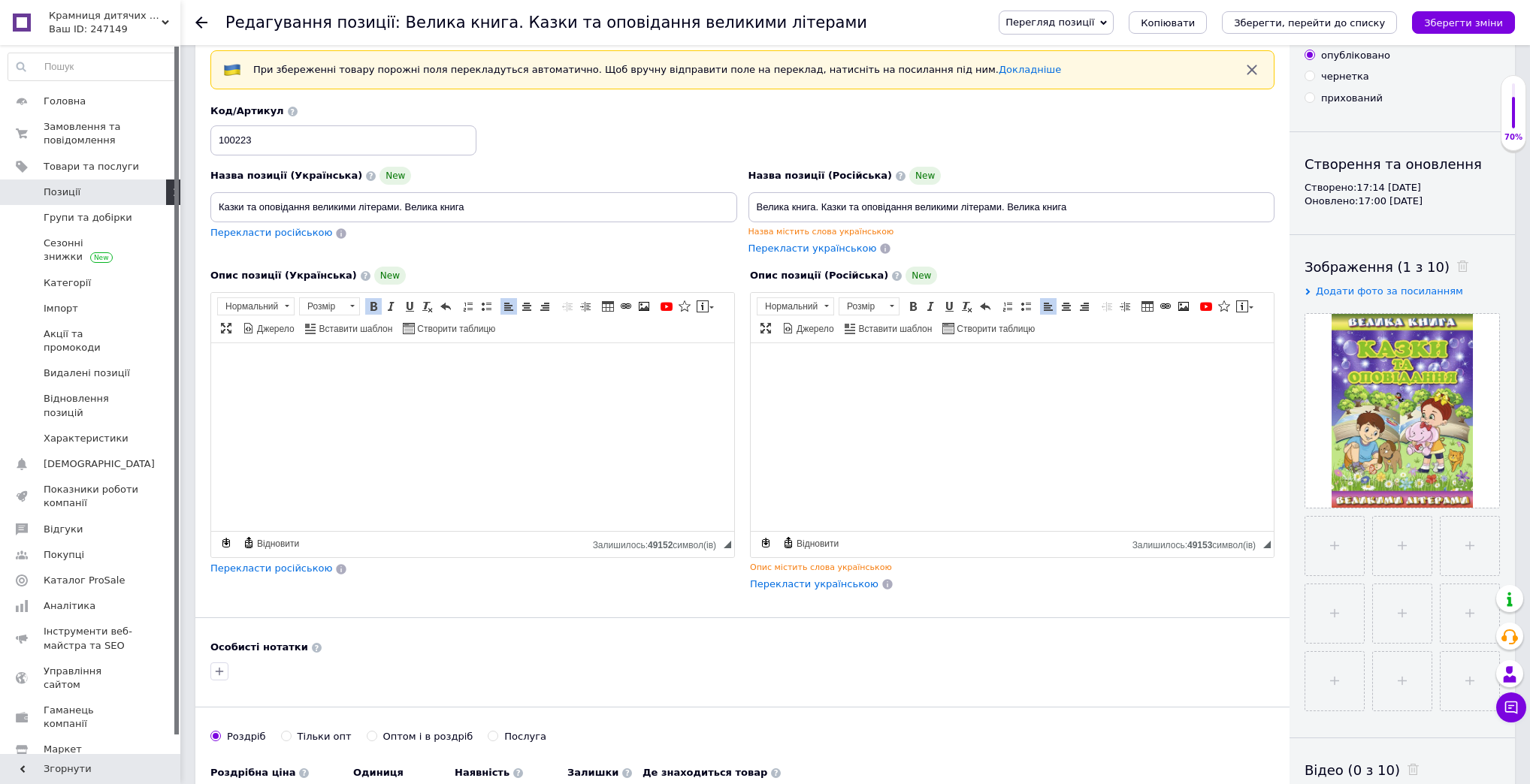
drag, startPoint x: 1456, startPoint y: 21, endPoint x: 1249, endPoint y: 15, distance: 207.1
click at [1436, 21] on icon "Зберегти зміни" at bounding box center [1464, 22] width 79 height 11
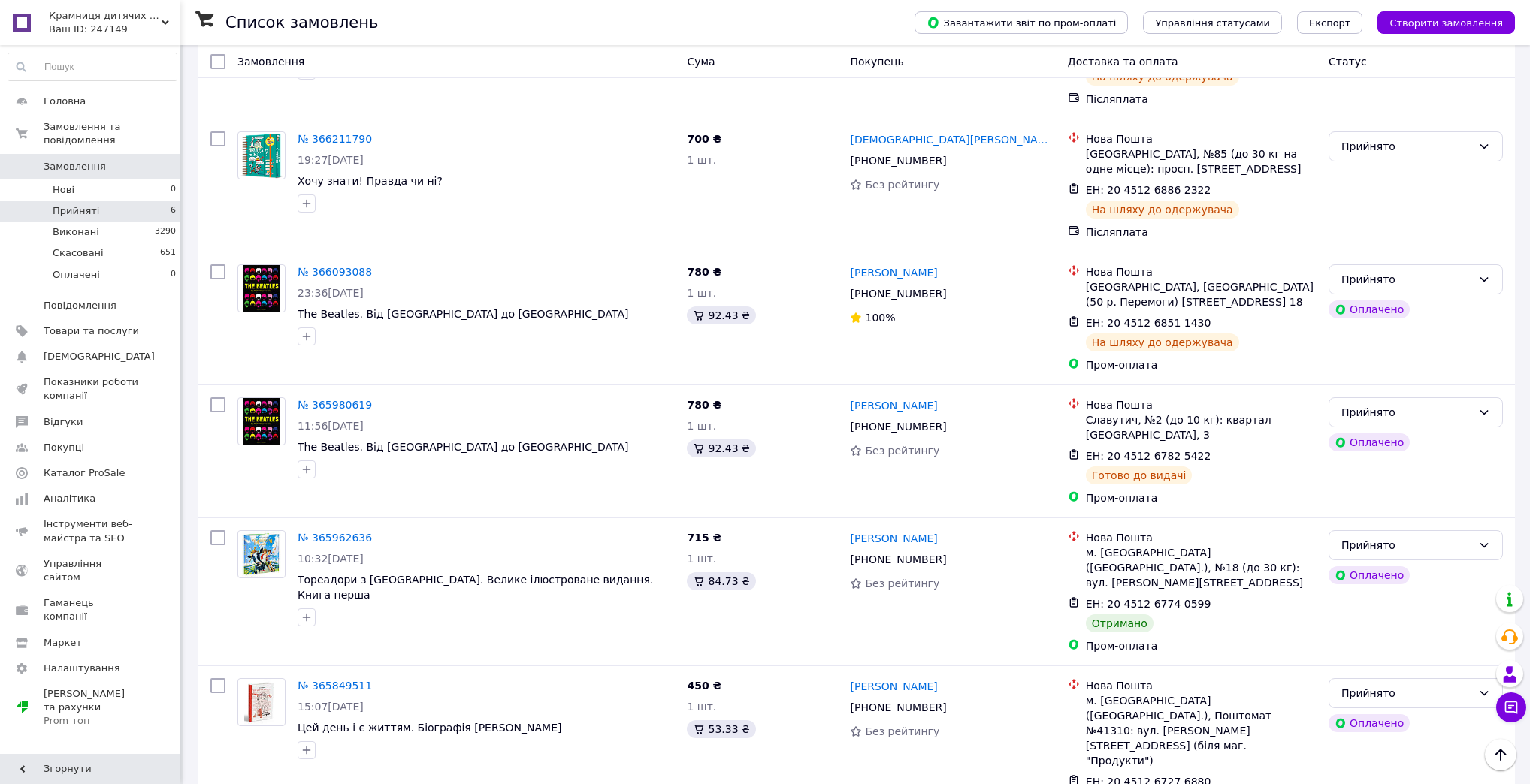
scroll to position [301, 0]
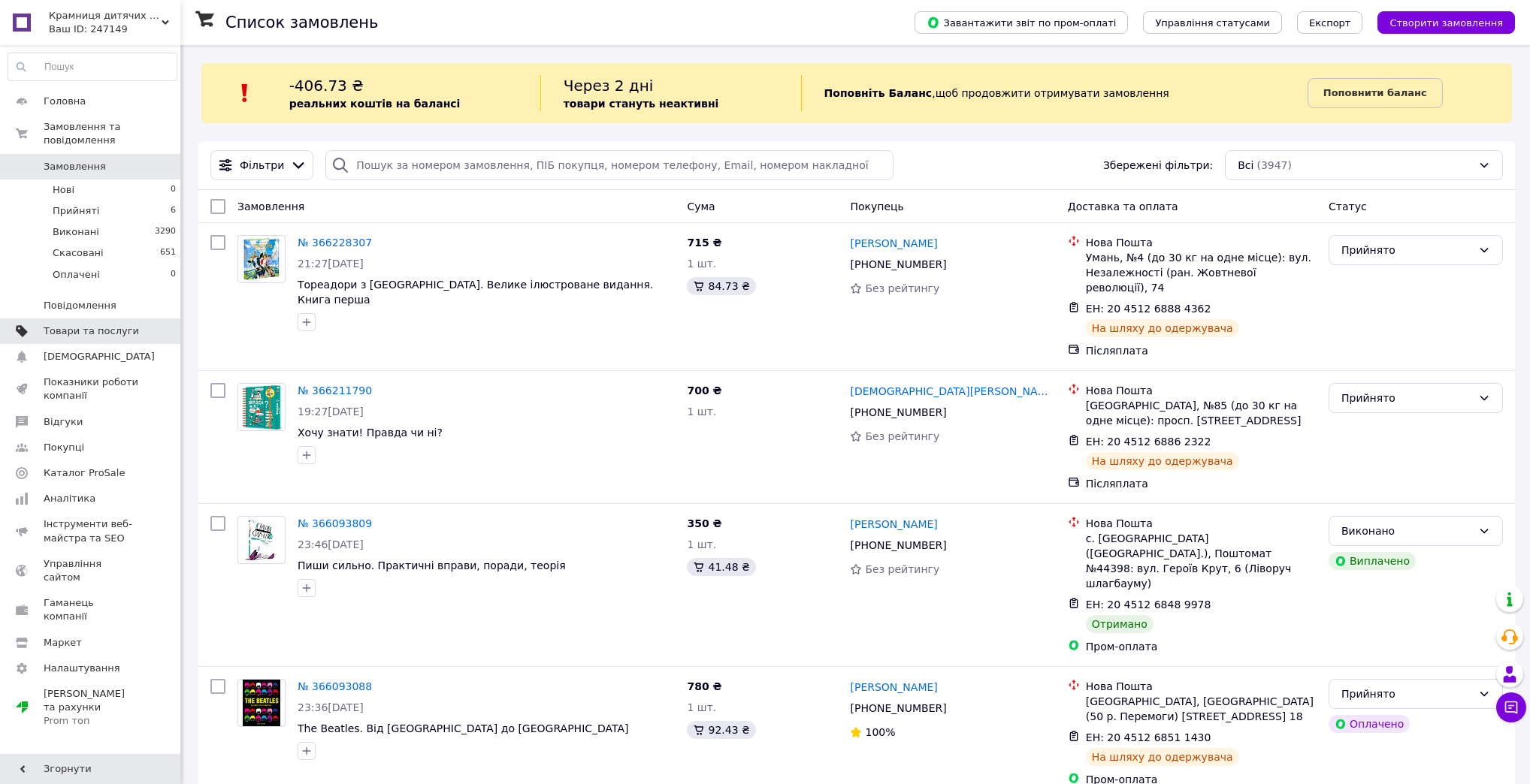
click at [122, 324] on span "Товари та послуги" at bounding box center [92, 331] width 95 height 13
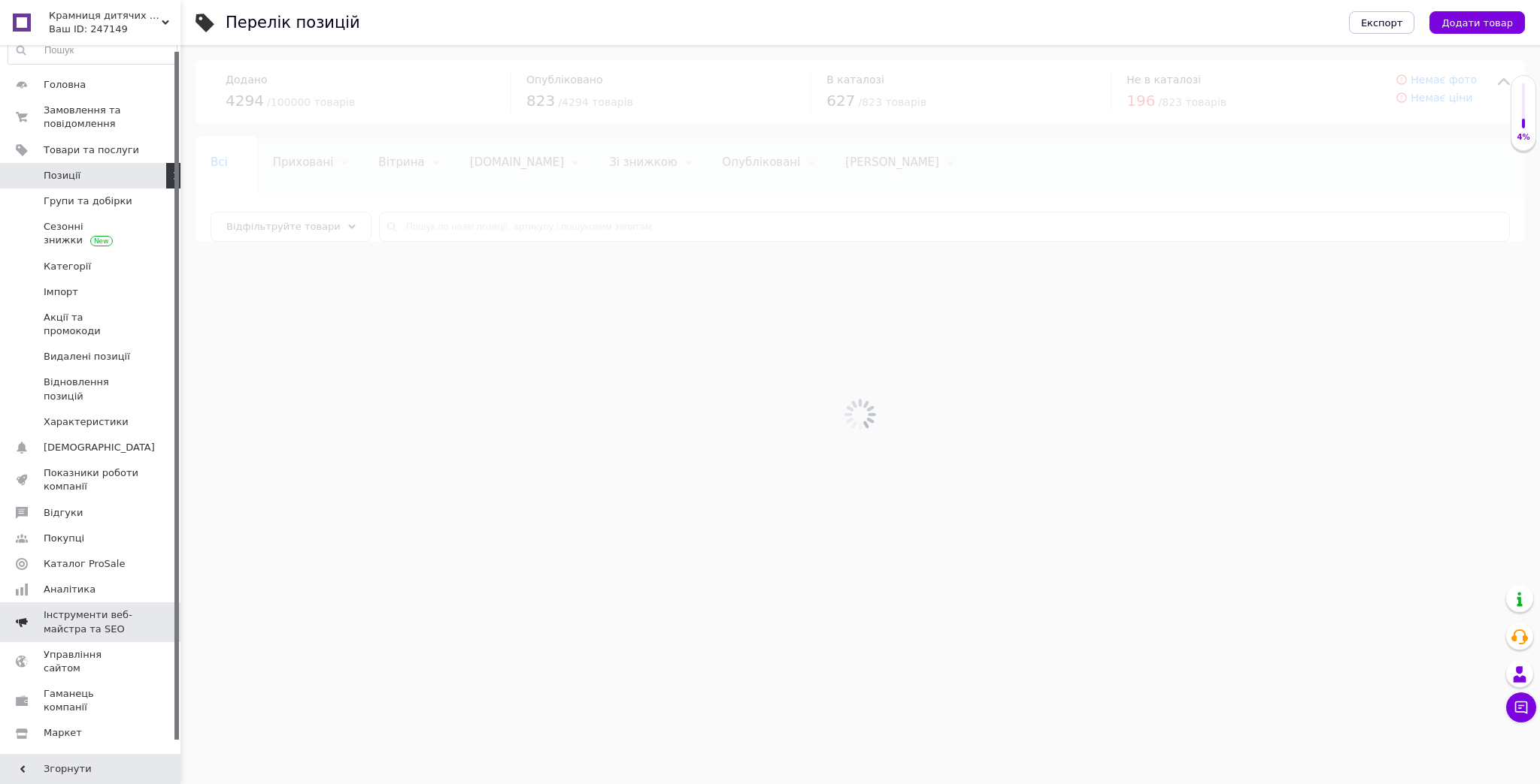
scroll to position [18, 0]
click at [124, 647] on span "Управління сайтом" at bounding box center [92, 660] width 95 height 27
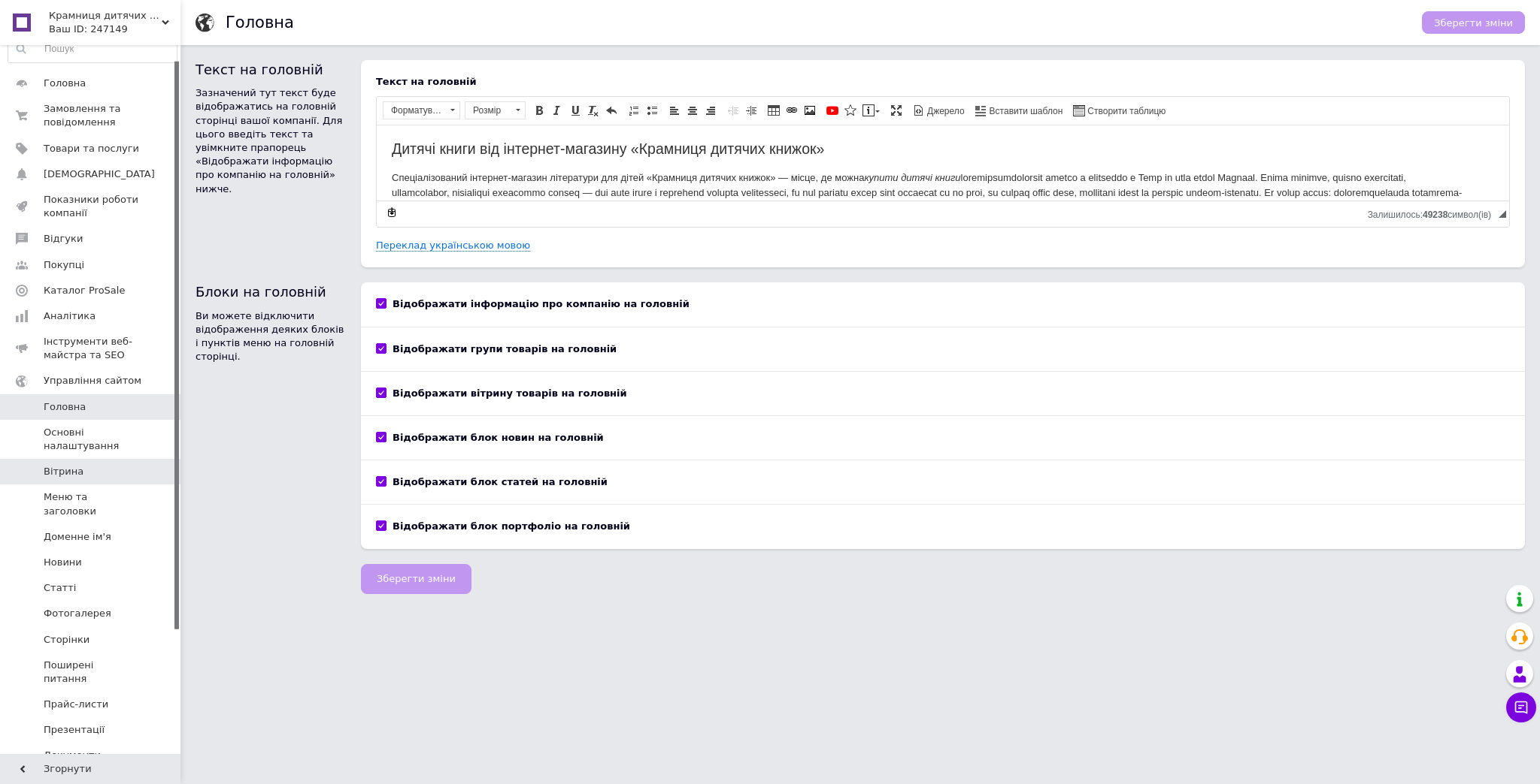
click at [90, 463] on link "Вітрина" at bounding box center [93, 471] width 185 height 25
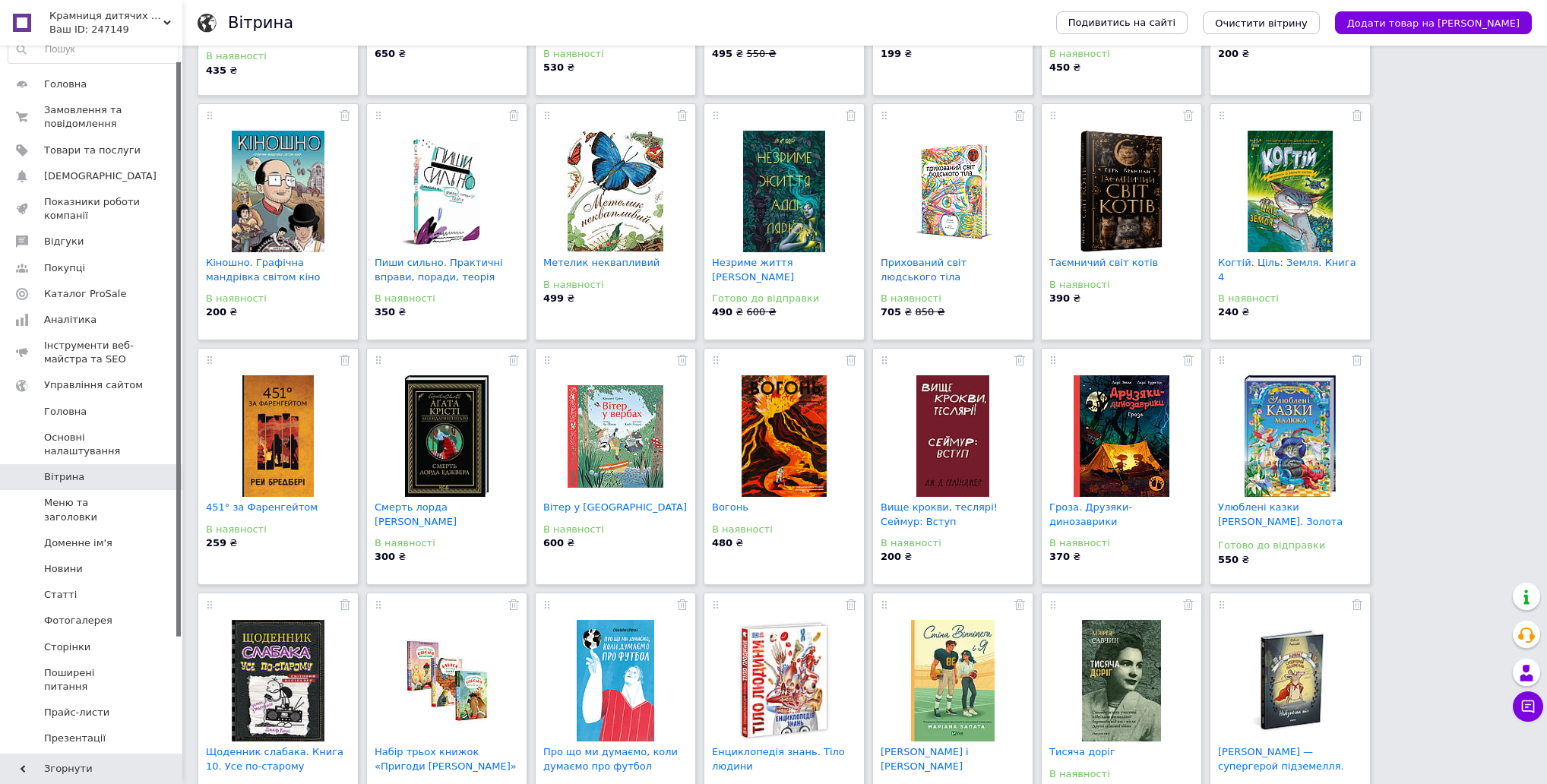
scroll to position [1579, 0]
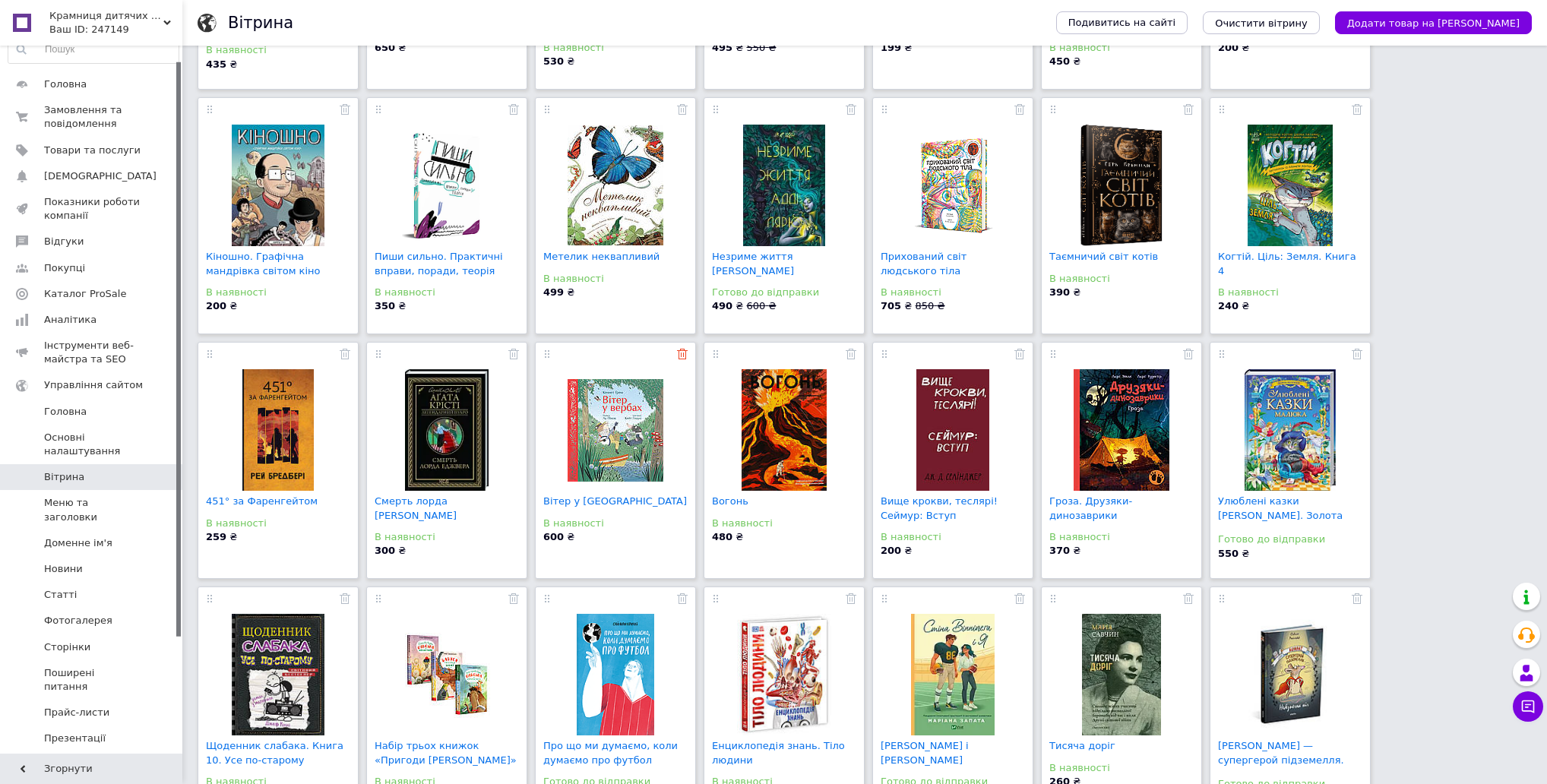
click at [680, 351] on use at bounding box center [681, 353] width 10 height 10
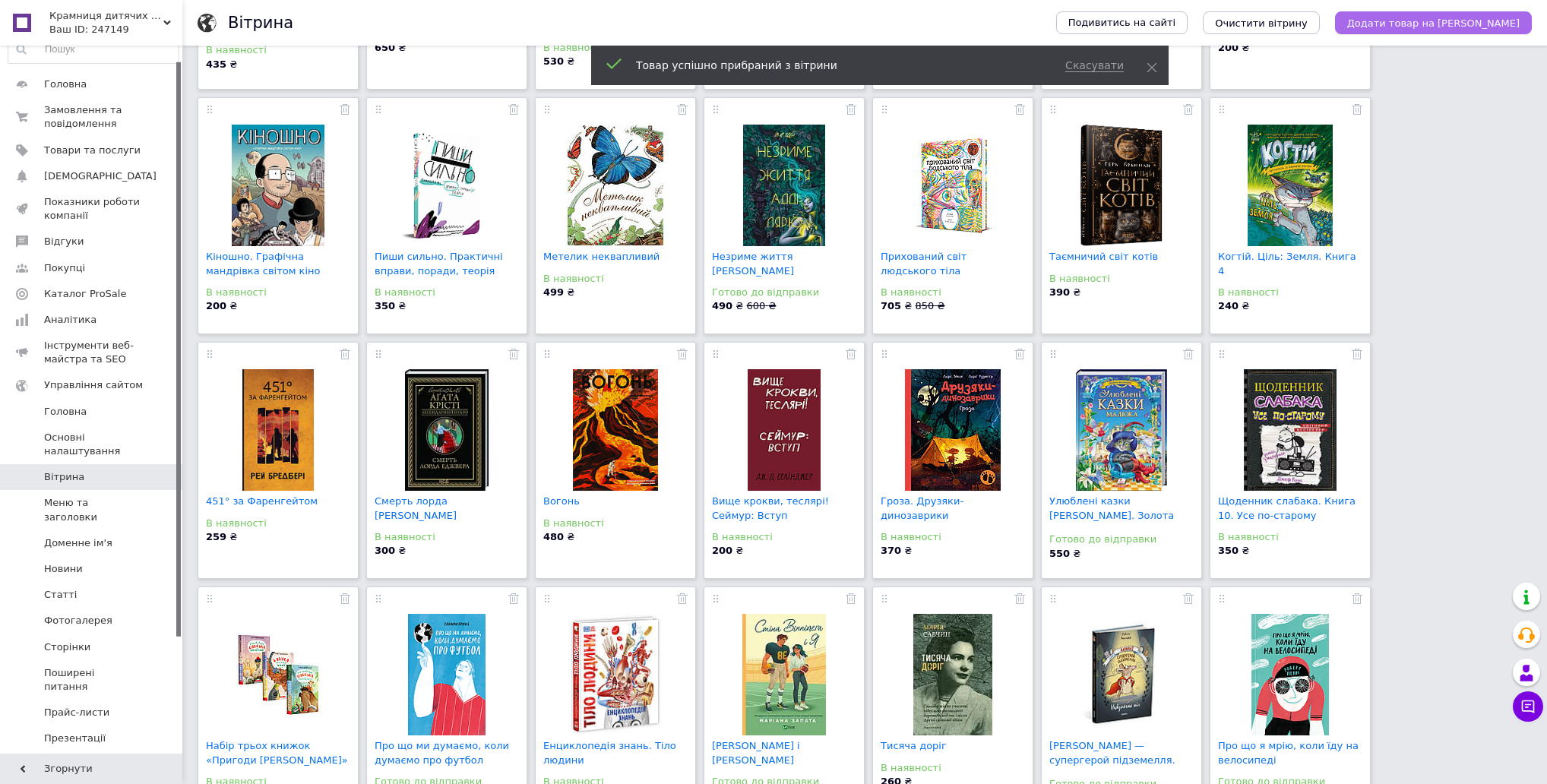
click at [1495, 25] on span "Додати товар на вітрину" at bounding box center [1434, 23] width 173 height 11
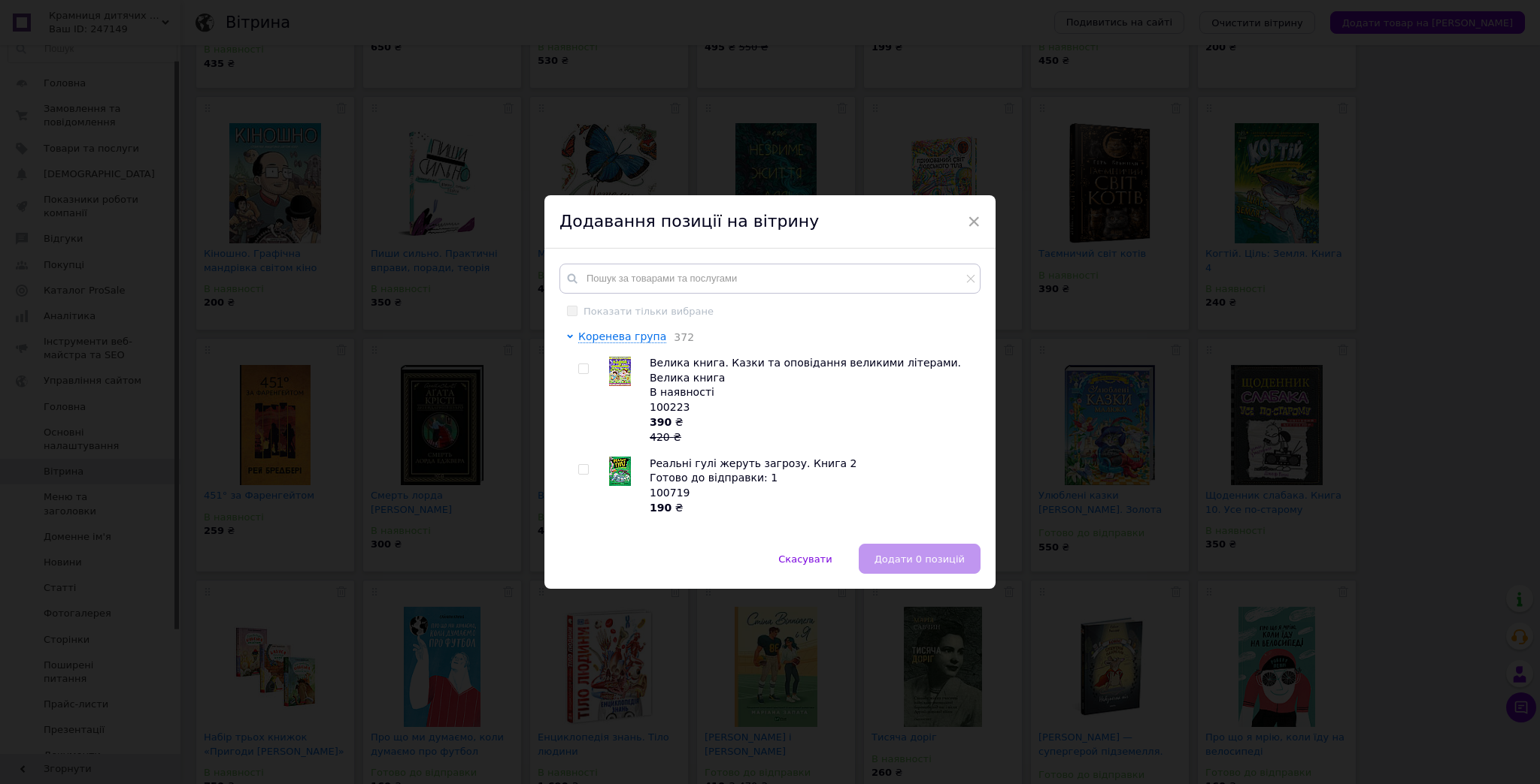
click at [578, 366] on input "checkbox" at bounding box center [583, 369] width 9 height 9
checkbox input "true"
click at [901, 562] on span "Додати 1 позицію" at bounding box center [918, 560] width 93 height 11
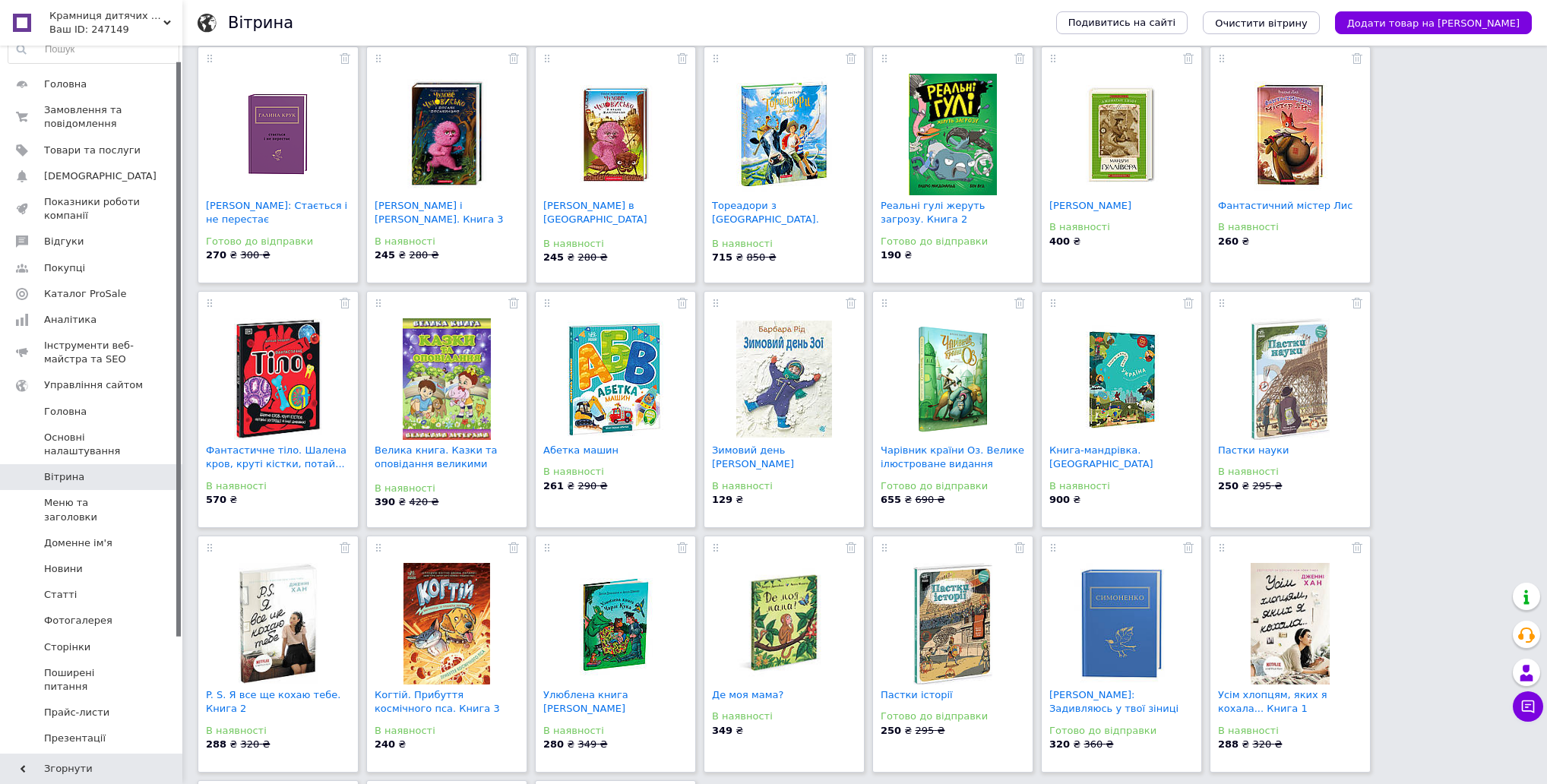
scroll to position [52, 0]
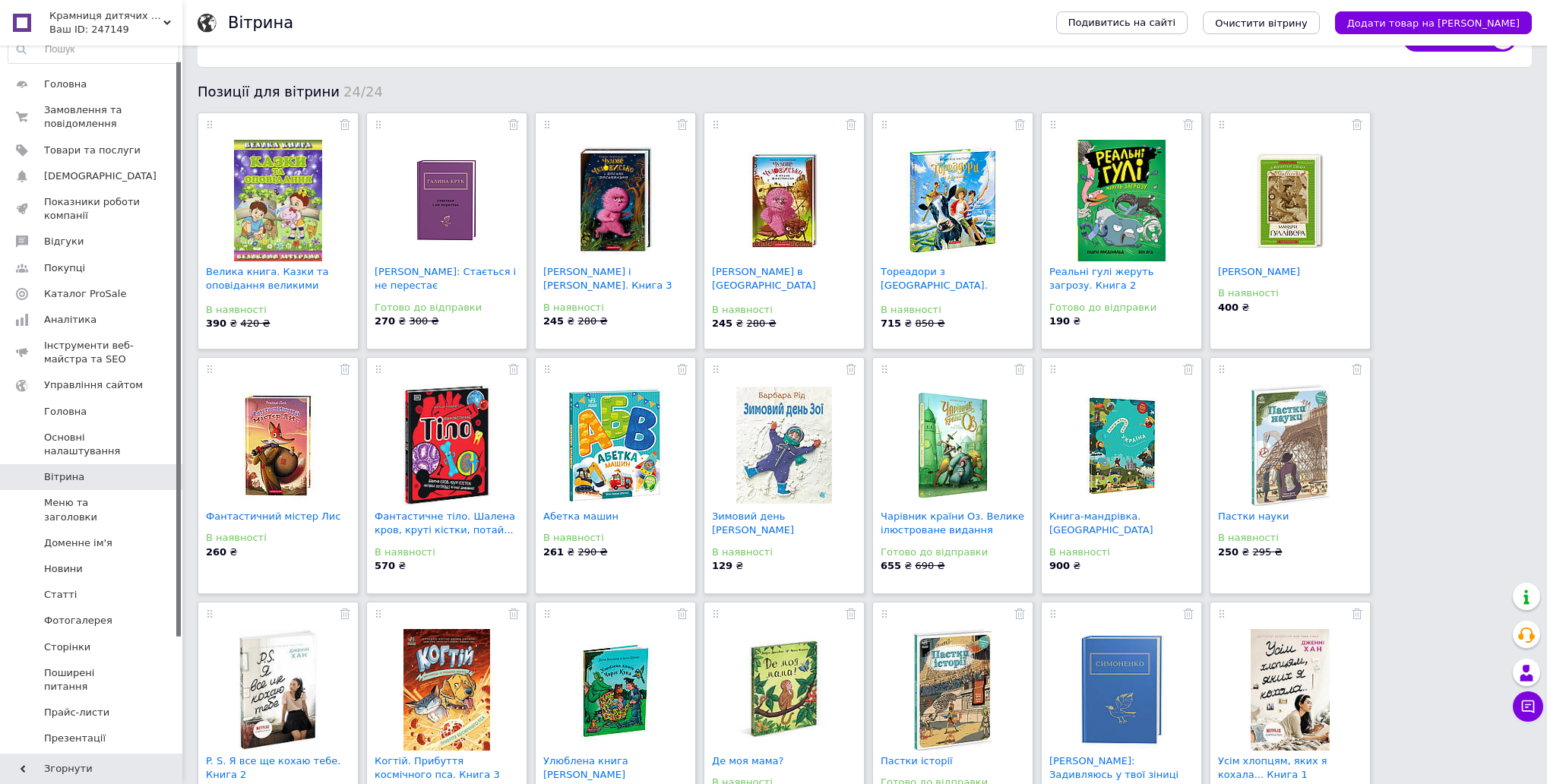
click at [126, 18] on span "Крамниця дитячих книжок" at bounding box center [106, 16] width 114 height 13
drag, startPoint x: 137, startPoint y: 70, endPoint x: 100, endPoint y: 15, distance: 66.3
click at [137, 70] on link "Сайт Крамниця дитячих книжок" at bounding box center [92, 71] width 167 height 43
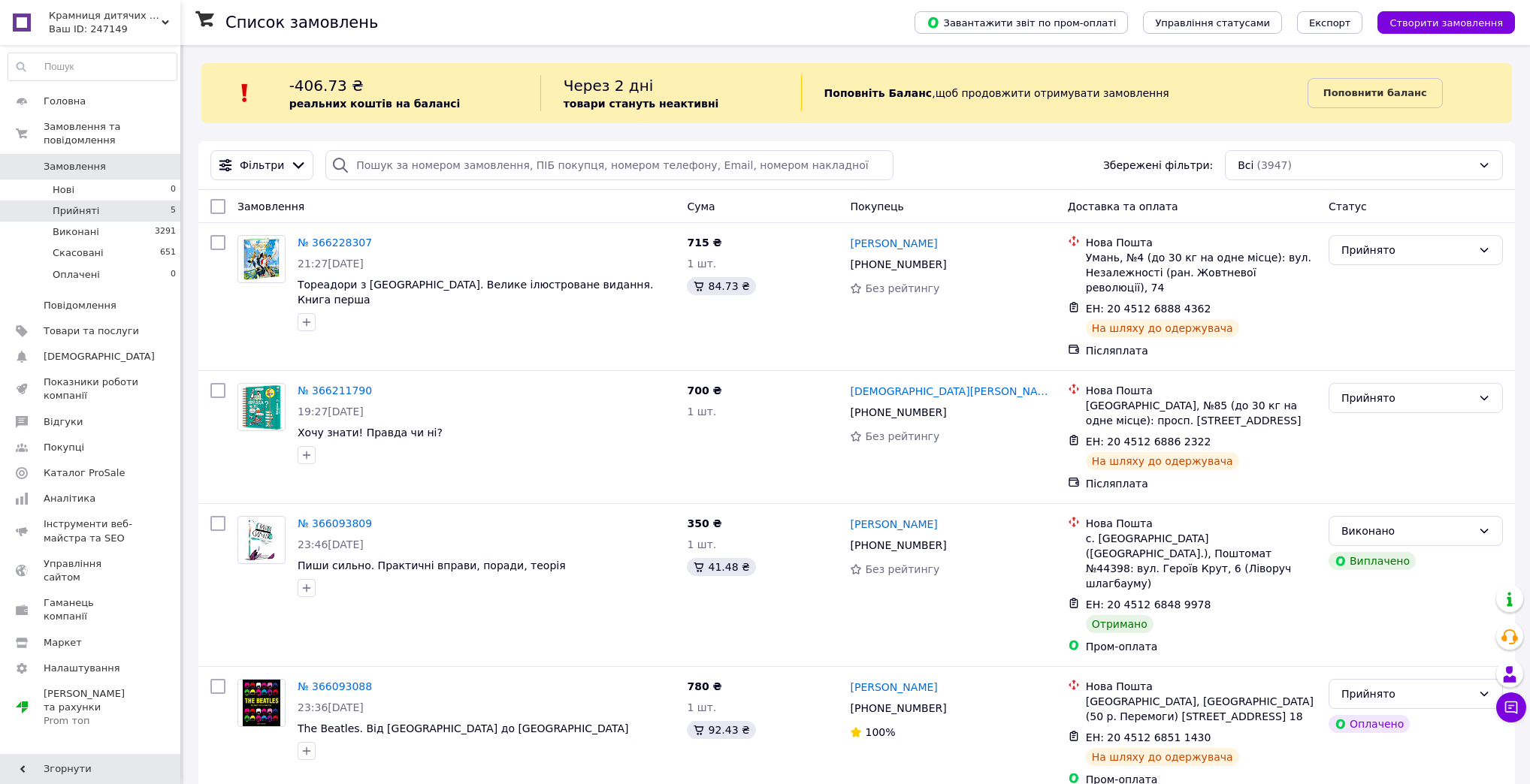
click at [98, 201] on li "Прийняті 5" at bounding box center [93, 211] width 185 height 21
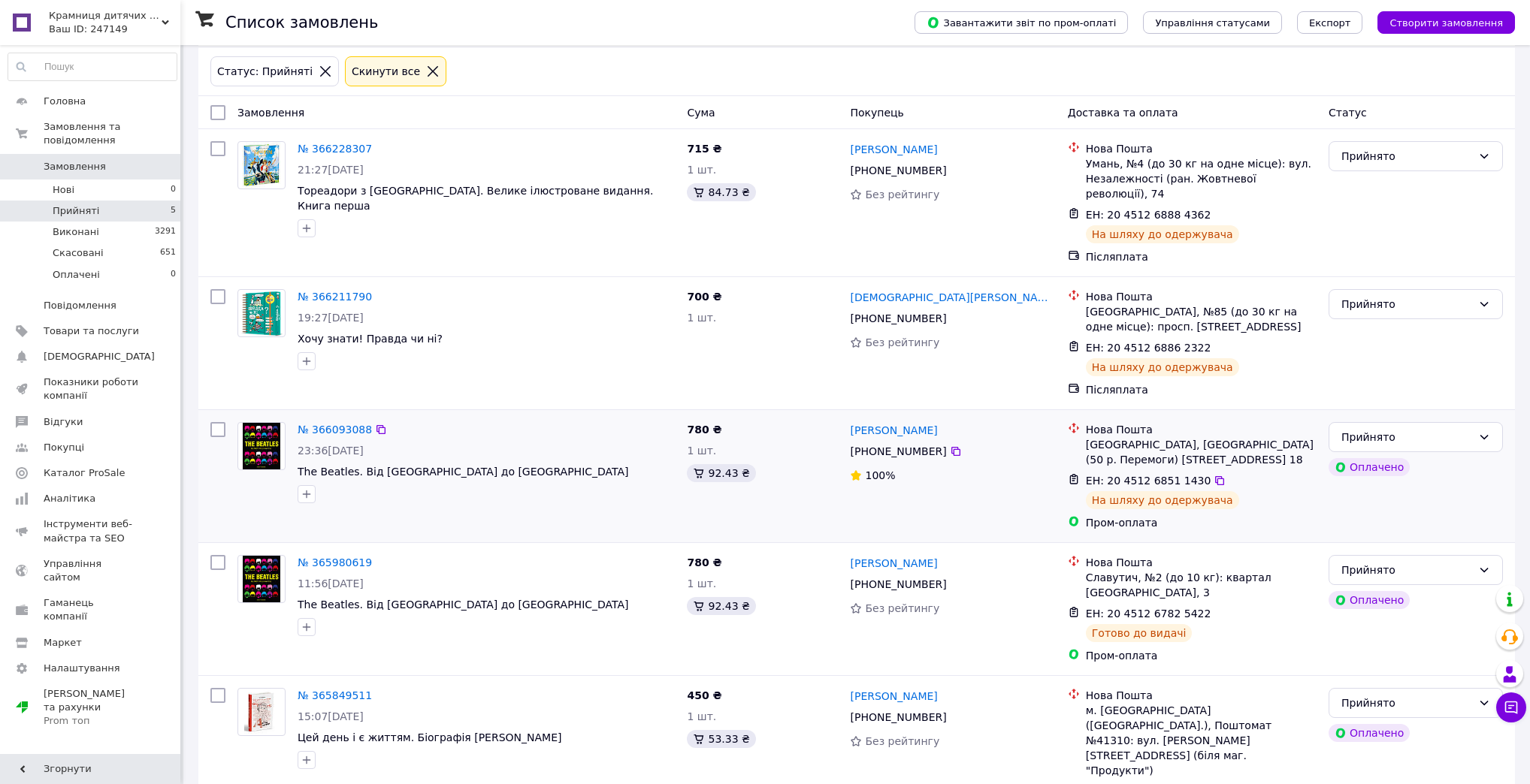
scroll to position [168, 0]
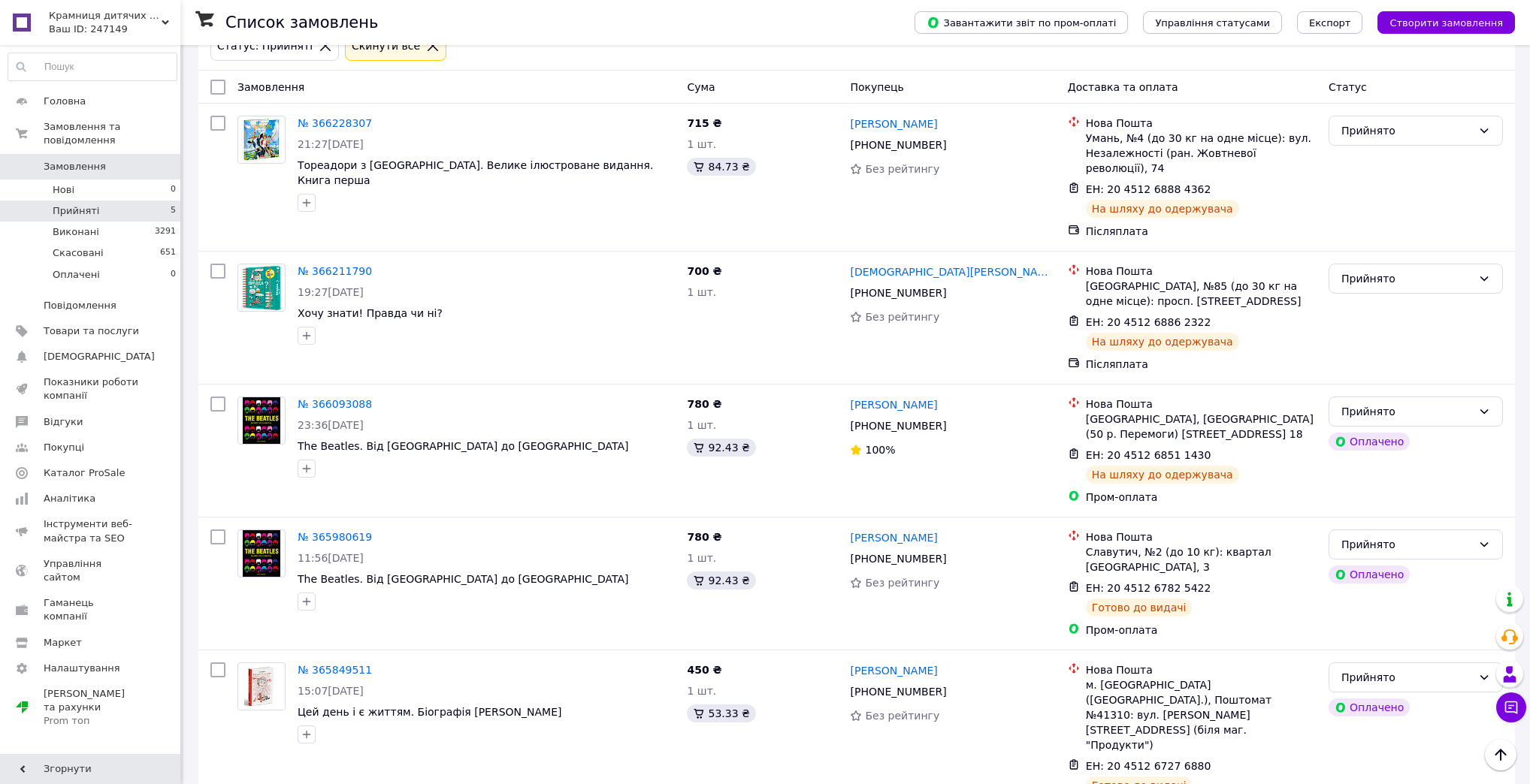
click at [98, 160] on span "Замовлення" at bounding box center [92, 166] width 95 height 13
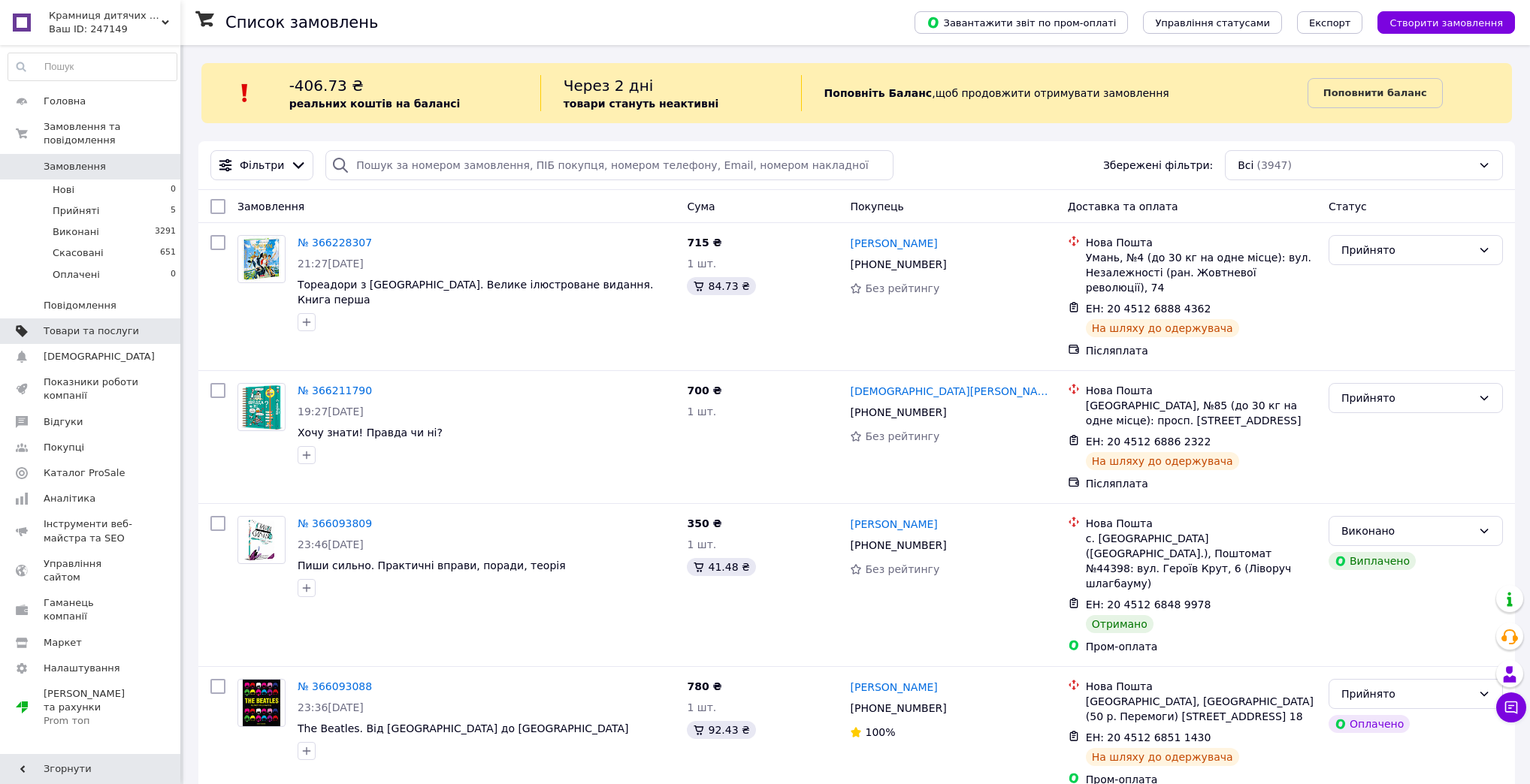
click at [79, 324] on span "Товари та послуги" at bounding box center [92, 331] width 95 height 13
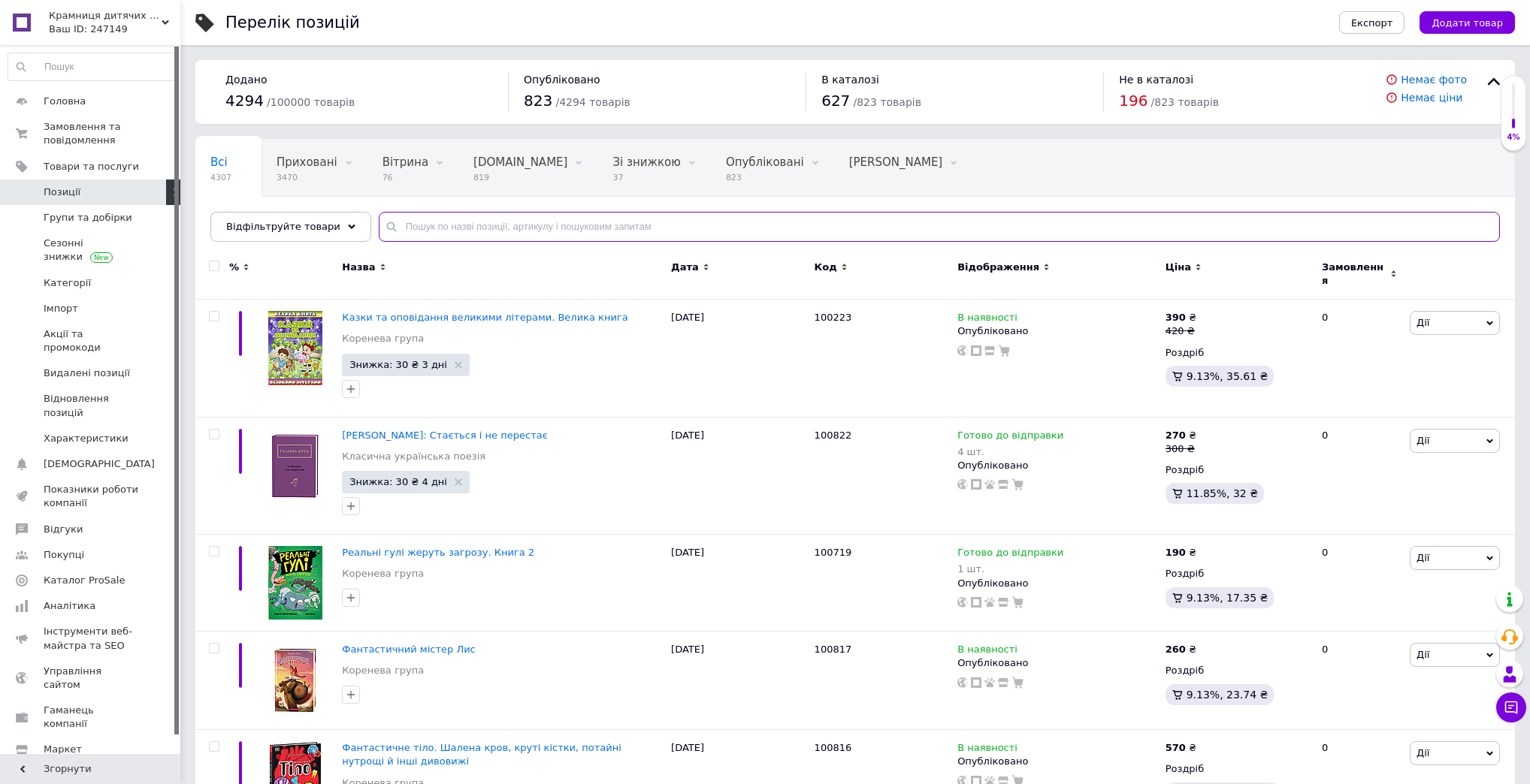
click at [448, 217] on input "text" at bounding box center [939, 227] width 1122 height 30
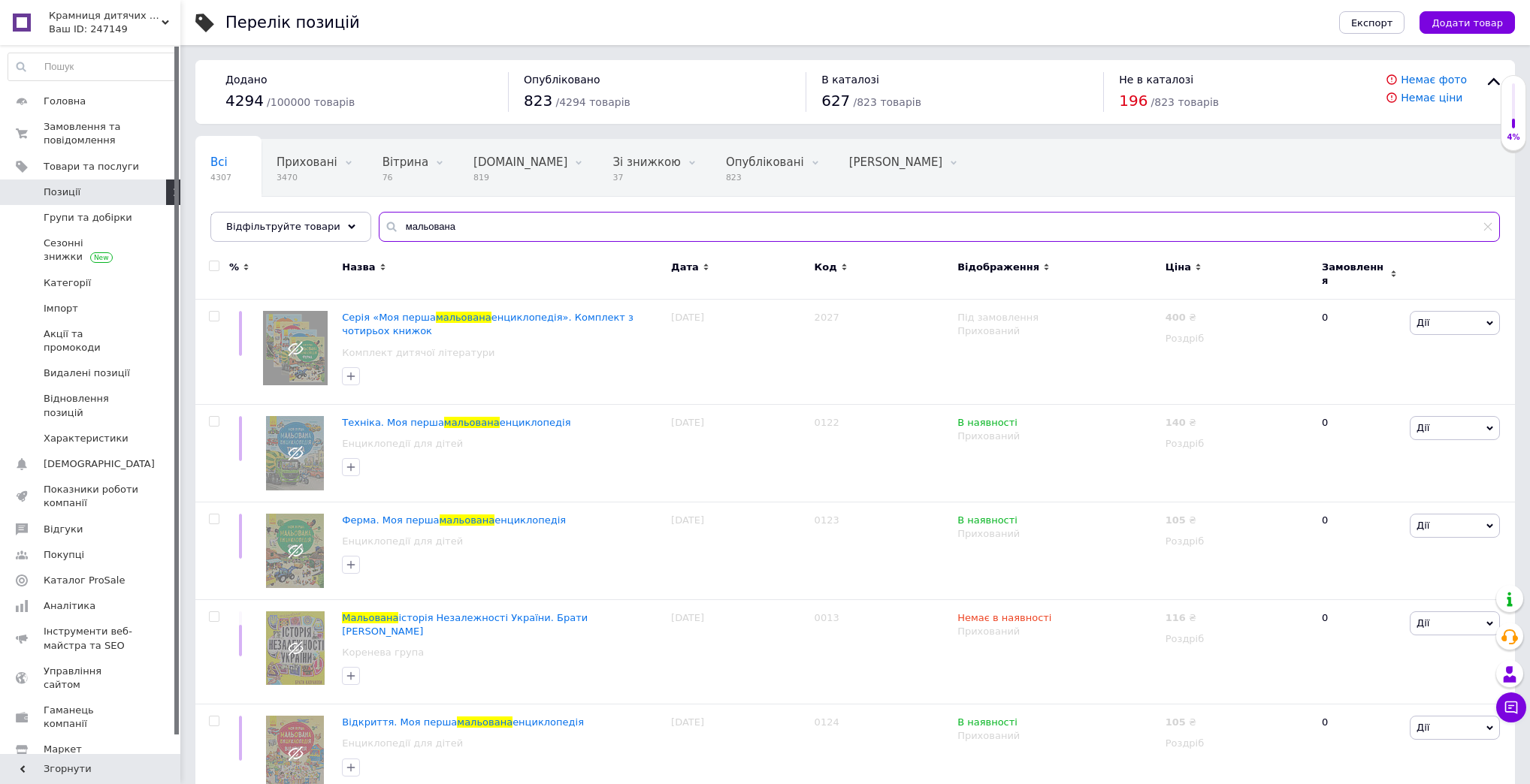
type input "мальована"
